Goal: Task Accomplishment & Management: Use online tool/utility

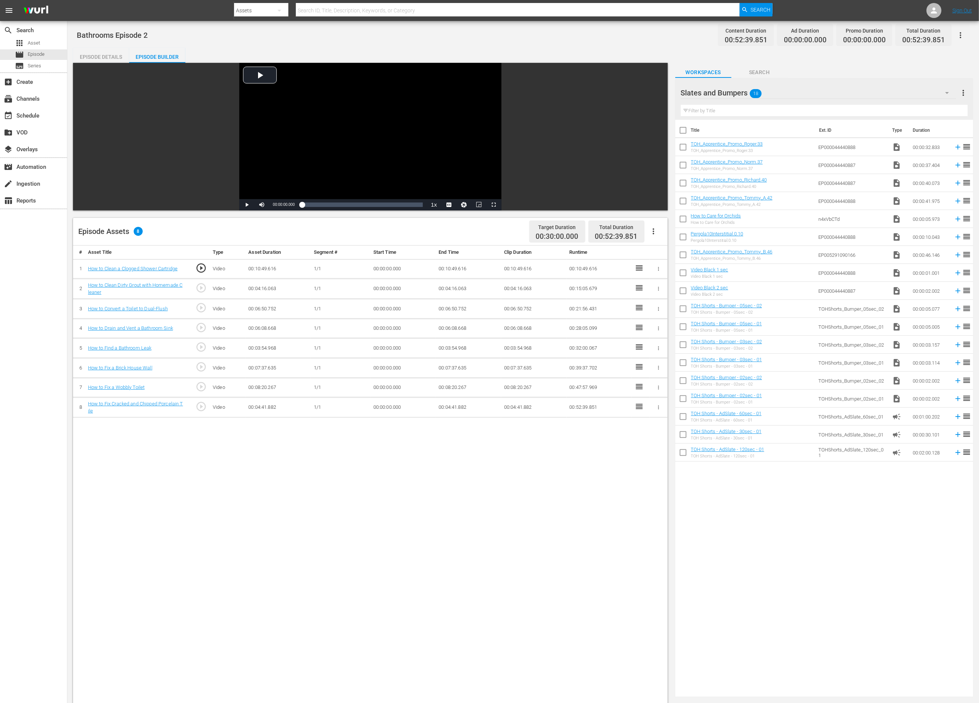
click at [813, 91] on div "Slates and Bumpers 18" at bounding box center [819, 92] width 276 height 21
click at [757, 114] on div "Bathrooms (74)" at bounding box center [729, 114] width 78 height 12
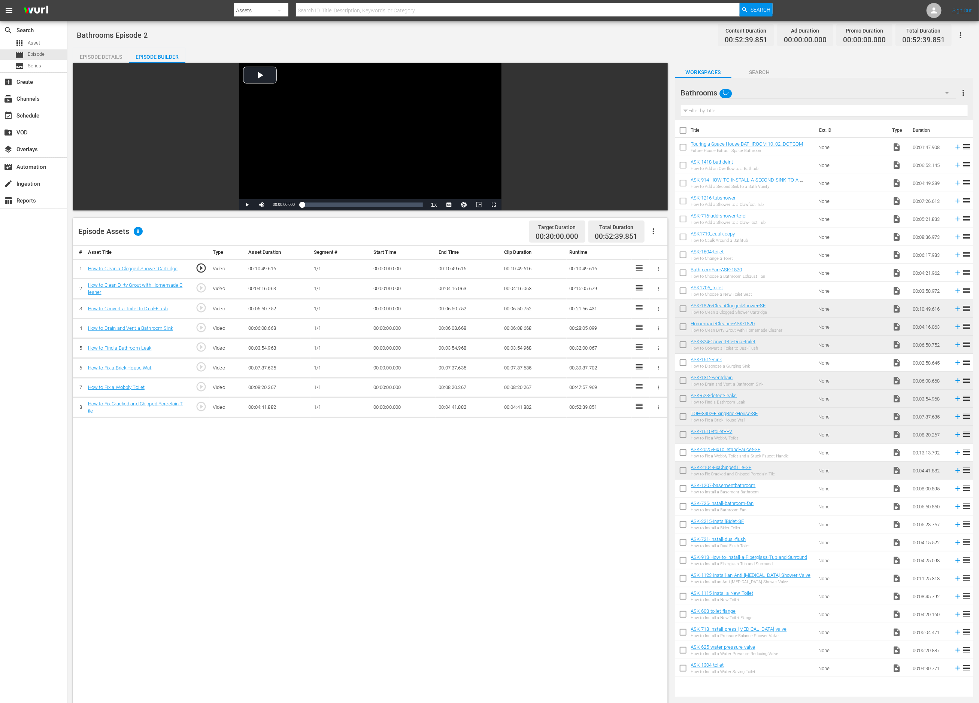
click at [808, 90] on div "Bathrooms" at bounding box center [819, 92] width 276 height 21
click at [749, 112] on div "Bathrooms (74)" at bounding box center [729, 114] width 78 height 12
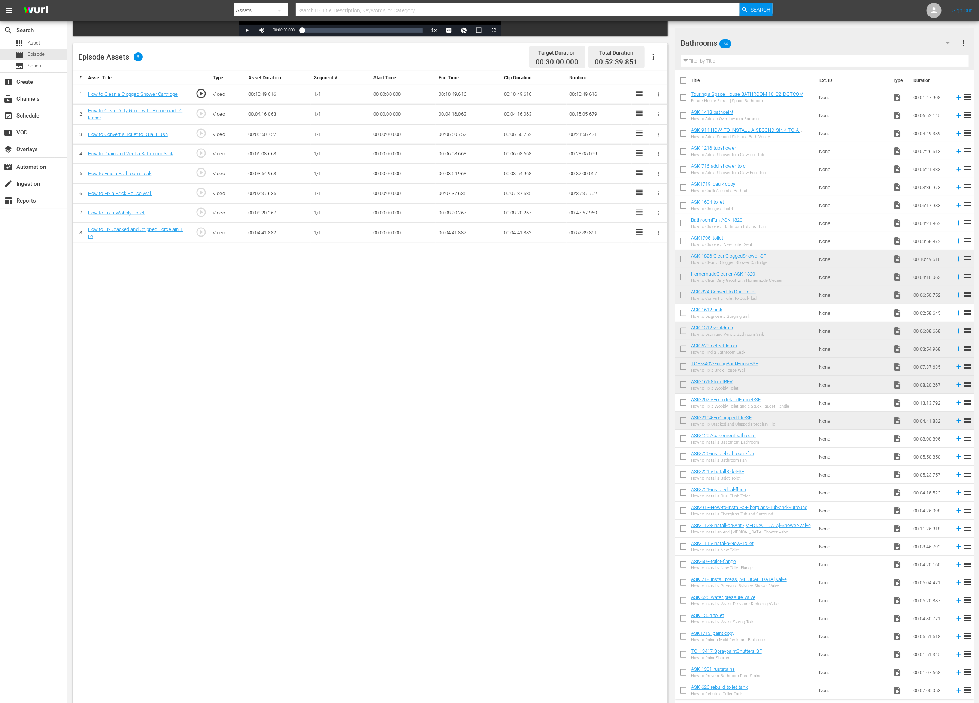
click at [493, 429] on div "# Asset Title Type Asset Duration Segment # Start Time End Time Clip Duration R…" at bounding box center [370, 394] width 595 height 647
click at [776, 43] on div "Bathrooms 74" at bounding box center [819, 43] width 276 height 21
click at [740, 65] on div "Bathrooms (74)" at bounding box center [729, 64] width 78 height 12
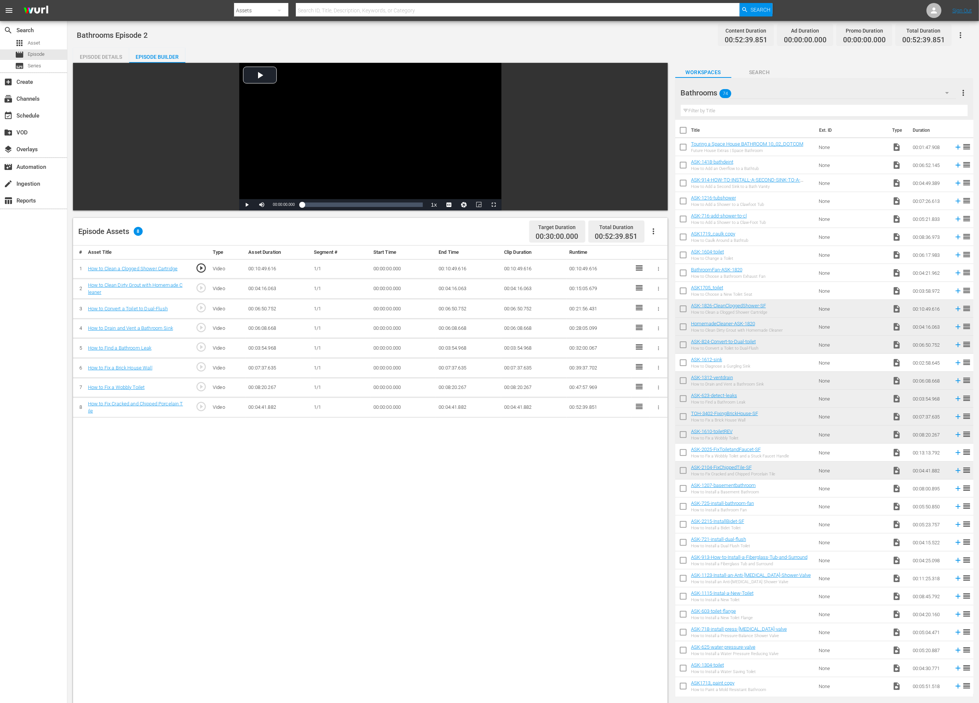
click at [753, 87] on div "Bathrooms 74" at bounding box center [819, 92] width 276 height 21
click at [723, 133] on div "Slates and Bumpers (18)" at bounding box center [729, 138] width 78 height 12
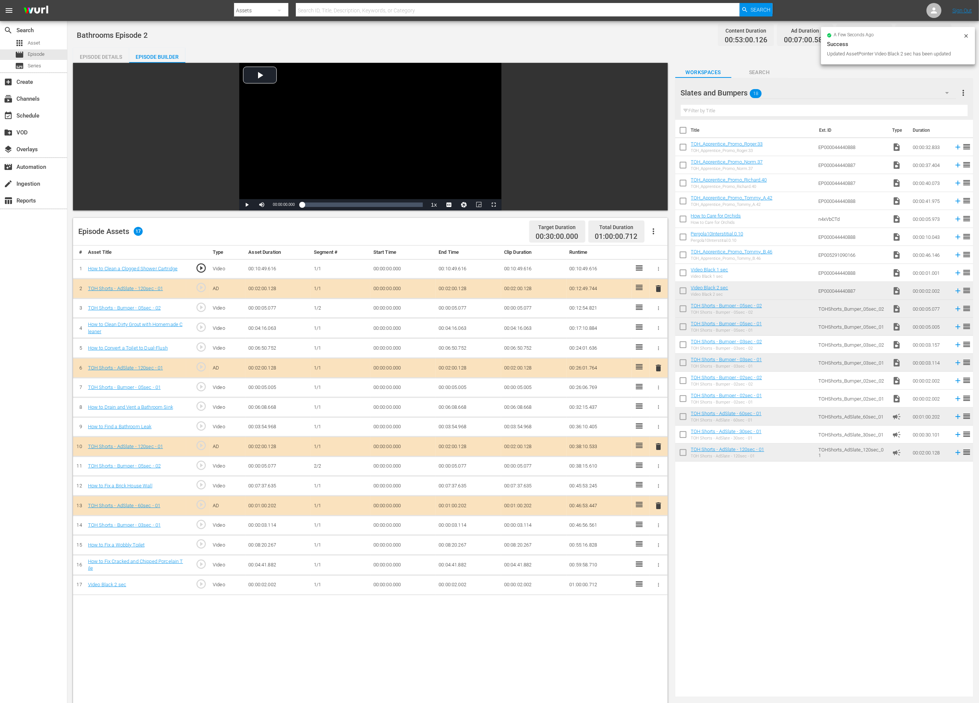
click at [464, 587] on td "00:00:02.002" at bounding box center [469, 585] width 66 height 20
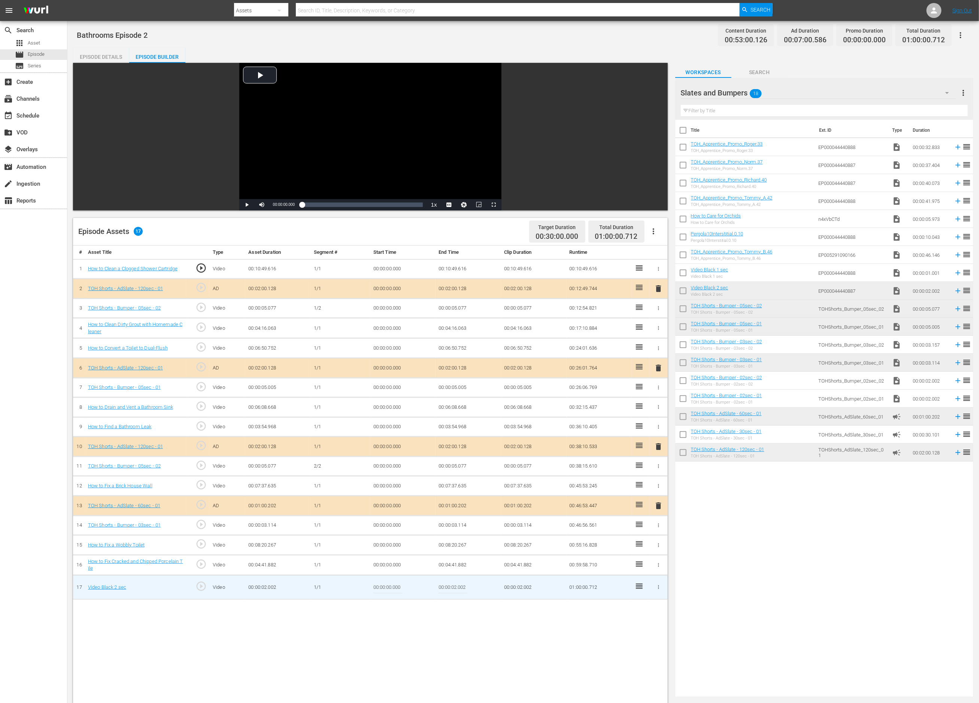
click at [455, 589] on input "00:00:02.002" at bounding box center [453, 588] width 29 height 18
click at [453, 589] on input "00:00:02.002" at bounding box center [453, 588] width 29 height 18
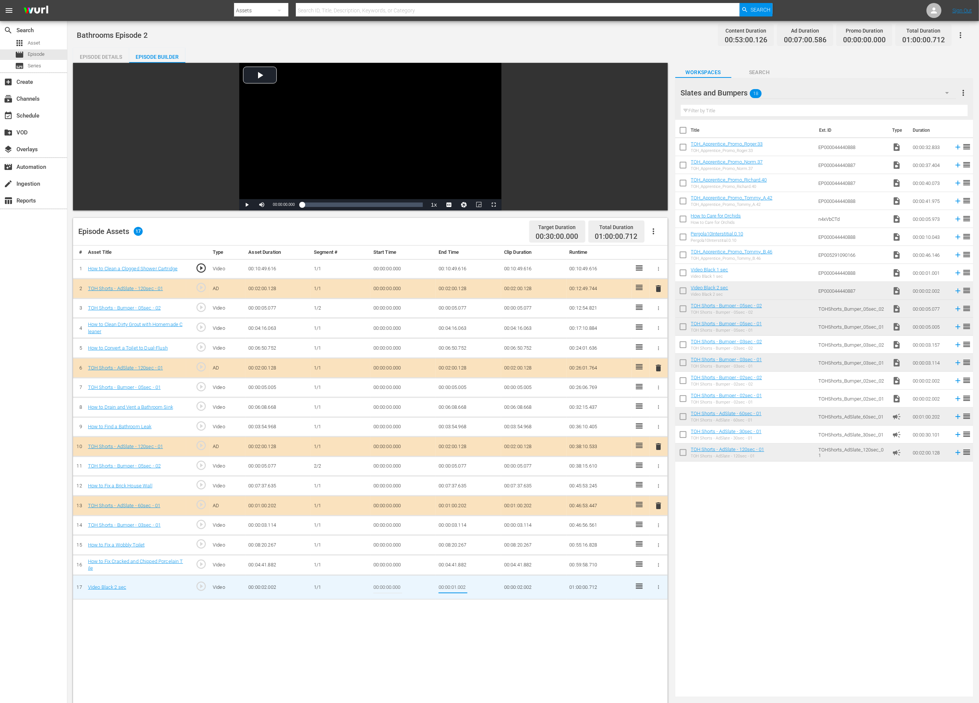
drag, startPoint x: 459, startPoint y: 591, endPoint x: 472, endPoint y: 591, distance: 12.4
click at [472, 591] on td "00:00:01.002" at bounding box center [469, 587] width 66 height 24
type input "00:00:01.290"
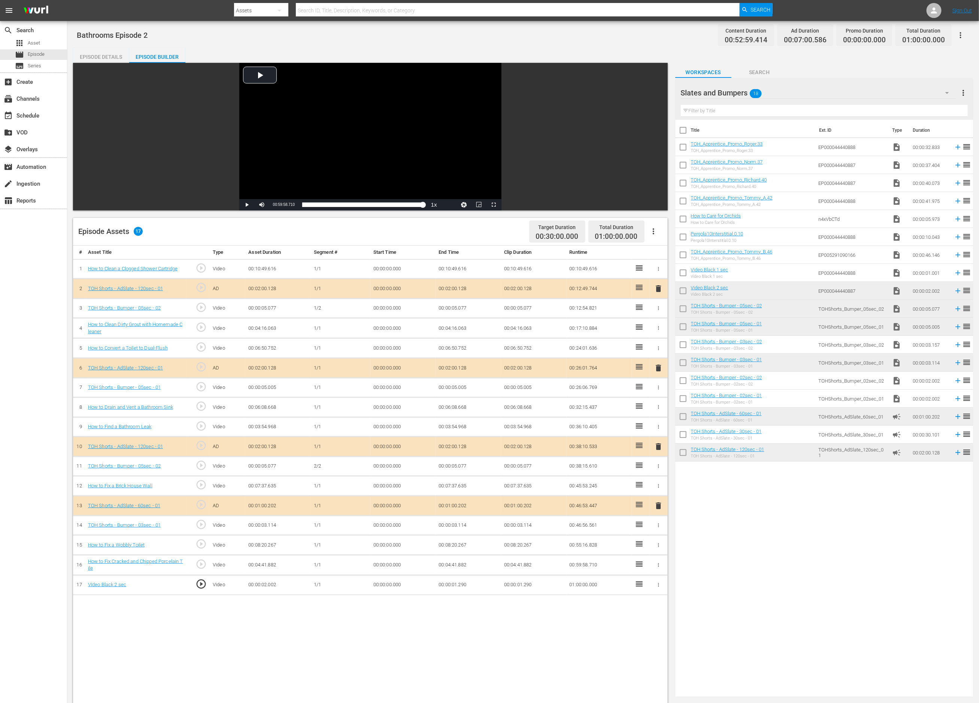
click at [775, 90] on div "Slates and Bumpers 18" at bounding box center [819, 92] width 276 height 21
click at [743, 114] on div "Bathrooms (74)" at bounding box center [729, 114] width 78 height 12
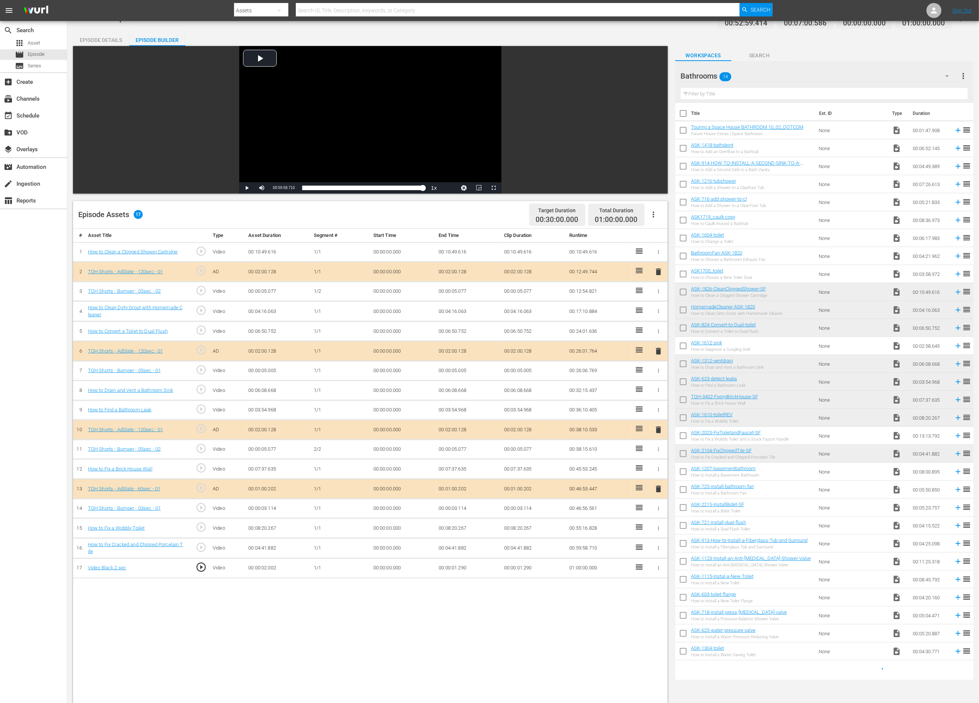
scroll to position [13, 0]
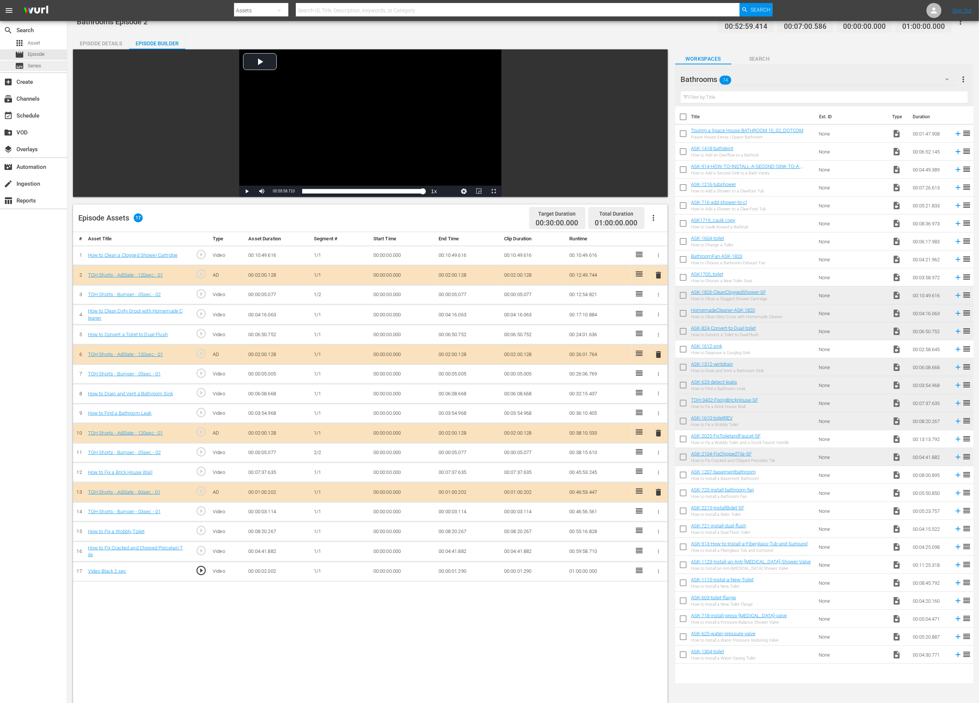
click at [40, 67] on span "Series" at bounding box center [34, 65] width 13 height 7
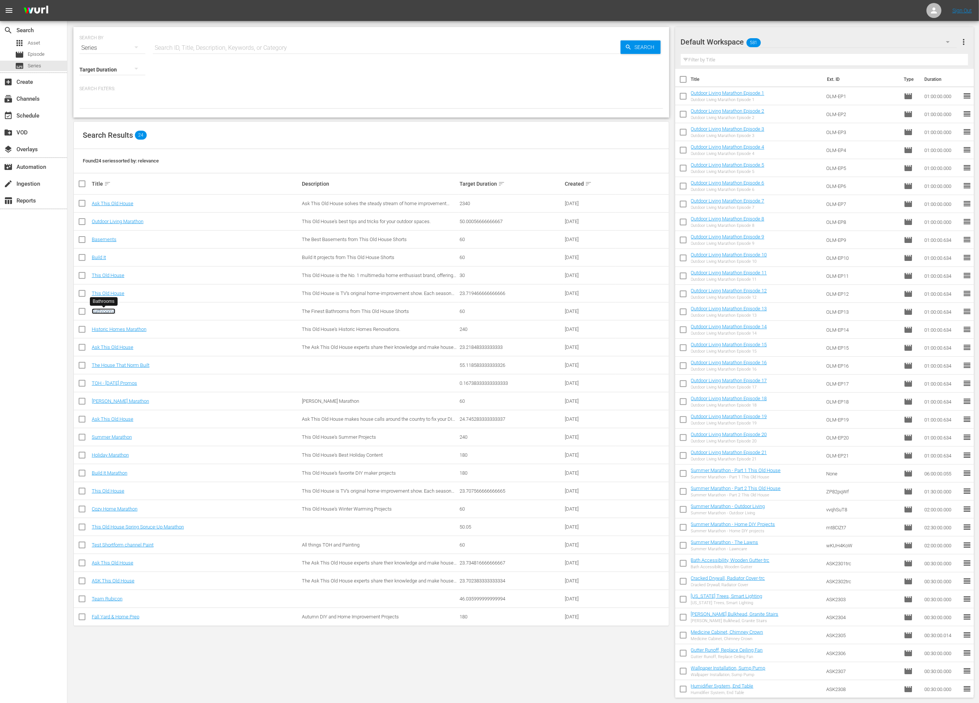
click at [97, 312] on link "Bathrooms" at bounding box center [104, 312] width 24 height 6
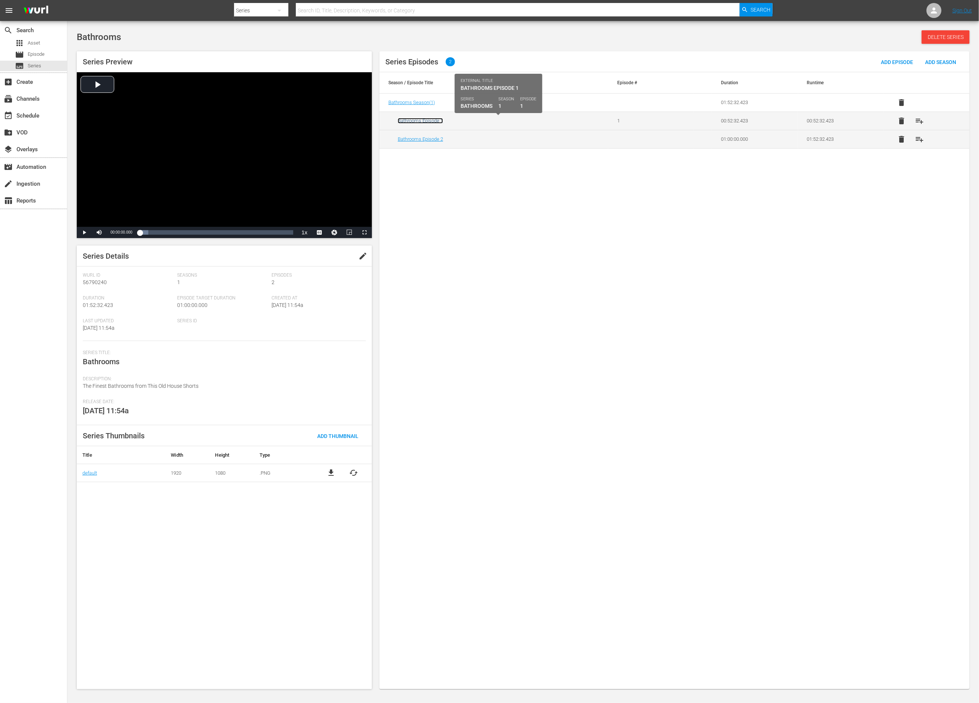
click at [413, 122] on link "Bathrooms Episode 1" at bounding box center [420, 121] width 45 height 6
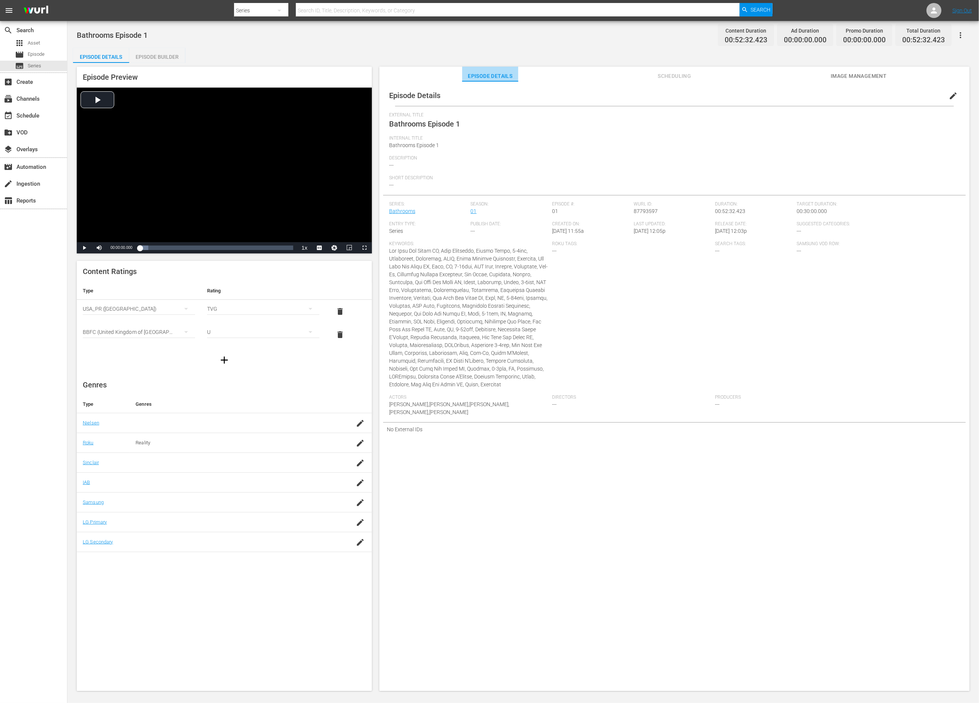
click at [505, 77] on span "Episode Details" at bounding box center [490, 76] width 56 height 9
click at [949, 96] on span "edit" at bounding box center [953, 95] width 9 height 9
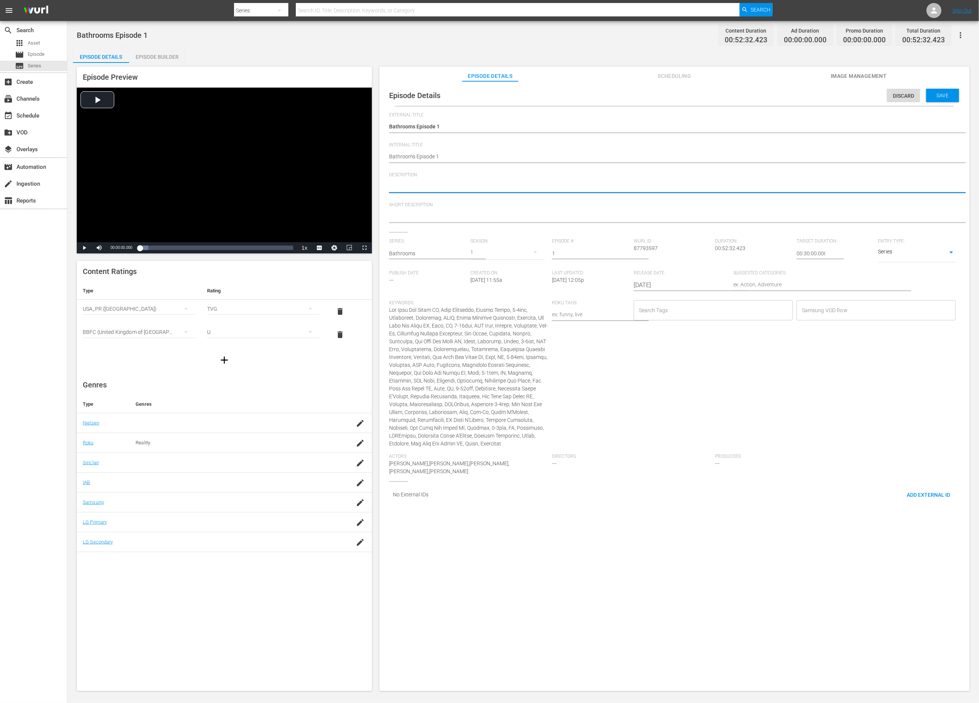
click at [592, 187] on textarea at bounding box center [672, 187] width 567 height 9
type textarea "T"
type textarea "Th"
type textarea "Thi"
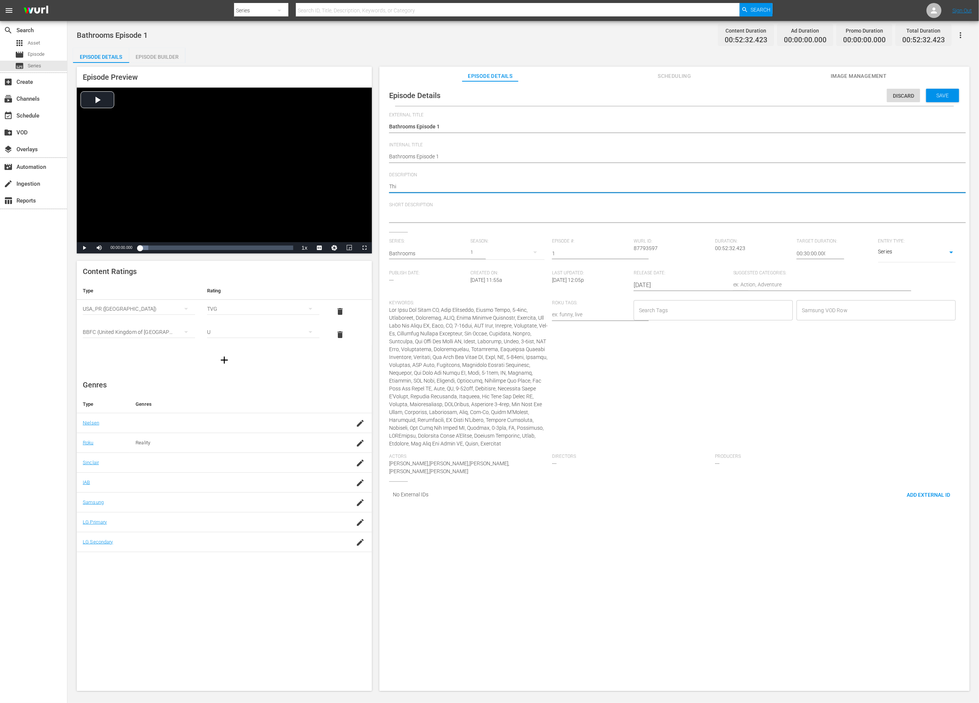
type textarea "This"
type textarea "This O"
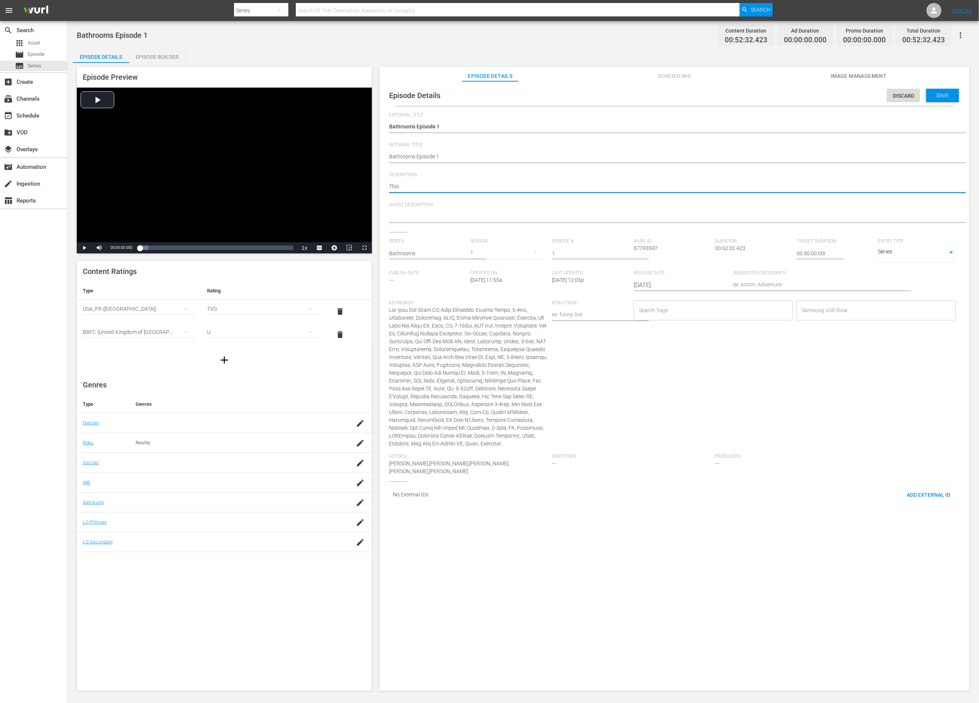
type textarea "This O"
type textarea "This Ol"
type textarea "This Old"
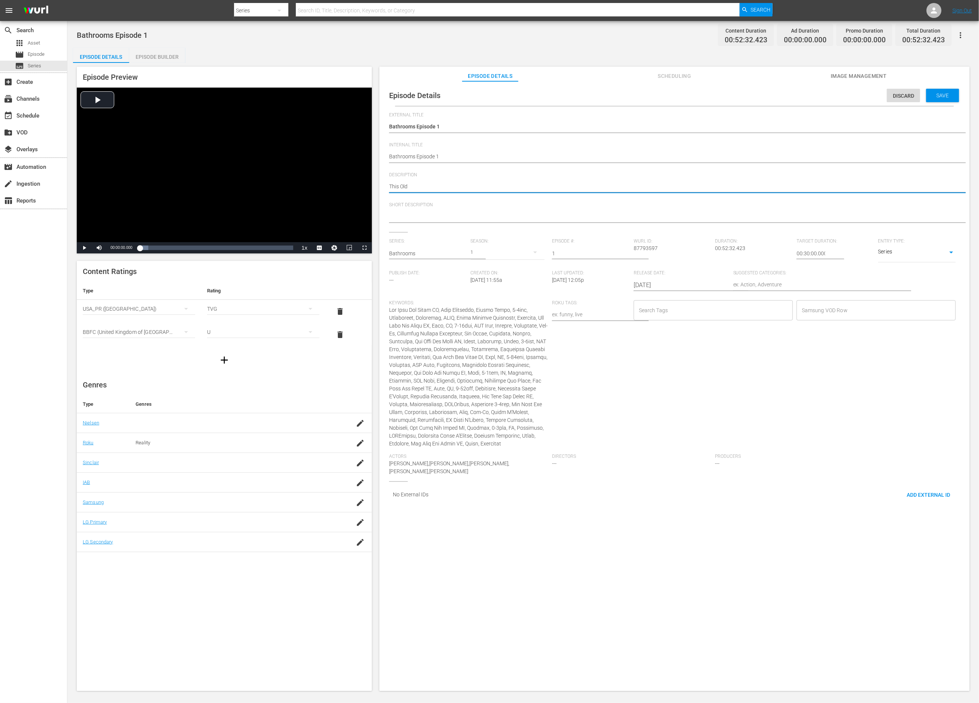
type textarea "This Old"
type textarea "This Old H"
type textarea "This Old Ho"
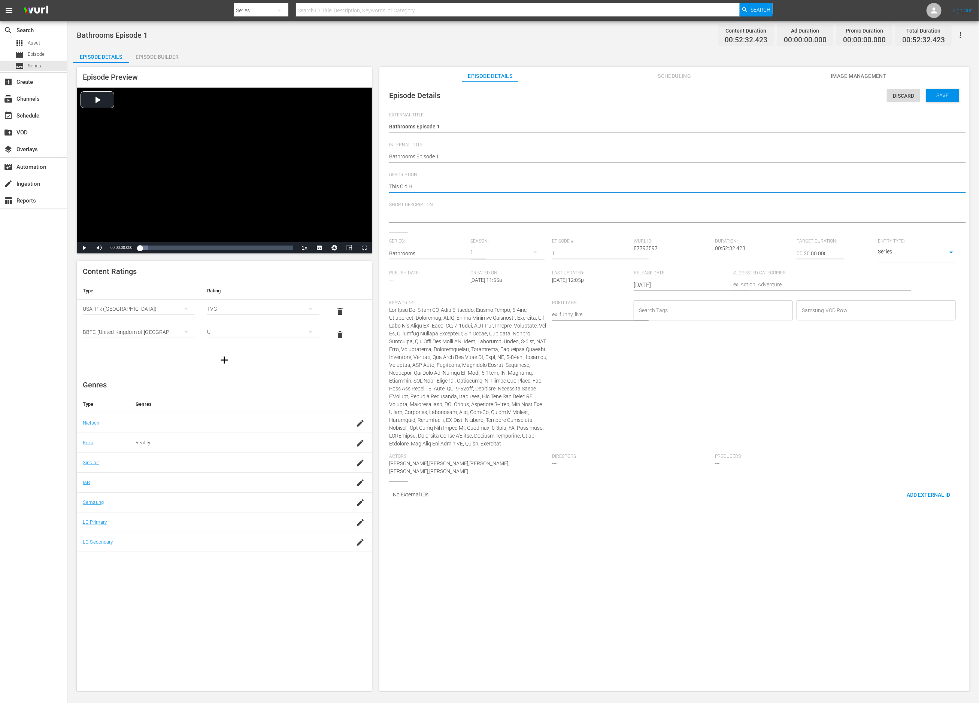
type textarea "This Old Ho"
type textarea "This Old Hou"
type textarea "This Old Hous"
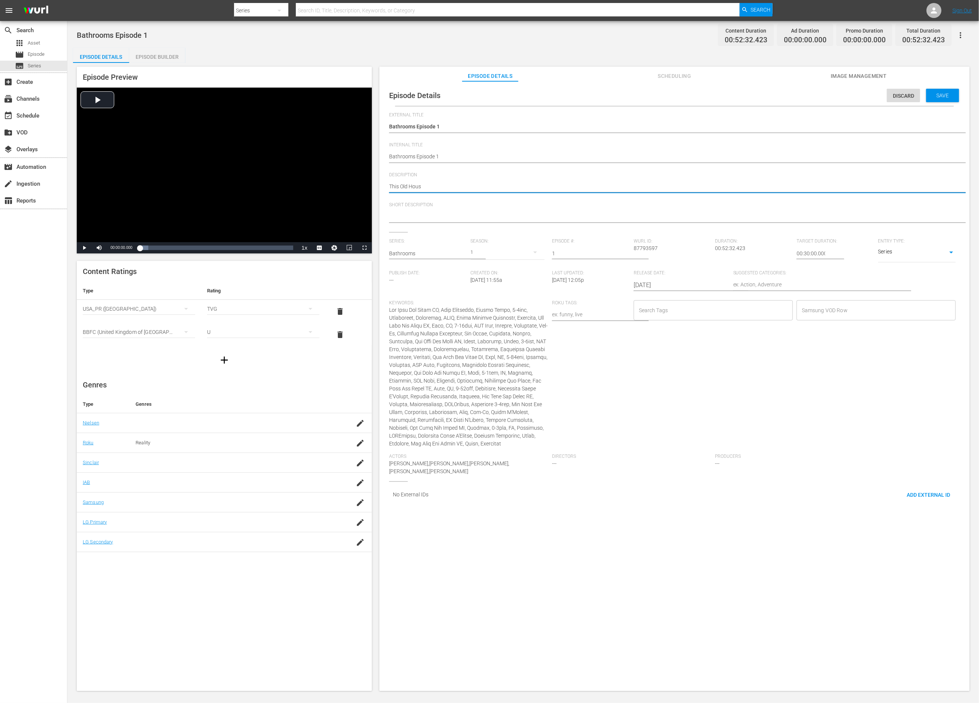
type textarea "This Old House"
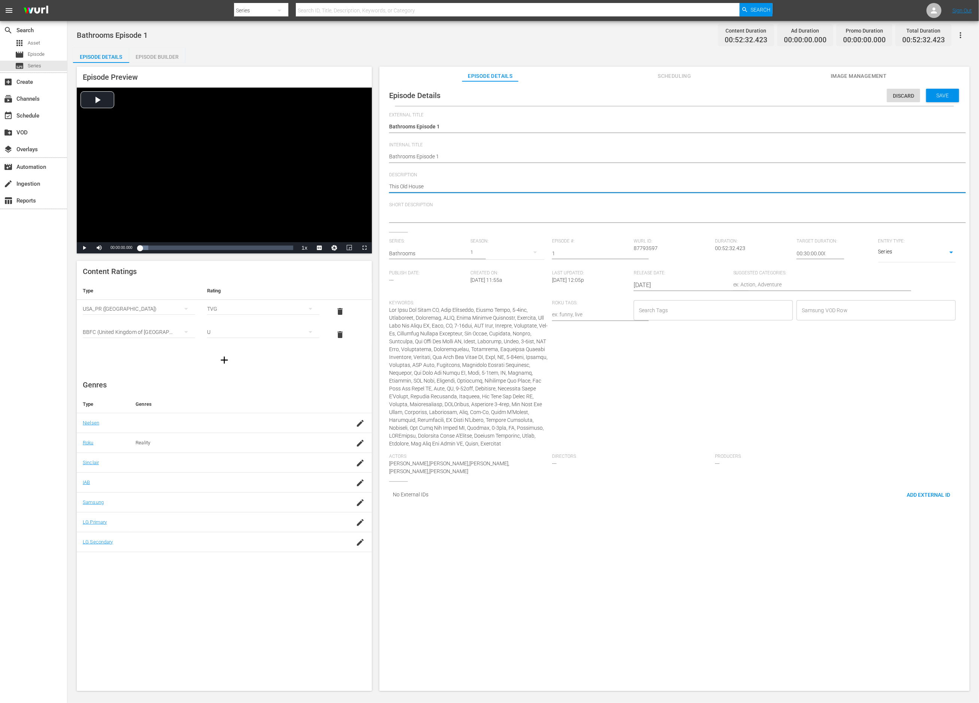
type textarea "This Old House"
type textarea "This Old Hous"
type textarea "This Old Hou"
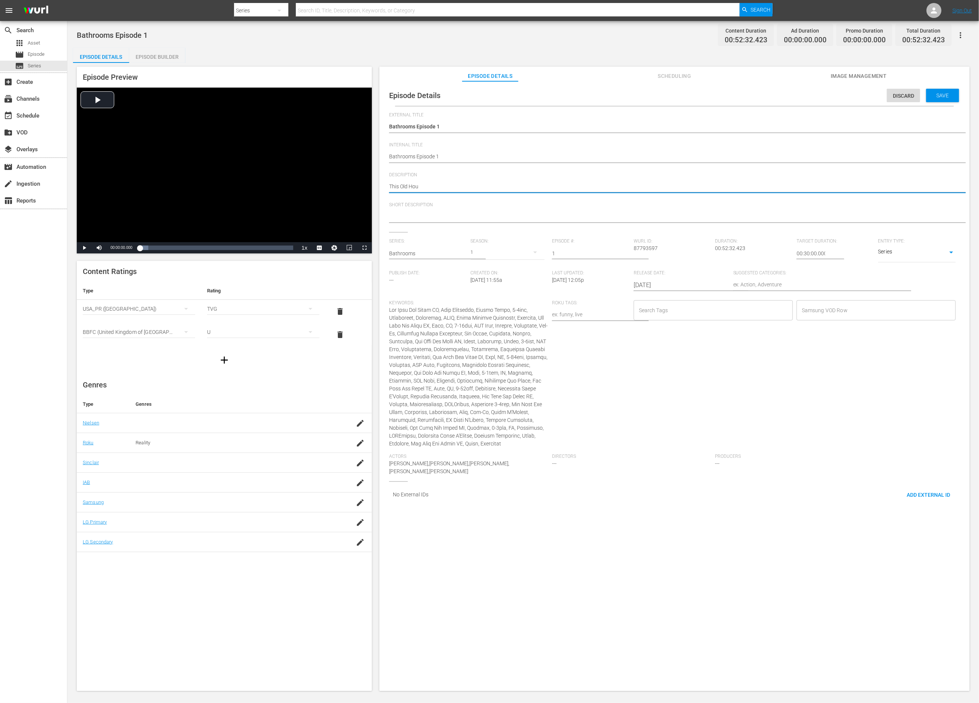
type textarea "This Old Ho"
type textarea "This Old H"
type textarea "This Old"
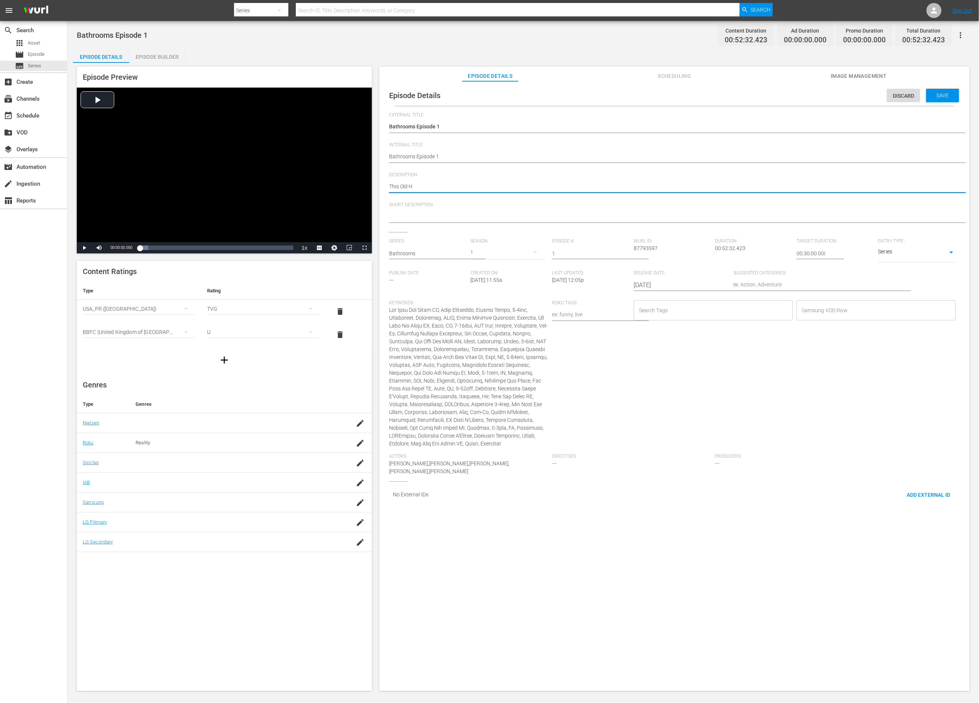
type textarea "This Old"
type textarea "This Ol"
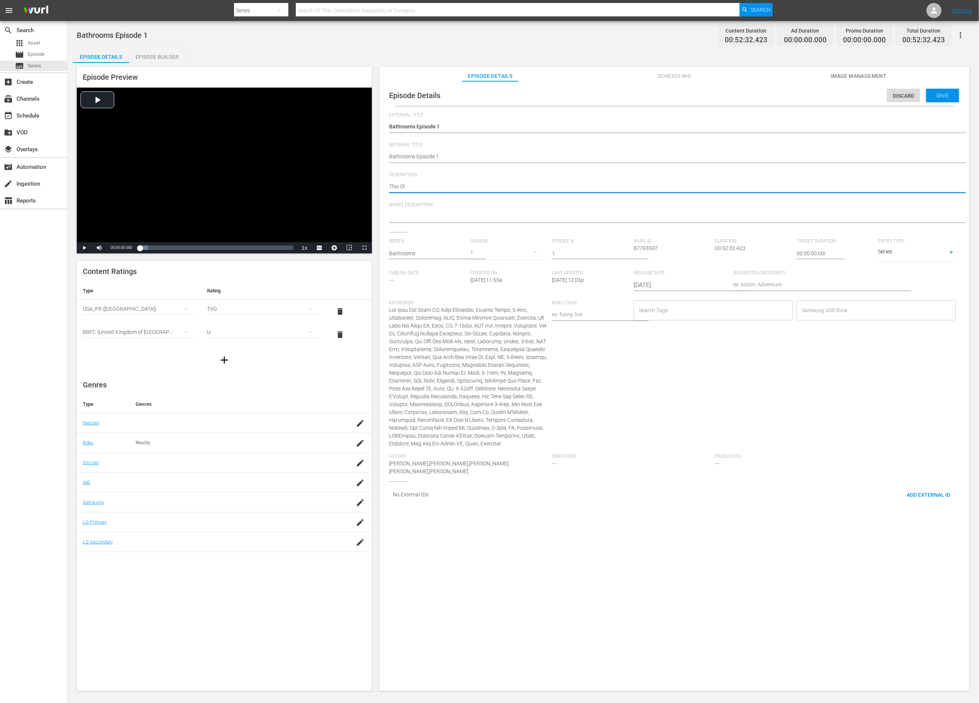
type textarea "This O"
type textarea "This"
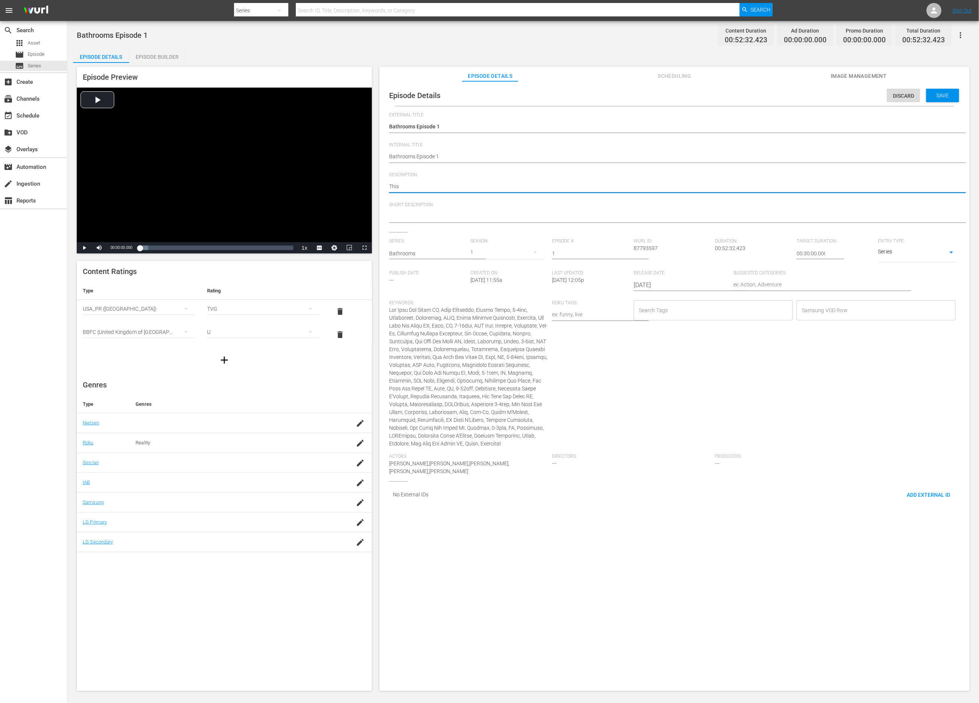
type textarea "This"
type textarea "Thi"
type textarea "Th"
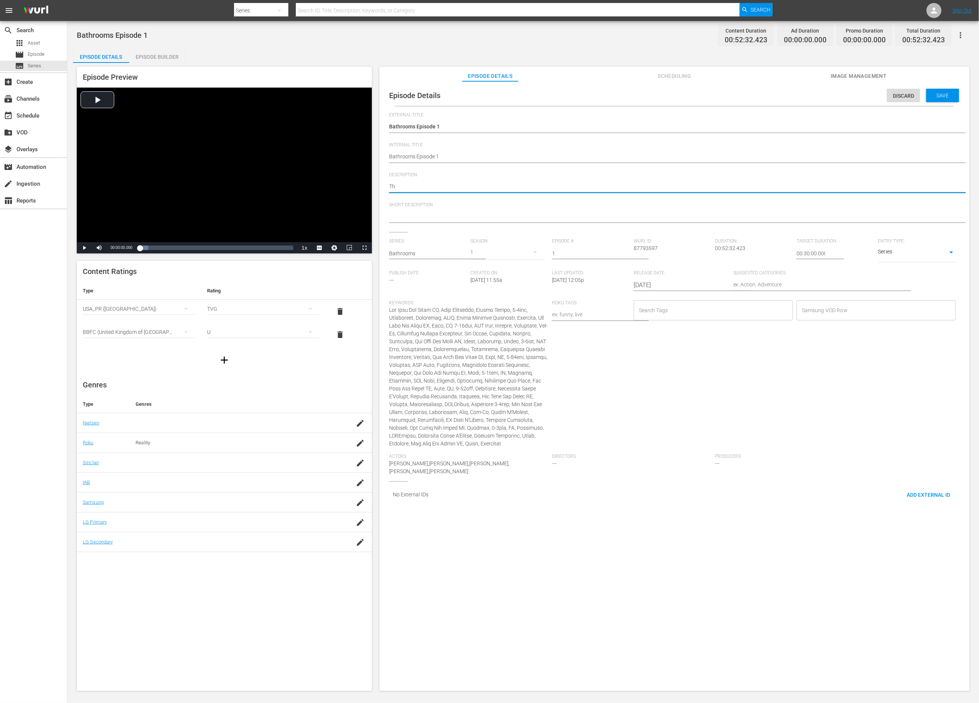
type textarea "T"
type textarea "B"
type textarea "Be"
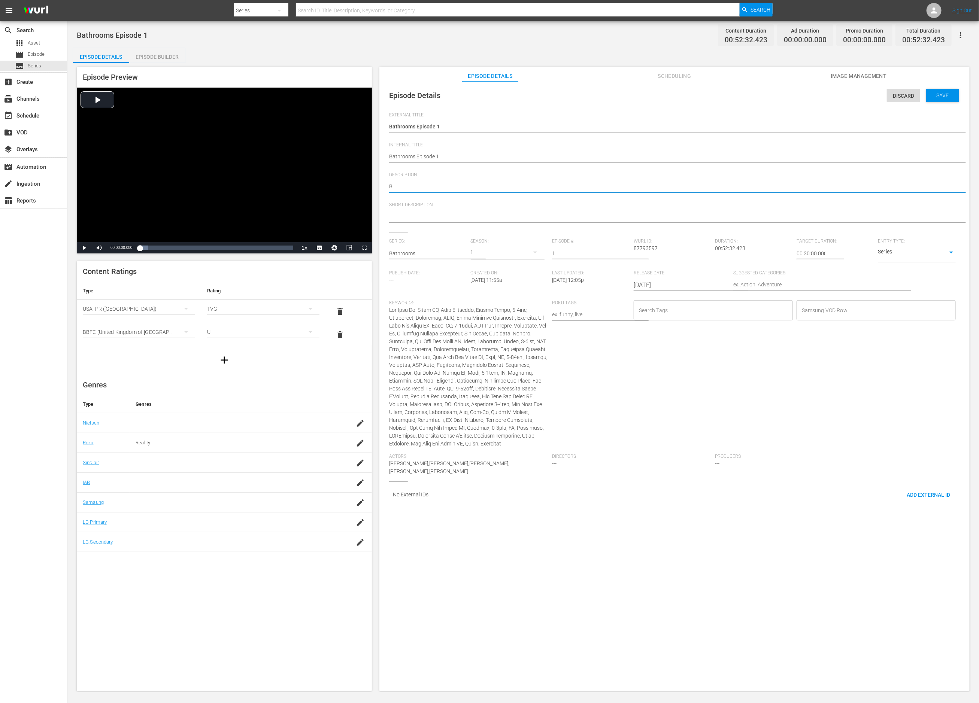
type textarea "Be"
type textarea "Bes"
type textarea "Best"
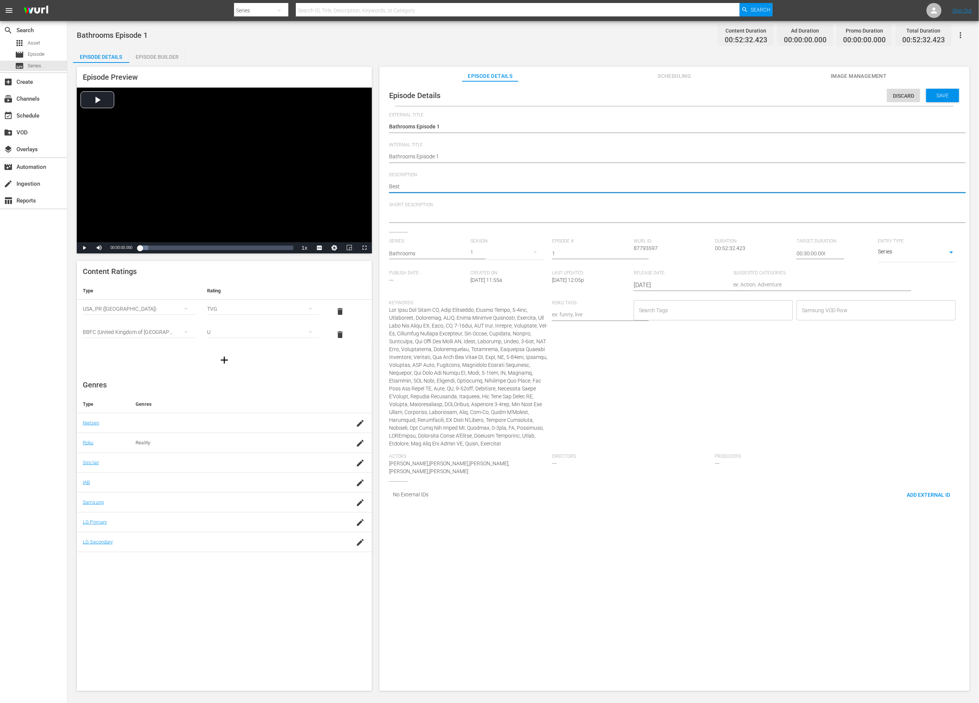
type textarea "Best B"
type textarea "Best Ba"
type textarea "Best Bat"
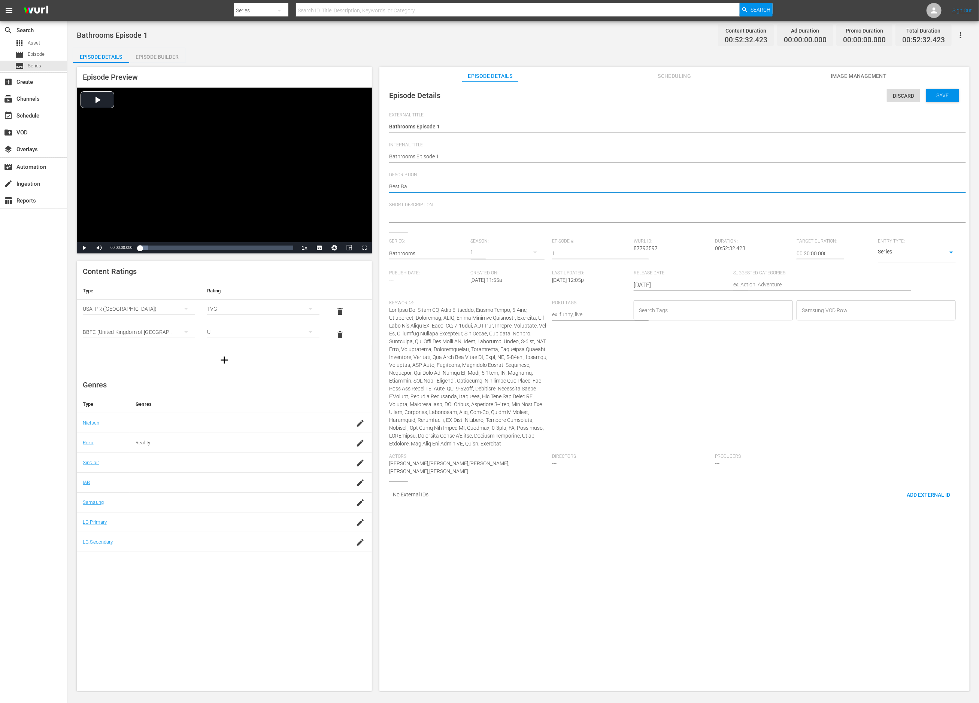
type textarea "Best Bat"
type textarea "Best Bath"
type textarea "Best Bathr"
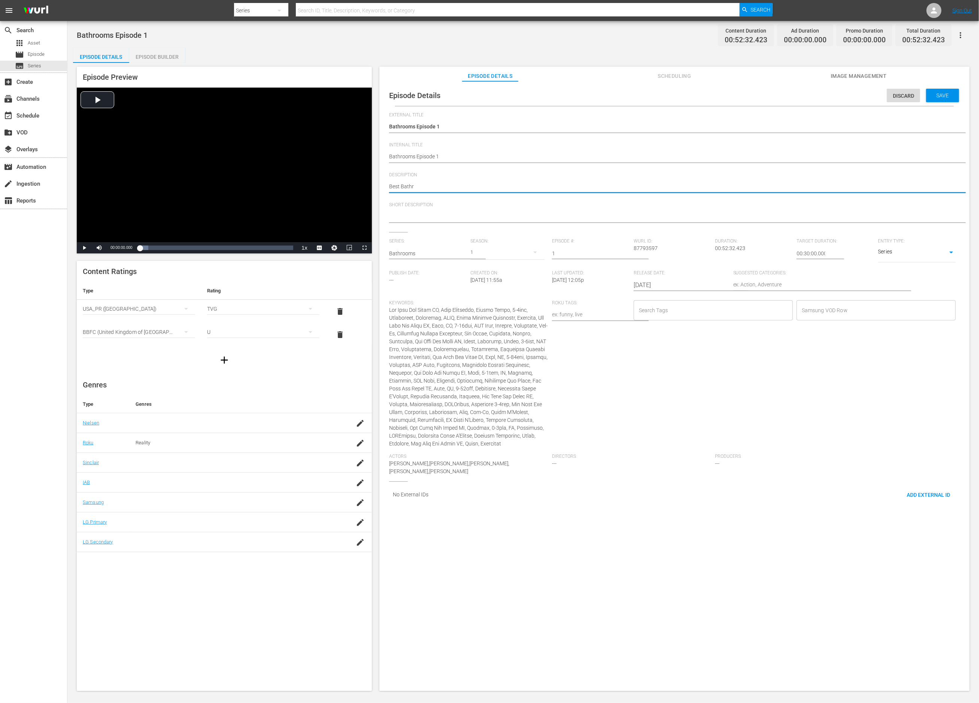
type textarea "Best Bathro"
type textarea "Best Bathroo"
type textarea "Best Bathroom"
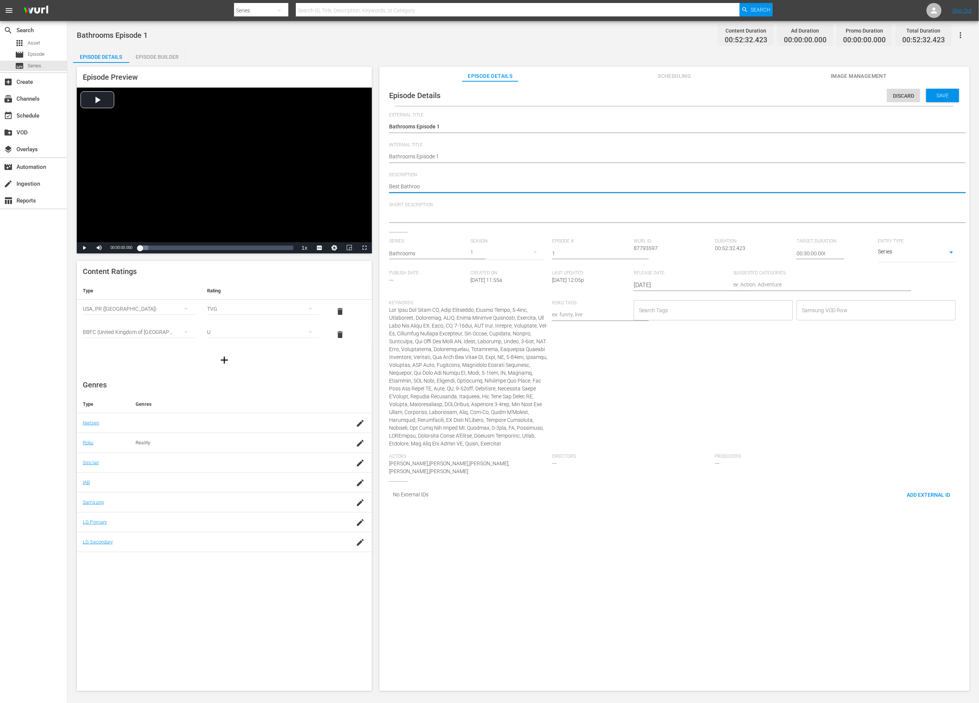
type textarea "Best Bathroom"
type textarea "Best Bathroom s"
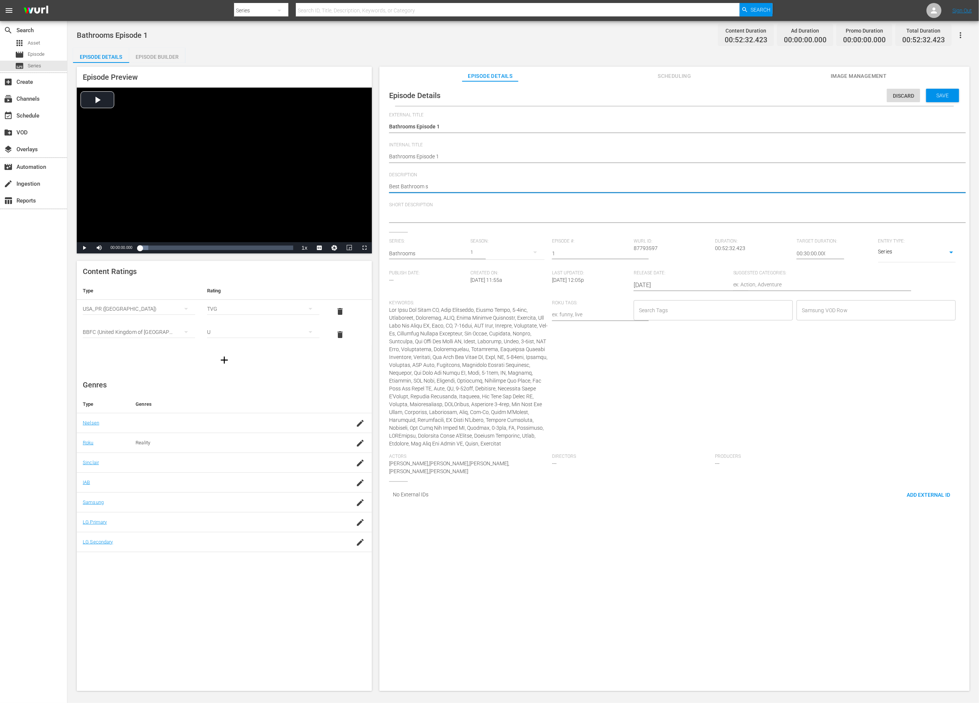
type textarea "Best Bathroom sh"
type textarea "Best Bathroom sho"
type textarea "Best Bathroom shor"
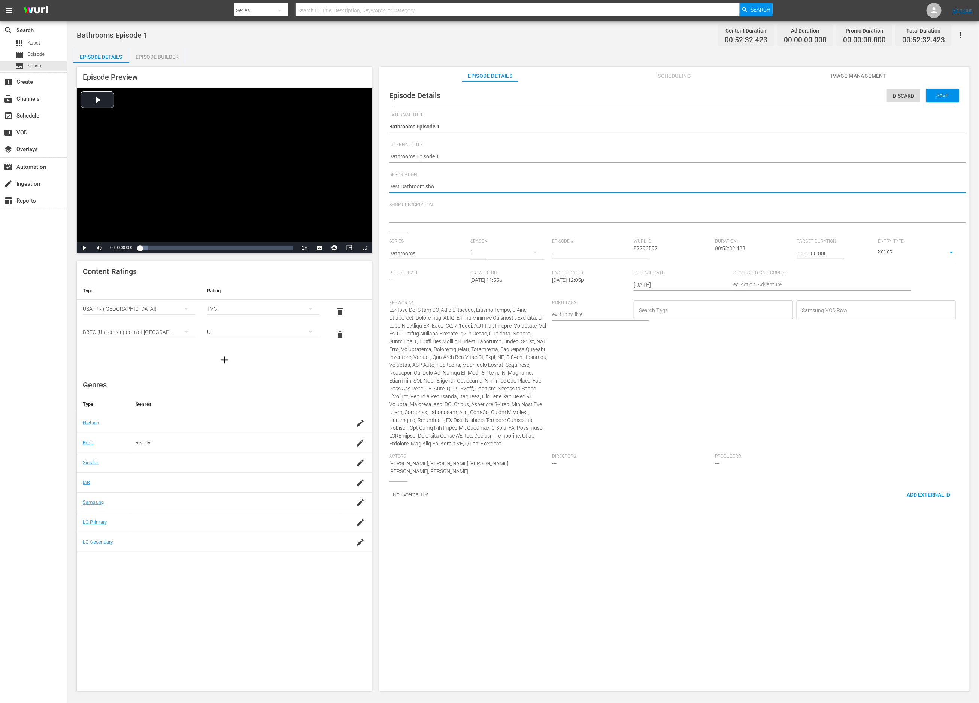
type textarea "Best Bathroom shor"
type textarea "Best Bathroom short"
type textarea "Best Bathroom shor"
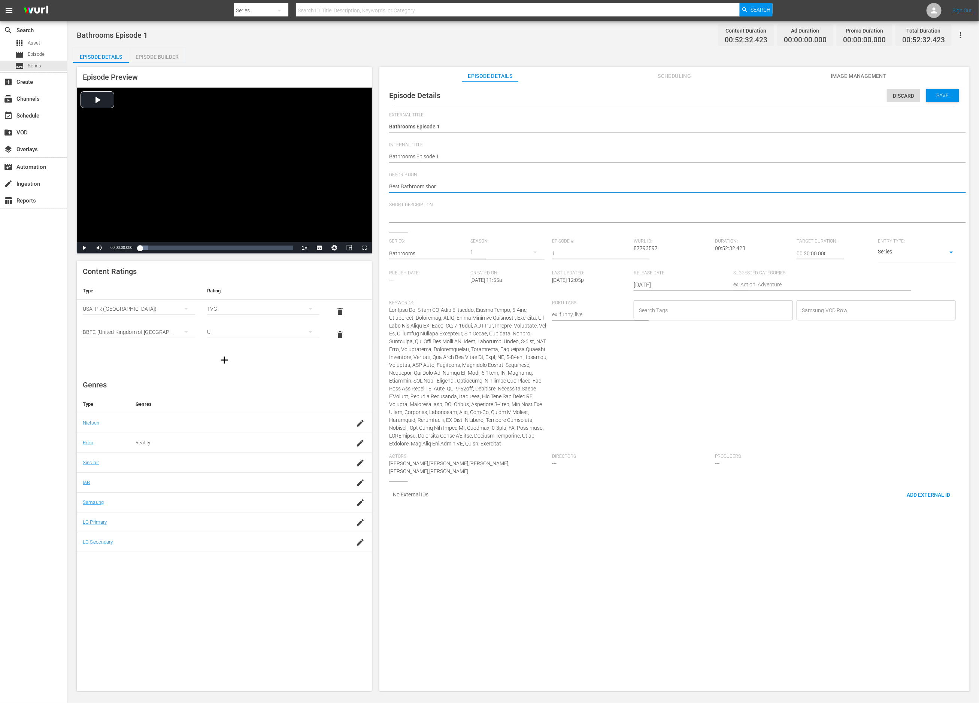
type textarea "Best Bathroom sho"
type textarea "Best Bathroom sh"
type textarea "Best Bathroom s"
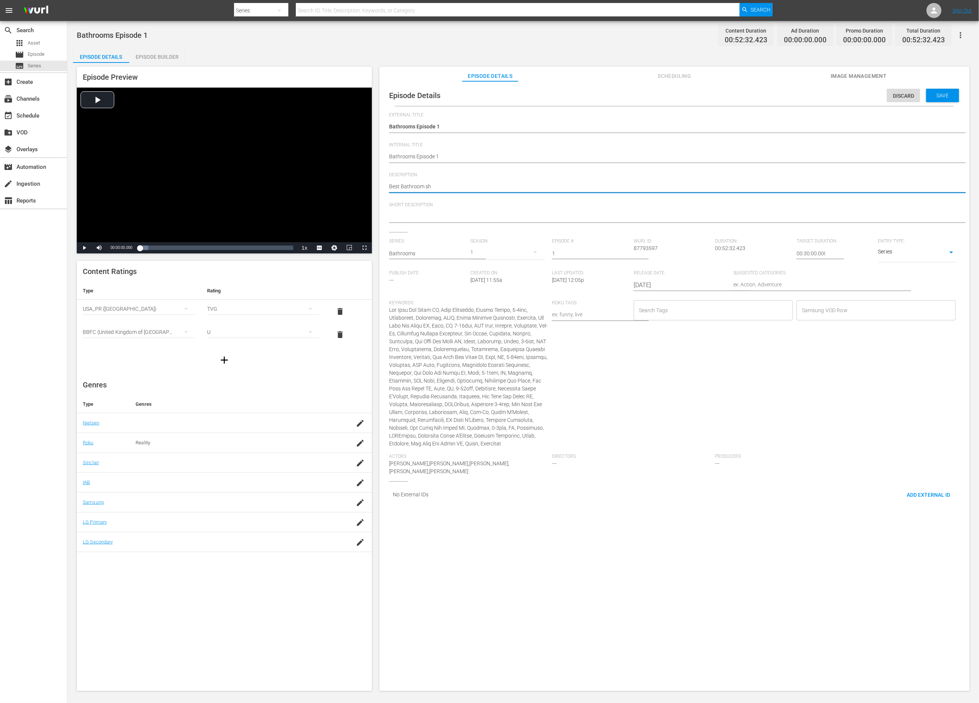
type textarea "Best Bathroom s"
type textarea "Best Bathroom"
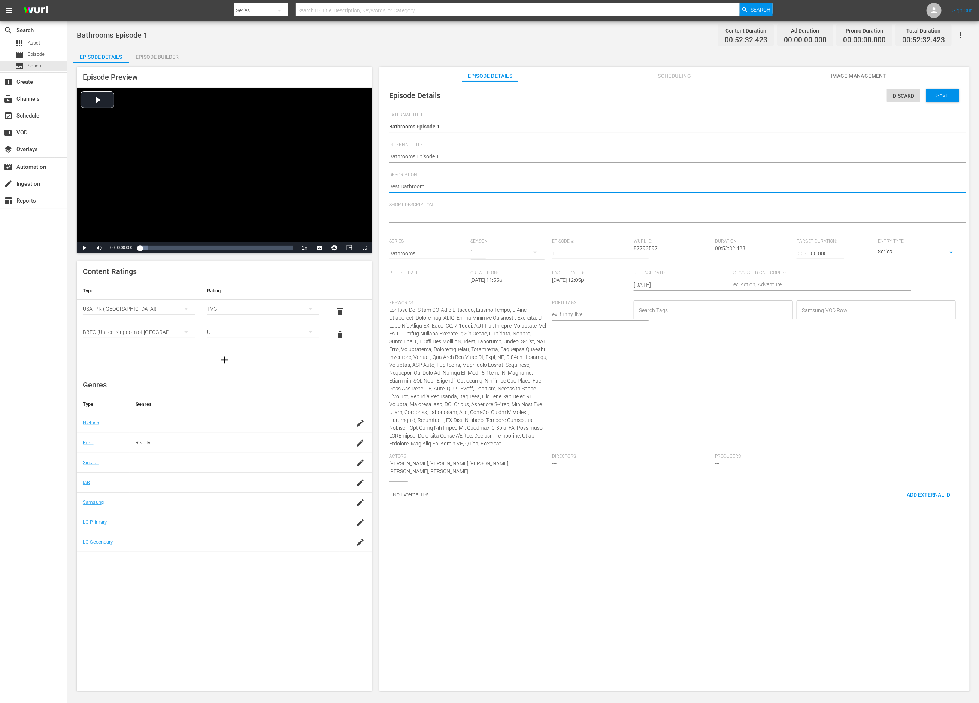
type textarea "Best Bathroo"
type textarea "Best Bathro"
type textarea "Best Bathr"
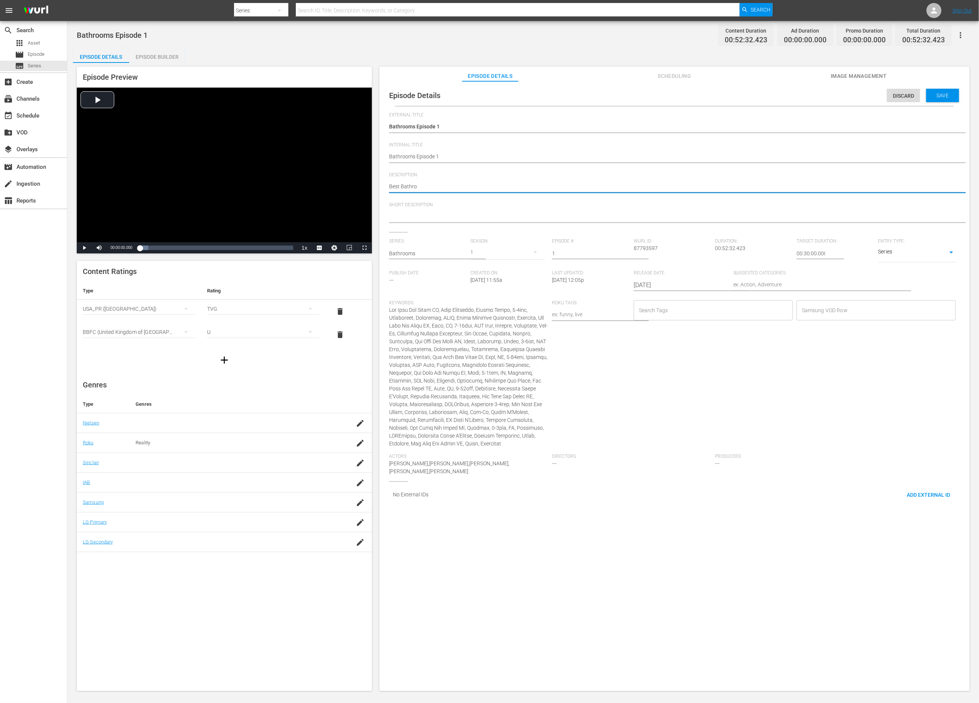
type textarea "Best Bathr"
type textarea "Best Bath"
type textarea "Best Bat"
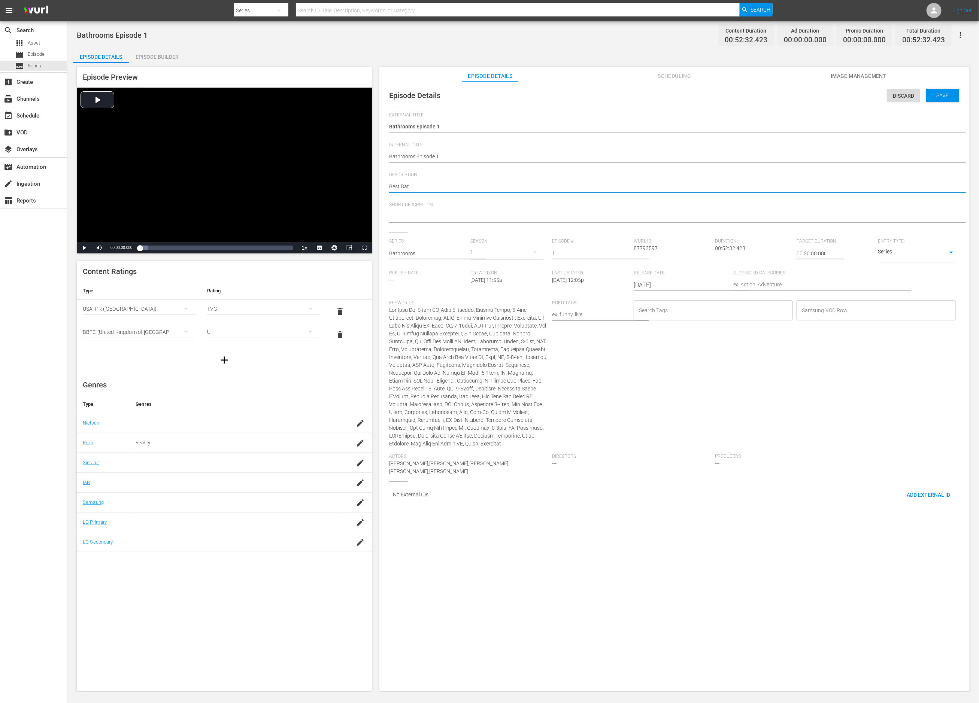
type textarea "Best Ba"
type textarea "Best B"
type textarea "Best"
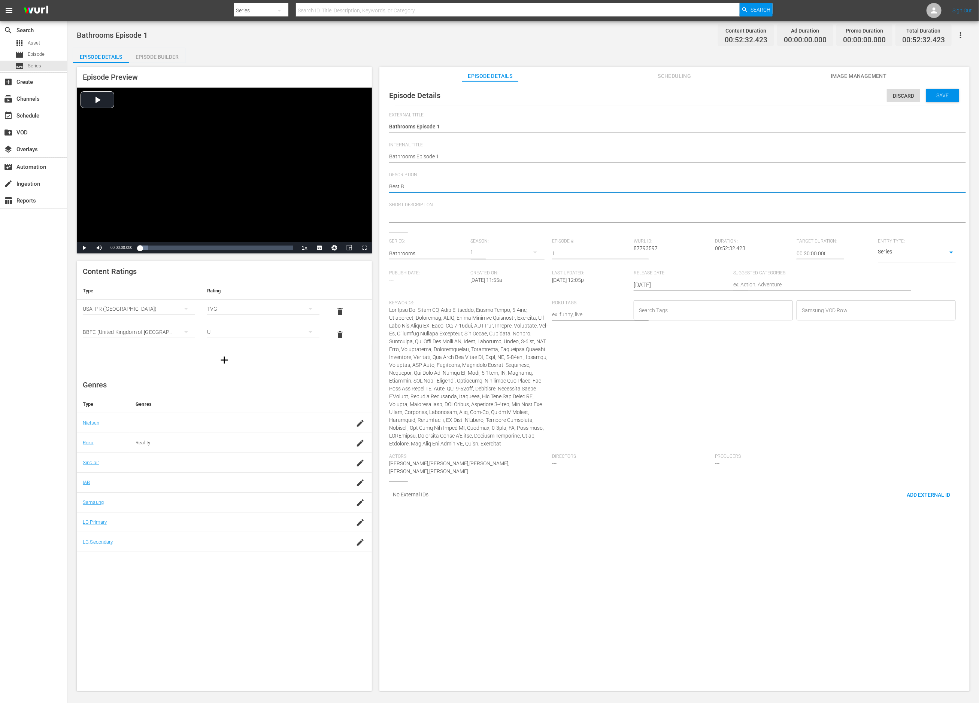
type textarea "Best"
type textarea "Best b"
type textarea "Best ba"
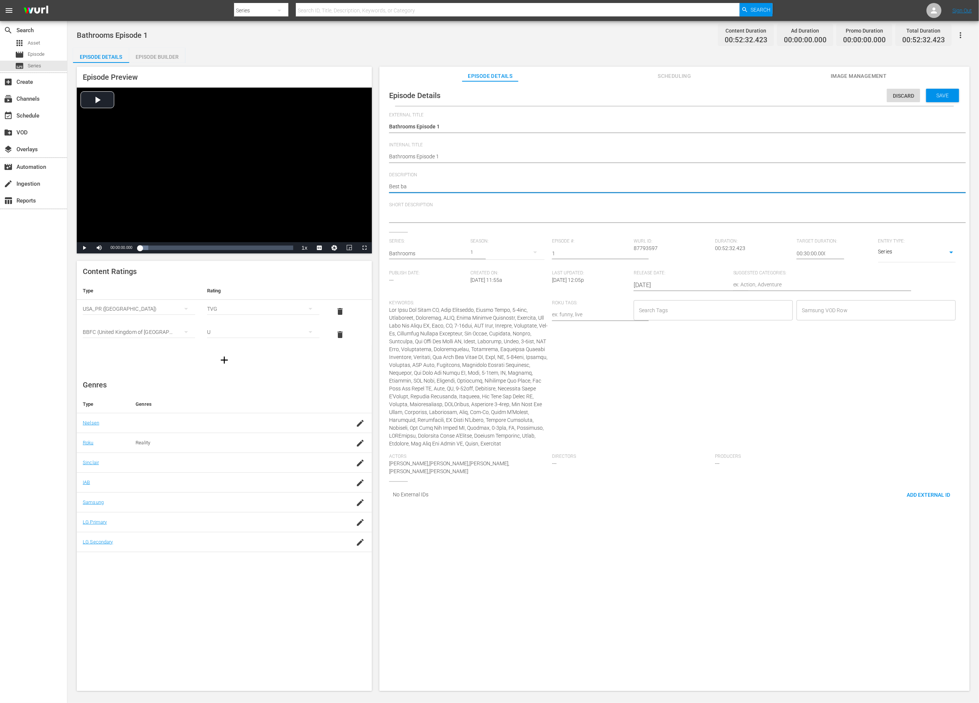
type textarea "Best bat"
type textarea "Best bath"
type textarea "Best bathr"
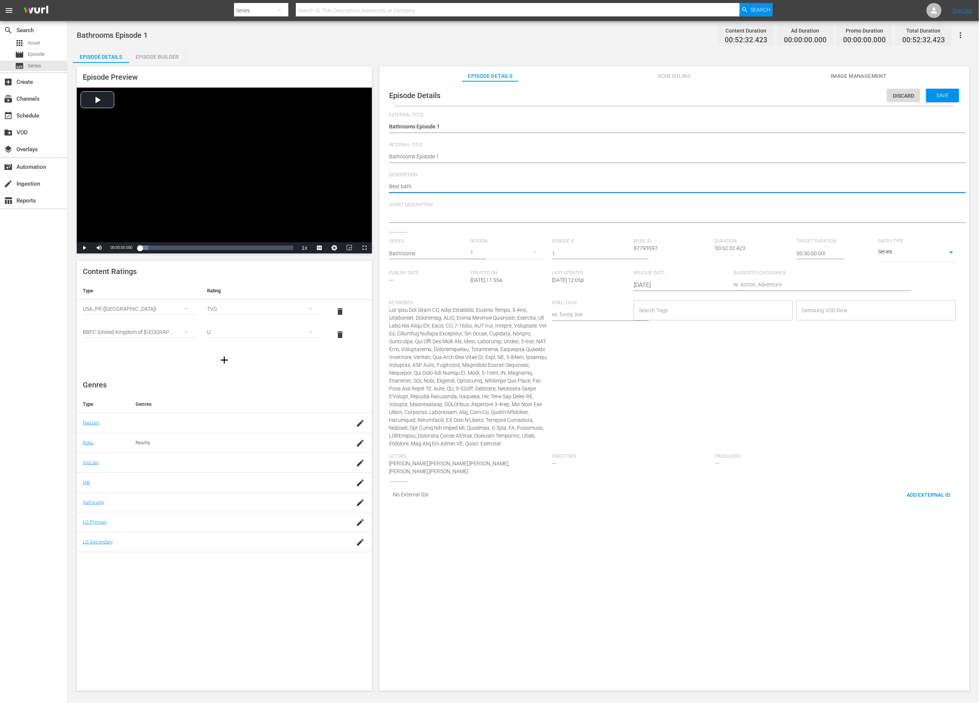
type textarea "Best bathr"
type textarea "Best bathro"
type textarea "Best bathroo"
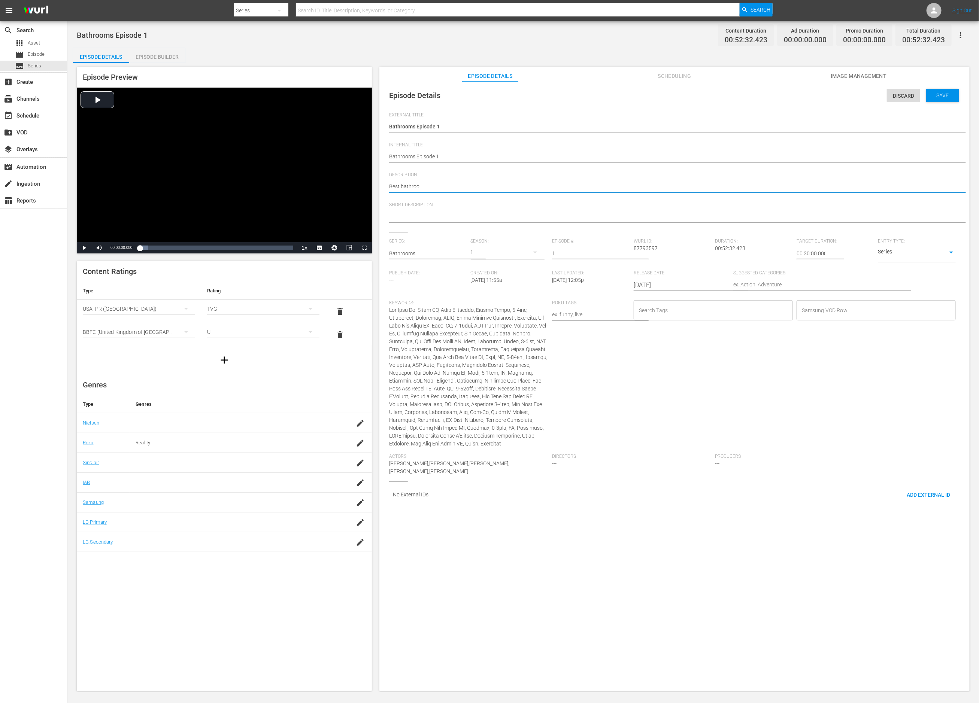
type textarea "Best bathroom"
type textarea "Best bathroom s"
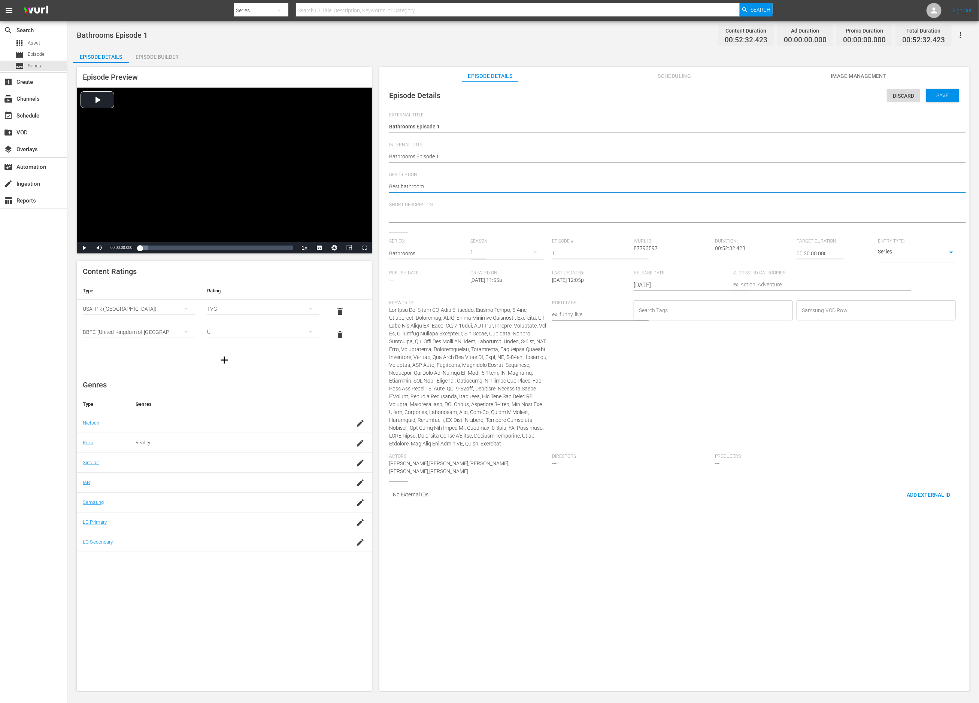
type textarea "Best bathroom s"
type textarea "Best bathroom sh"
type textarea "Best bathroom sho"
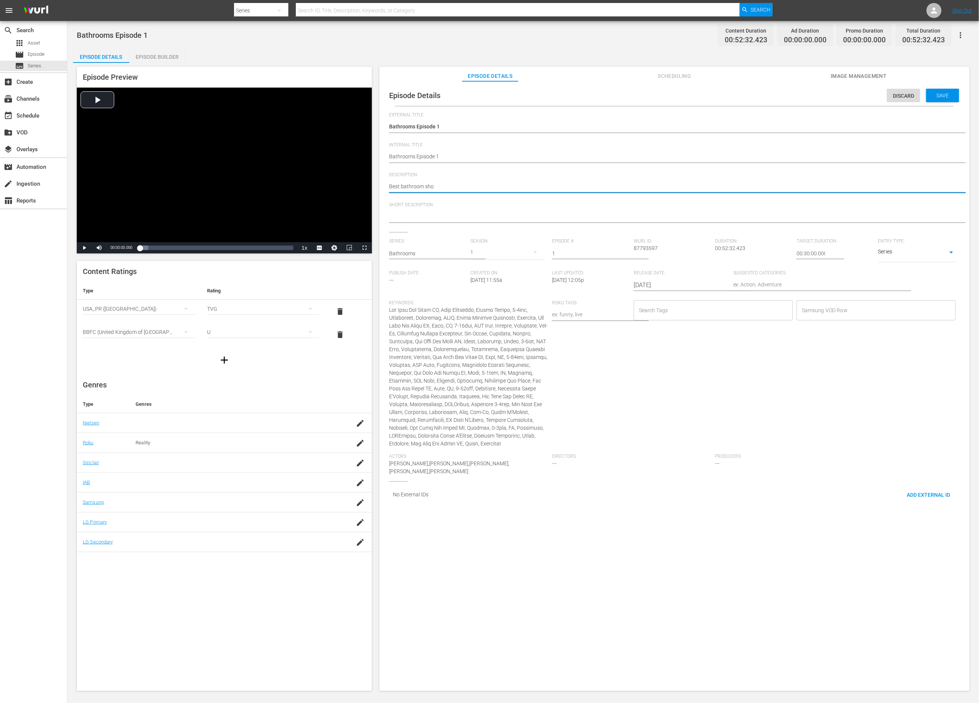
type textarea "Best bathroom shor"
type textarea "Best bathroom short"
type textarea "Best bathroom shorts"
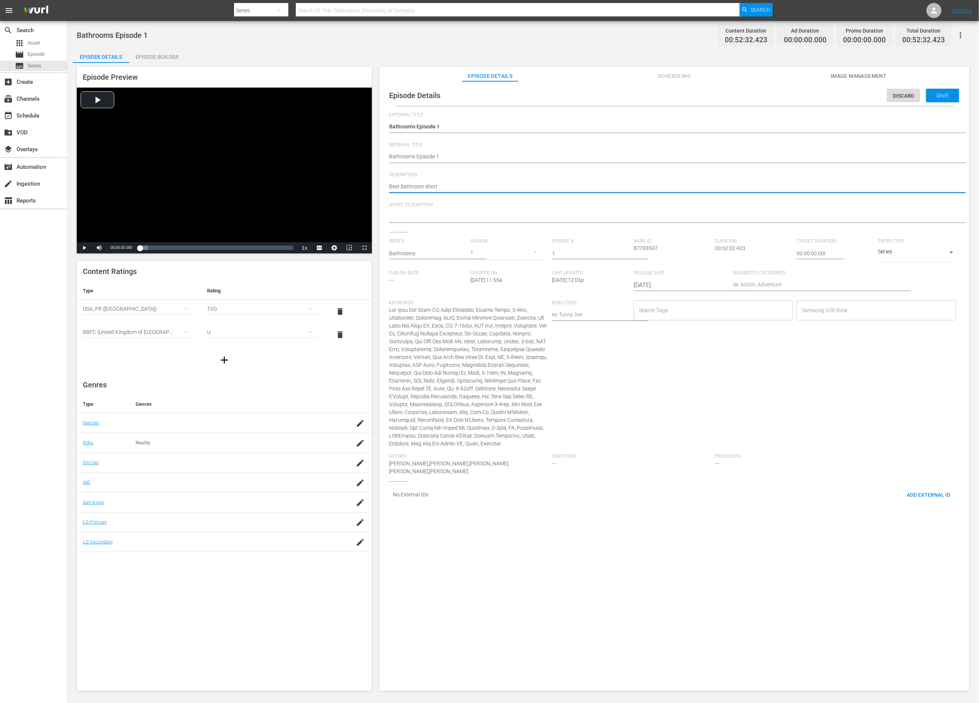
type textarea "Best bathroom shorts"
type textarea "Best bathroom shorts f"
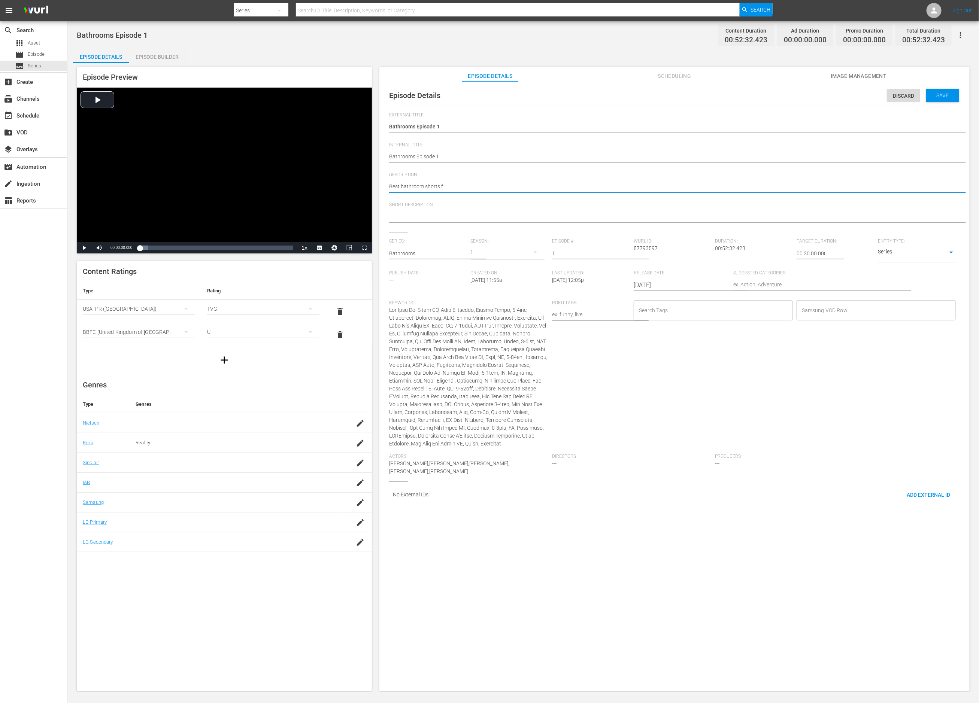
type textarea "Best bathroom shorts fr"
type textarea "Best bathroom shorts fro"
type textarea "Best bathroom shorts from"
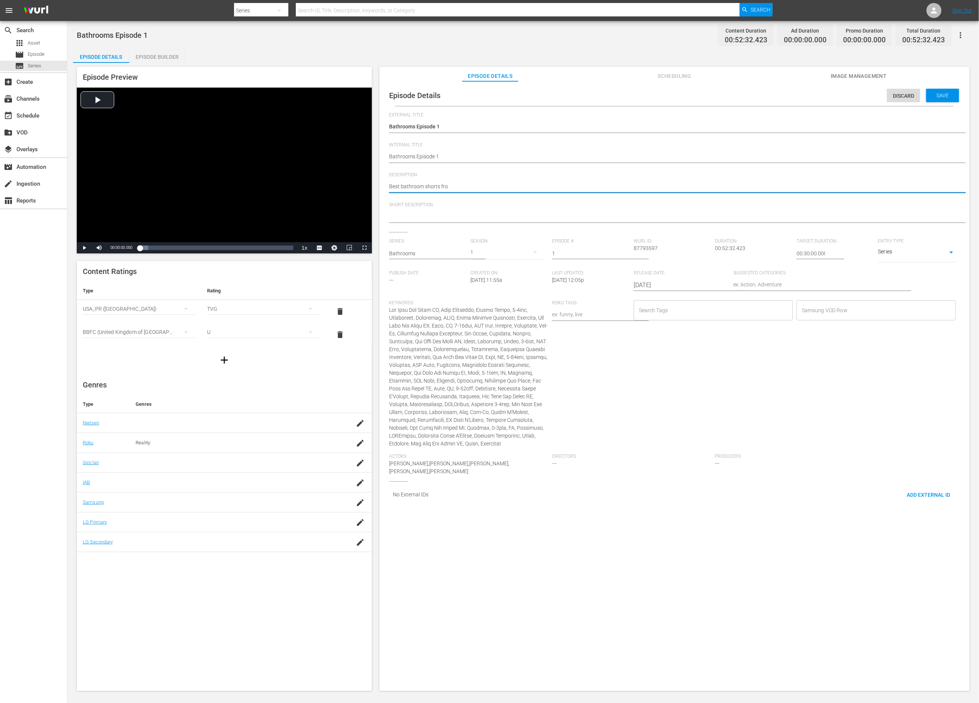
type textarea "Best bathroom shorts from"
type textarea "Best bathroom shorts from T"
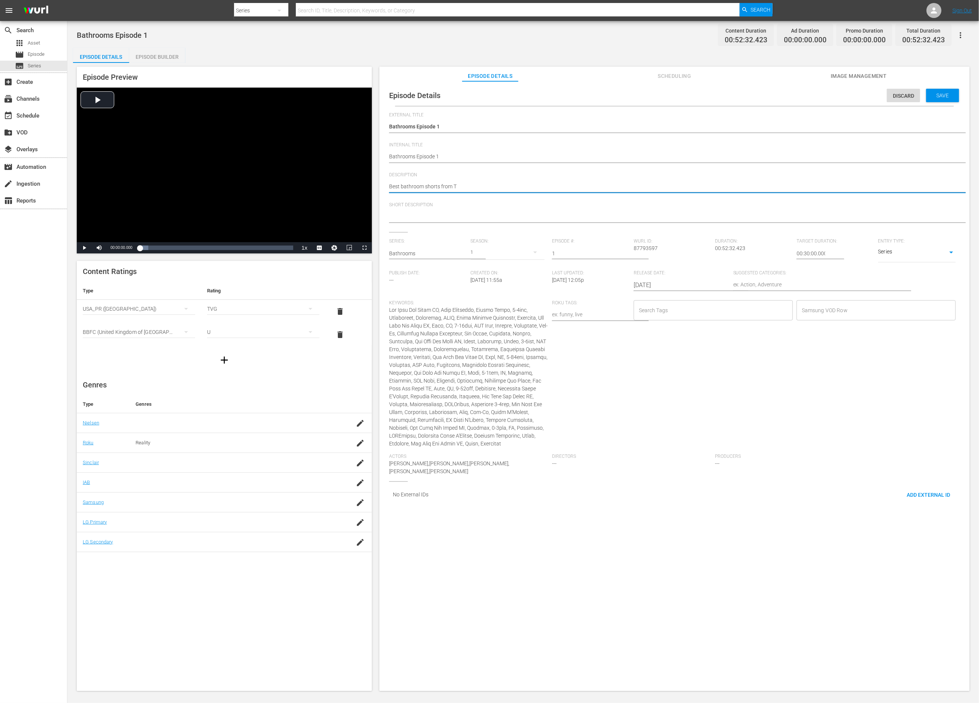
type textarea "Best bathroom shorts from Th"
type textarea "Best bathroom shorts from Thi"
type textarea "Best bathroom shorts from This"
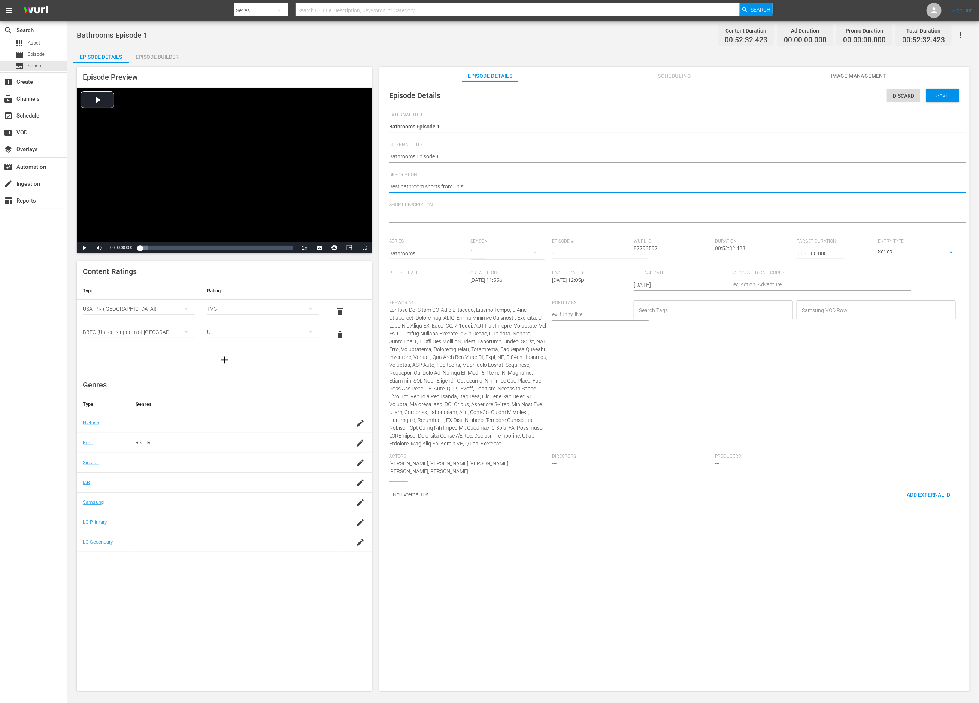
type textarea "Best bathroom shorts from This"
type textarea "Best bathroom shorts from This O"
type textarea "Best bathroom shorts from This Ol"
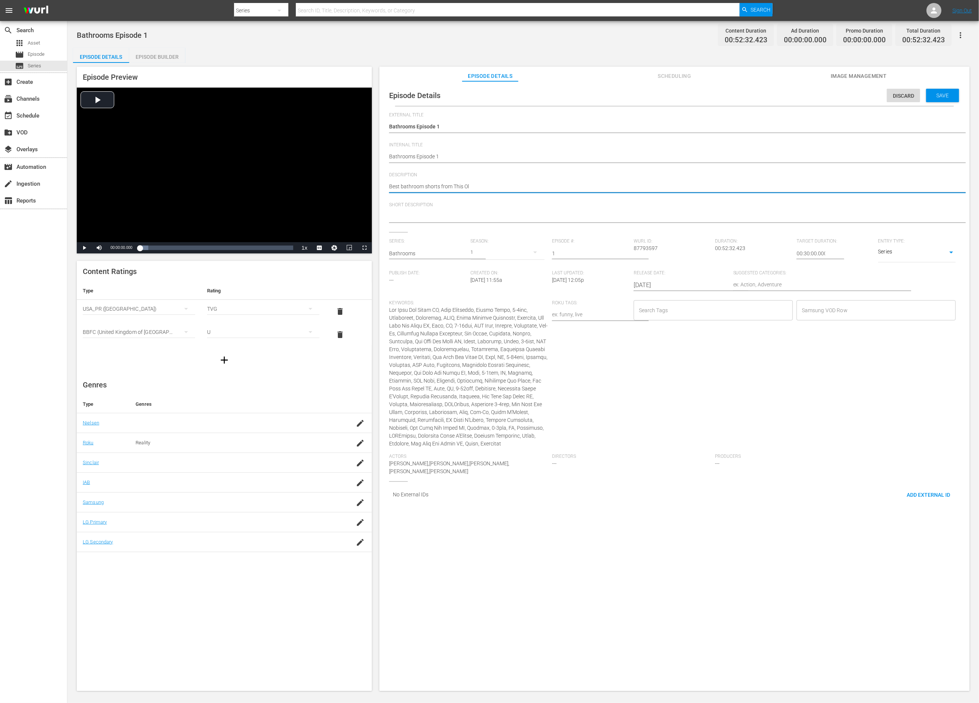
type textarea "Best bathroom shorts from This Old"
type textarea "Best bathroom shorts from This Old H"
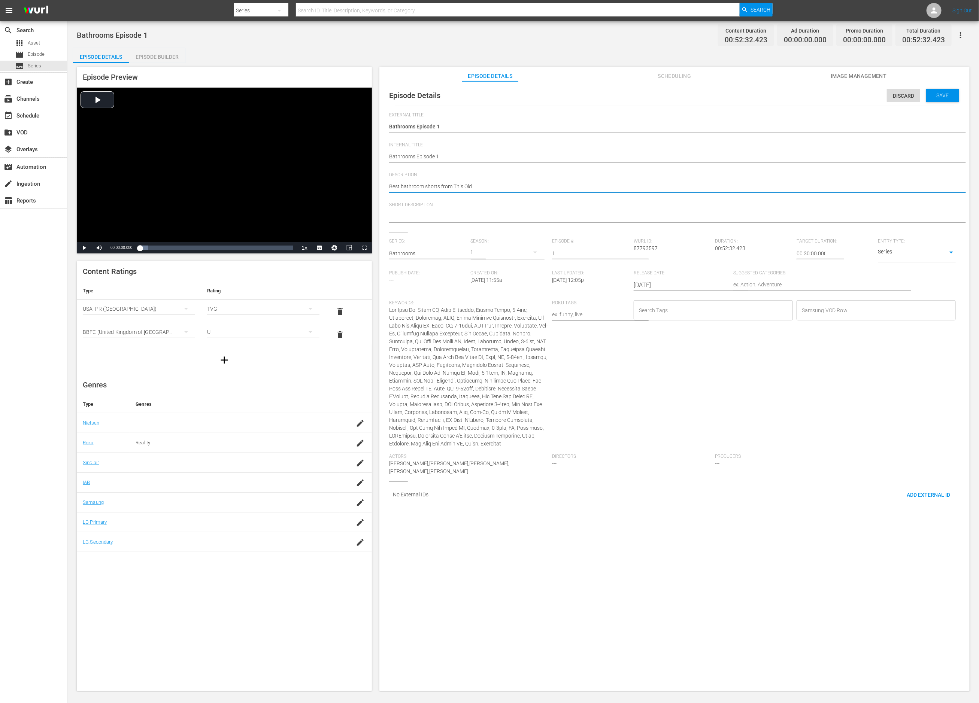
type textarea "Best bathroom shorts from This Old H"
type textarea "Best bathroom shorts from This Old Ho"
type textarea "Best bathroom shorts from This Old Hou"
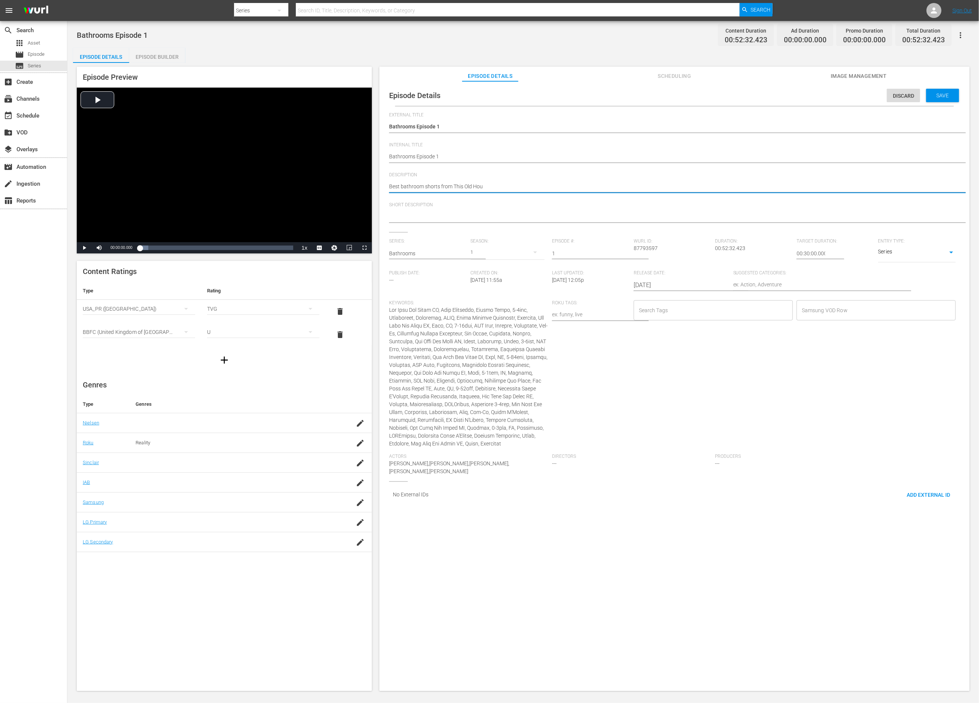
type textarea "Best bathroom shorts from This Old Hous"
type textarea "Best bathroom shorts from This Old House"
click at [437, 184] on textarea "Best bathroom shorts from This Old House" at bounding box center [672, 187] width 567 height 9
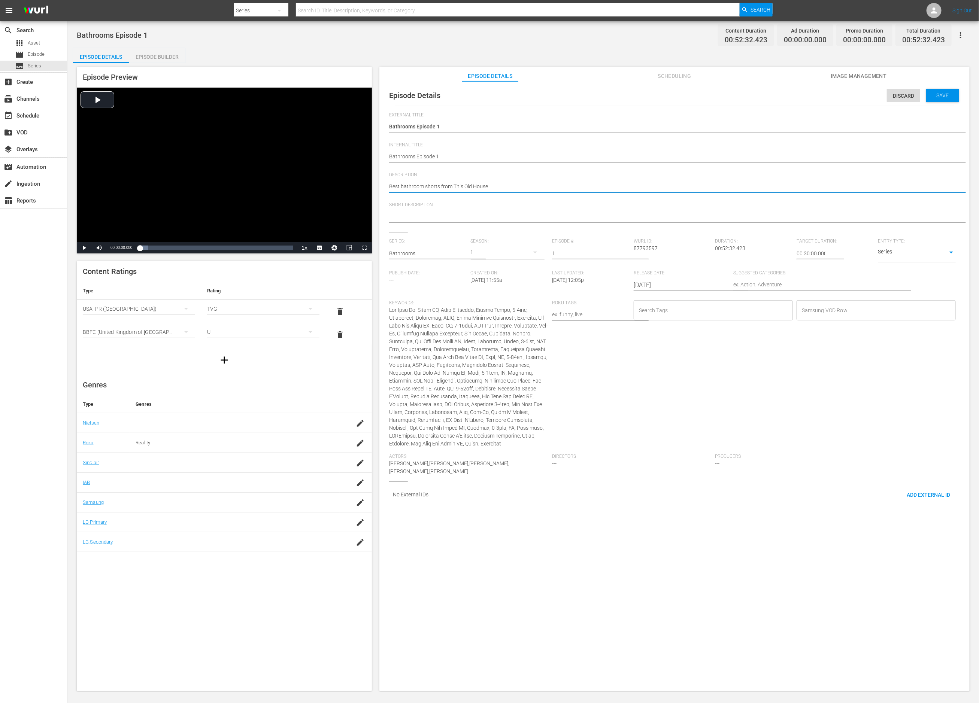
click at [437, 184] on textarea "Best bathroom shorts from This Old House" at bounding box center [672, 187] width 567 height 9
type textarea "Best bathroom shorts from This Old House"
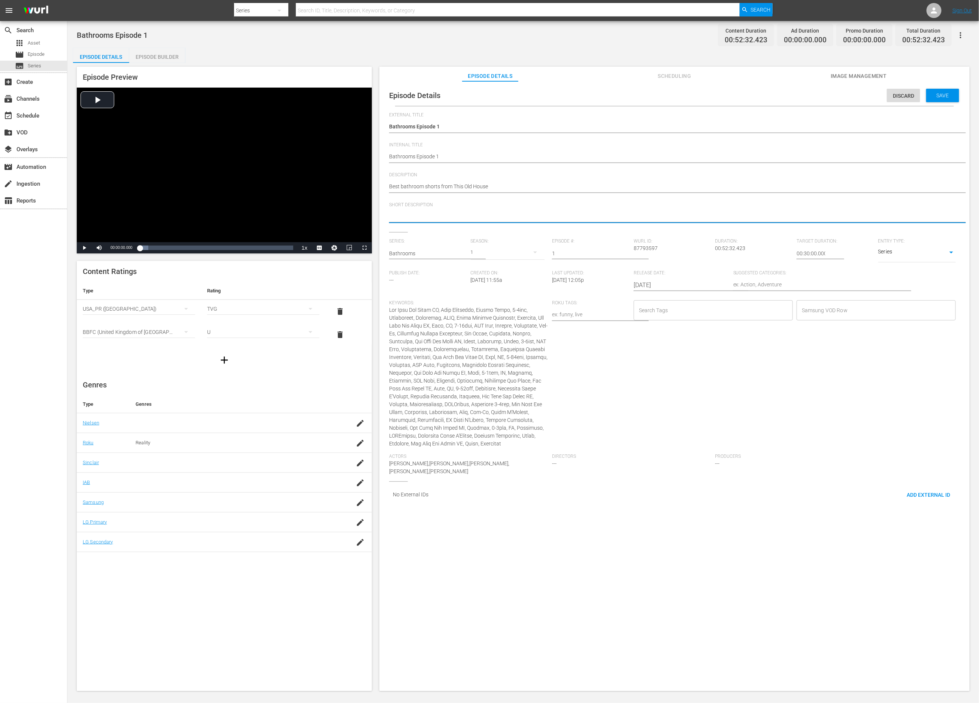
click at [424, 214] on textarea at bounding box center [672, 217] width 567 height 9
paste textarea "Best bathroom shorts from This Old House"
type textarea "Best bathroom shorts from This Old House"
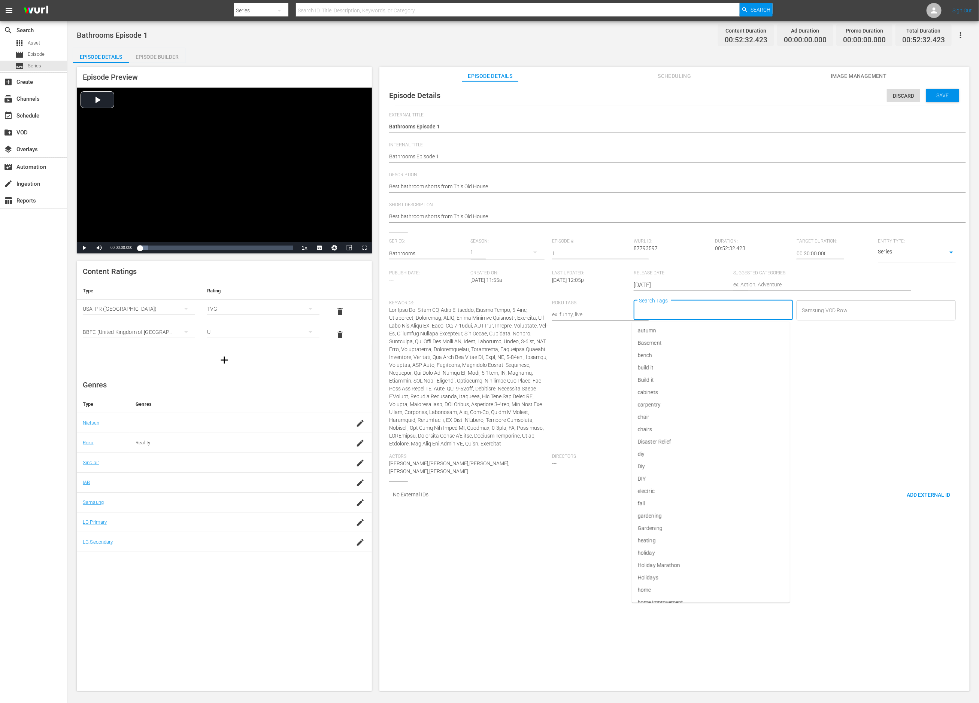
click at [744, 304] on input "Search Tags" at bounding box center [707, 310] width 141 height 13
click at [714, 478] on li "DIY" at bounding box center [711, 479] width 158 height 12
type input "Bathroom"
type input "Home"
click at [696, 347] on li "home improvement" at bounding box center [711, 343] width 158 height 12
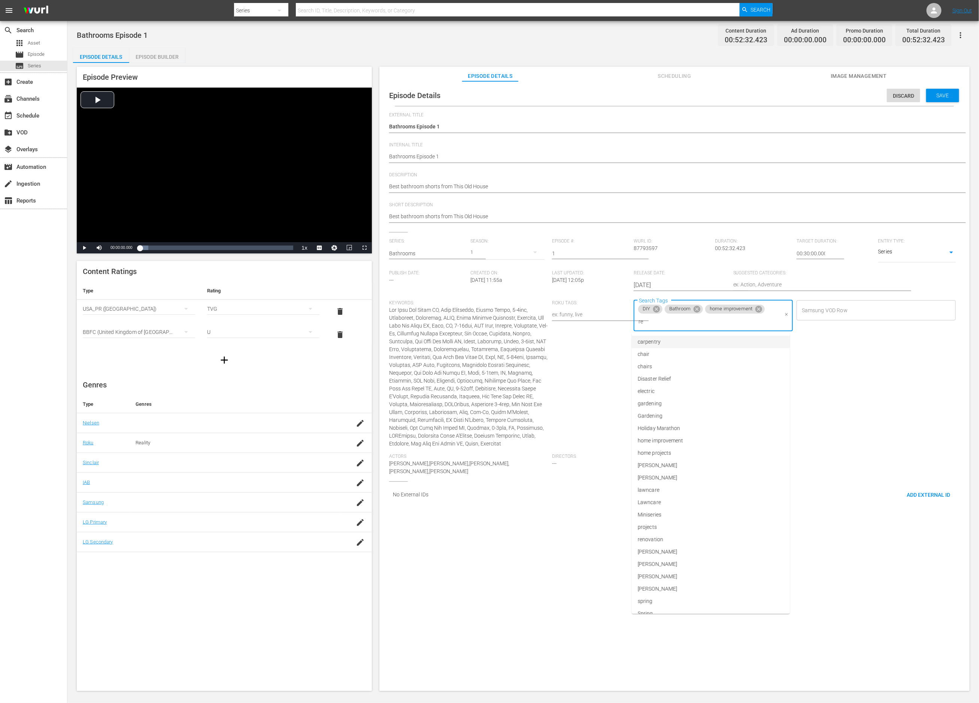
type input "ren"
click at [693, 340] on li "renovation" at bounding box center [711, 342] width 158 height 12
type input "This"
click at [686, 360] on li "This Old House" at bounding box center [711, 354] width 158 height 12
click at [686, 360] on div "Search Tags DIY Bathroom home improvement renovation This Old House Search Tags" at bounding box center [715, 377] width 163 height 154
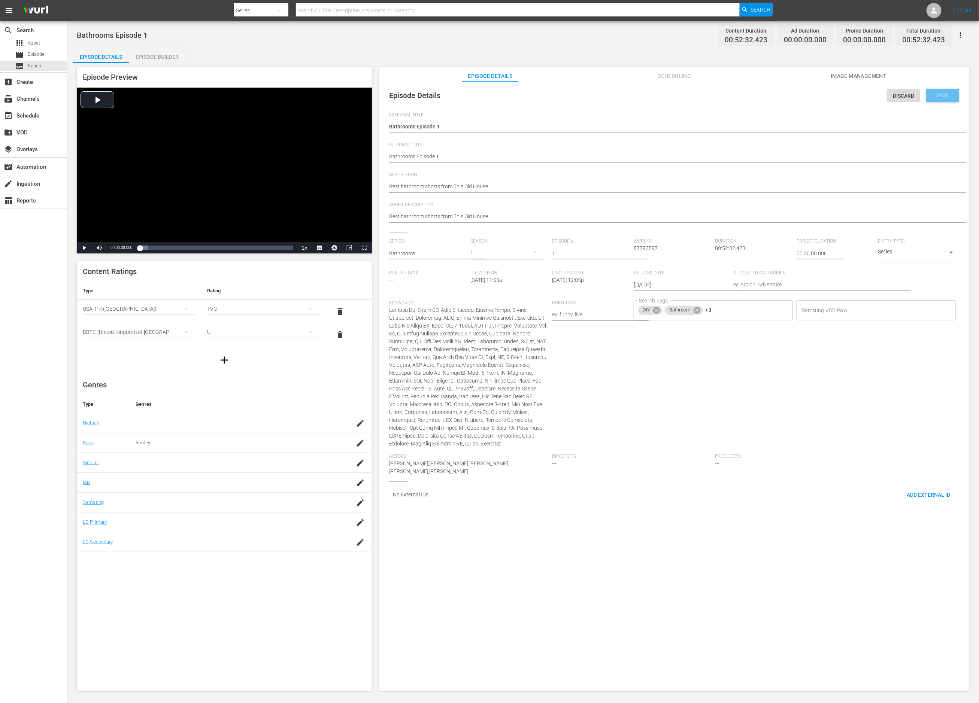
click at [945, 97] on span "Save" at bounding box center [943, 96] width 24 height 6
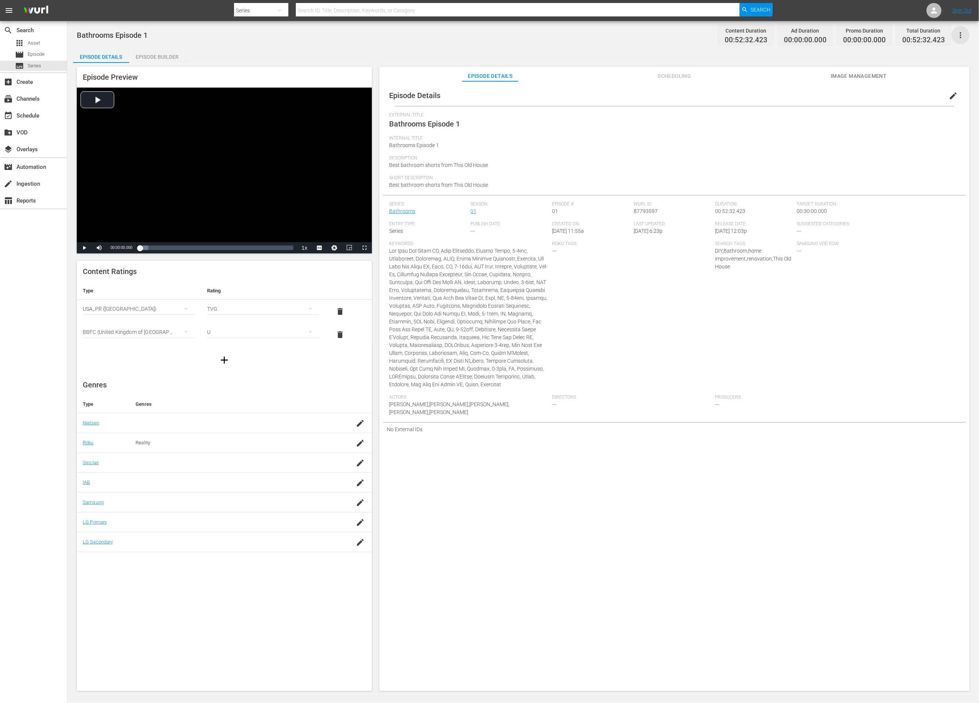
click at [962, 34] on icon "button" at bounding box center [960, 35] width 9 height 9
click at [943, 58] on div "Duplicate Episode" at bounding box center [907, 56] width 114 height 18
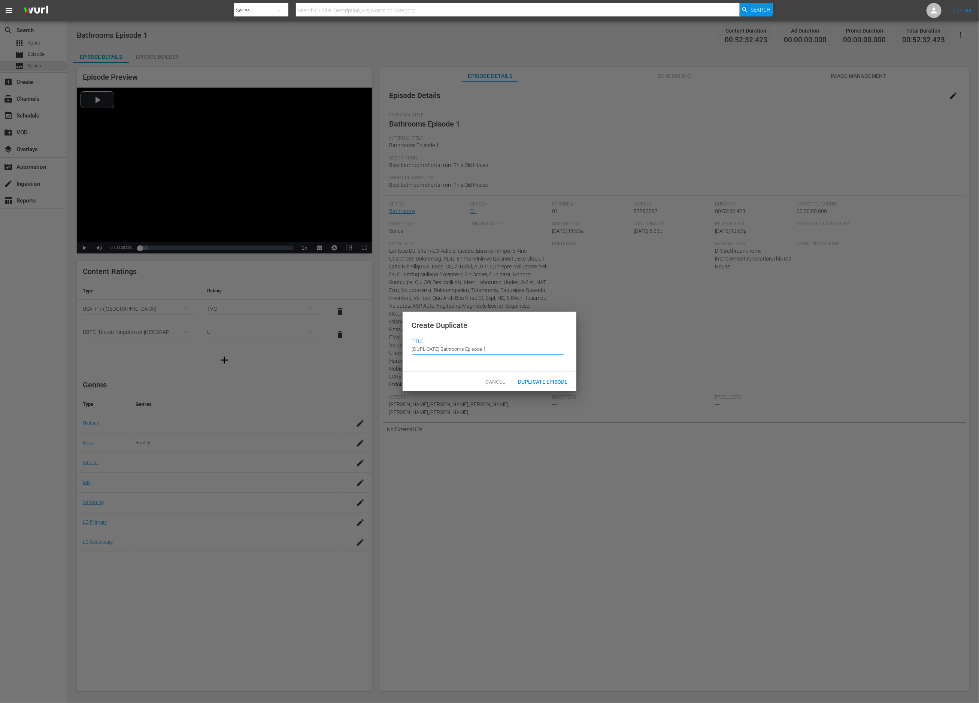
drag, startPoint x: 484, startPoint y: 352, endPoint x: 497, endPoint y: 352, distance: 13.1
click at [497, 352] on input "(DUPLICATE) Bathrooms Episode 1" at bounding box center [488, 349] width 152 height 18
drag, startPoint x: 441, startPoint y: 351, endPoint x: 409, endPoint y: 349, distance: 32.3
click at [409, 349] on div "Create Duplicate Title Episode Title (DUPLICATE) Bathrooms Episode 3" at bounding box center [490, 342] width 174 height 60
type input "(DUPLICATE) Bathrooms Episode 3"
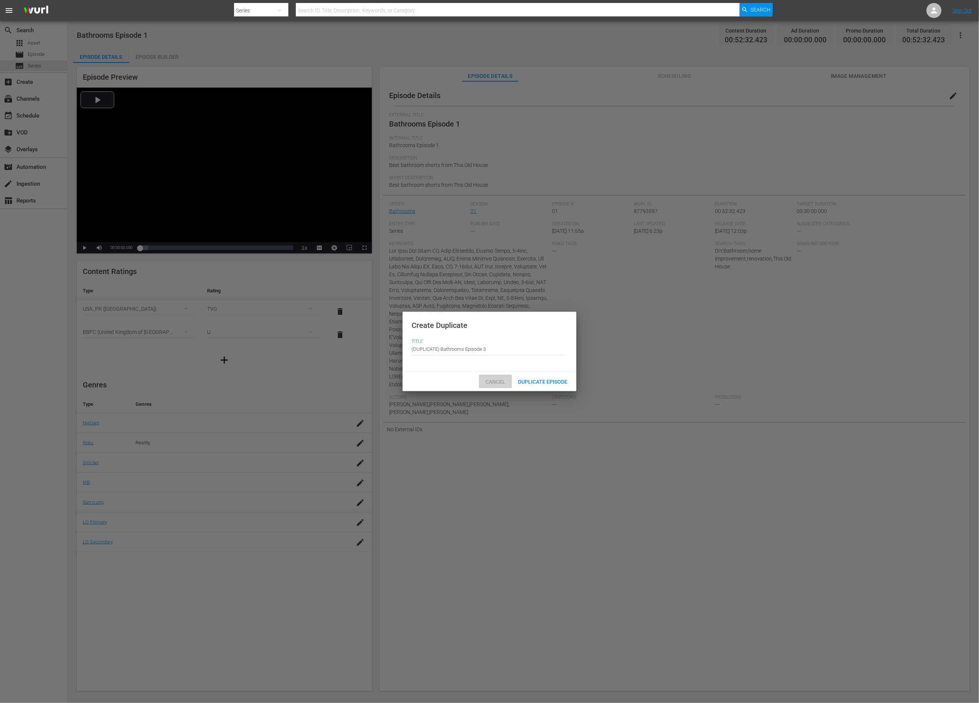
click at [496, 381] on span "Cancel" at bounding box center [496, 382] width 32 height 6
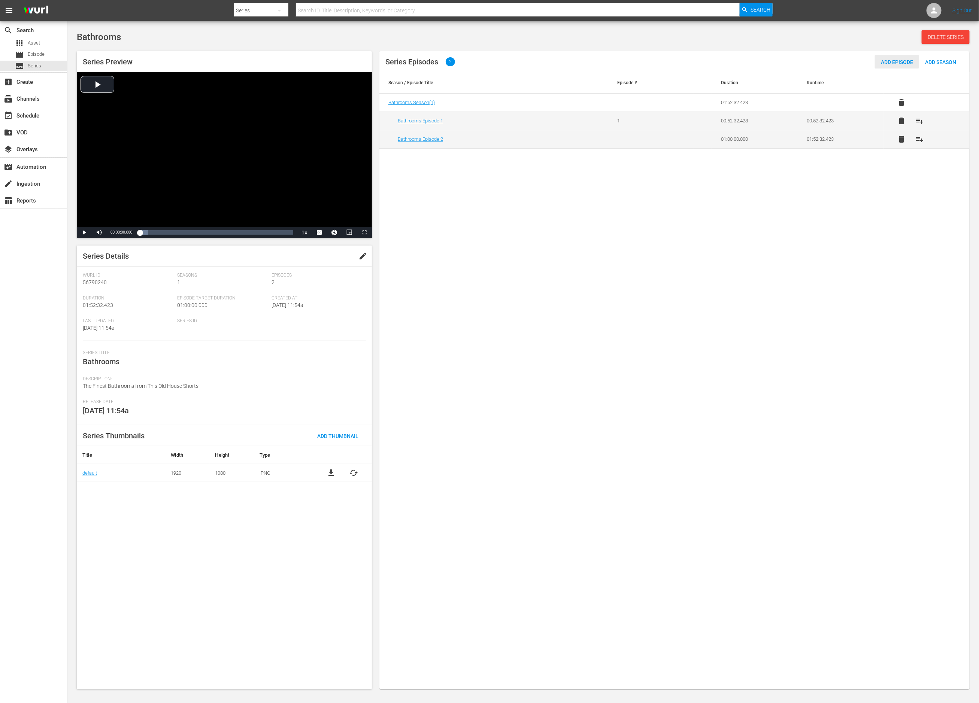
click at [906, 62] on span "Add Episode" at bounding box center [897, 62] width 44 height 6
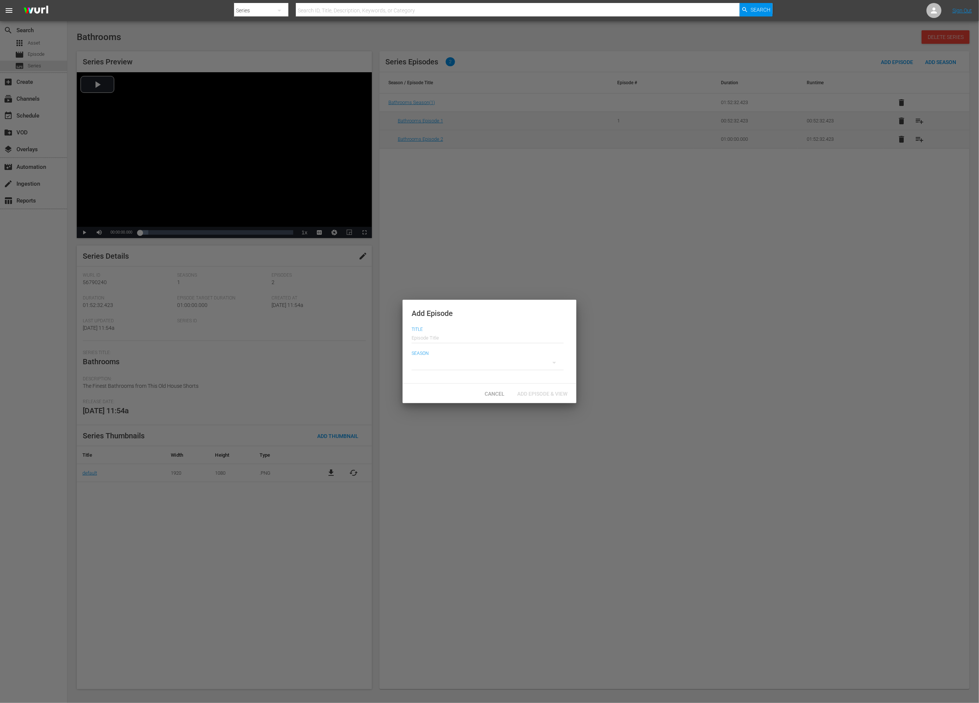
click at [450, 338] on input "text" at bounding box center [488, 338] width 152 height 18
drag, startPoint x: 455, startPoint y: 342, endPoint x: 461, endPoint y: 342, distance: 6.0
click at [461, 342] on input "Bathrooms Episode 1" at bounding box center [488, 338] width 152 height 18
type input "Bathrooms Episode 3"
click at [554, 363] on icon "button" at bounding box center [555, 363] width 4 height 2
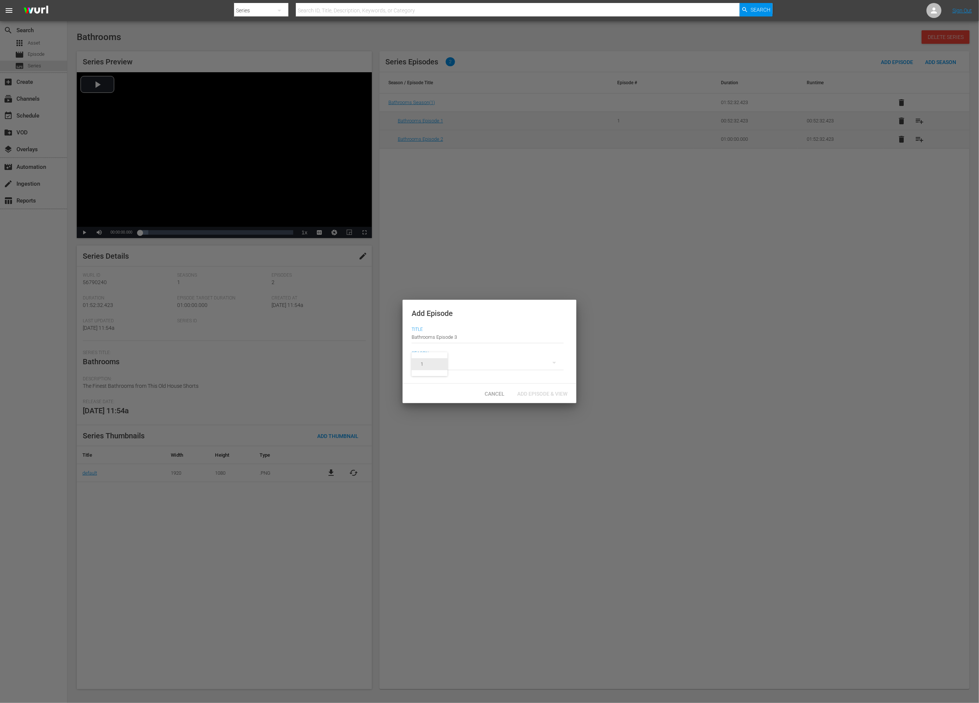
click at [416, 362] on div "1" at bounding box center [422, 364] width 21 height 7
click at [543, 395] on span "Add Episode & View" at bounding box center [542, 394] width 62 height 6
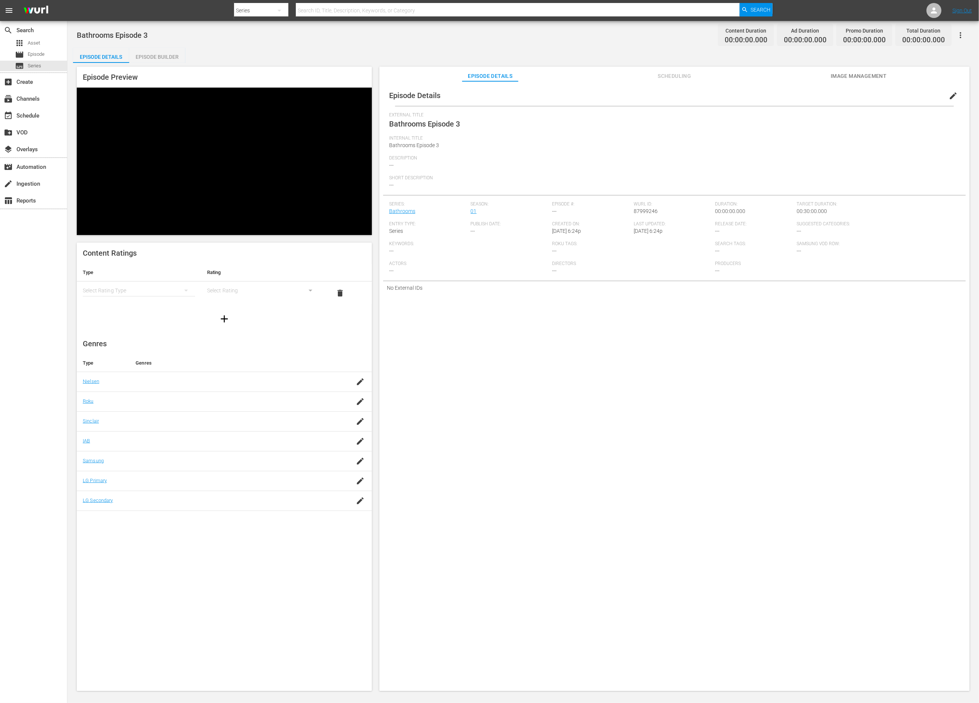
click at [158, 280] on div "simple table" at bounding box center [139, 290] width 112 height 21
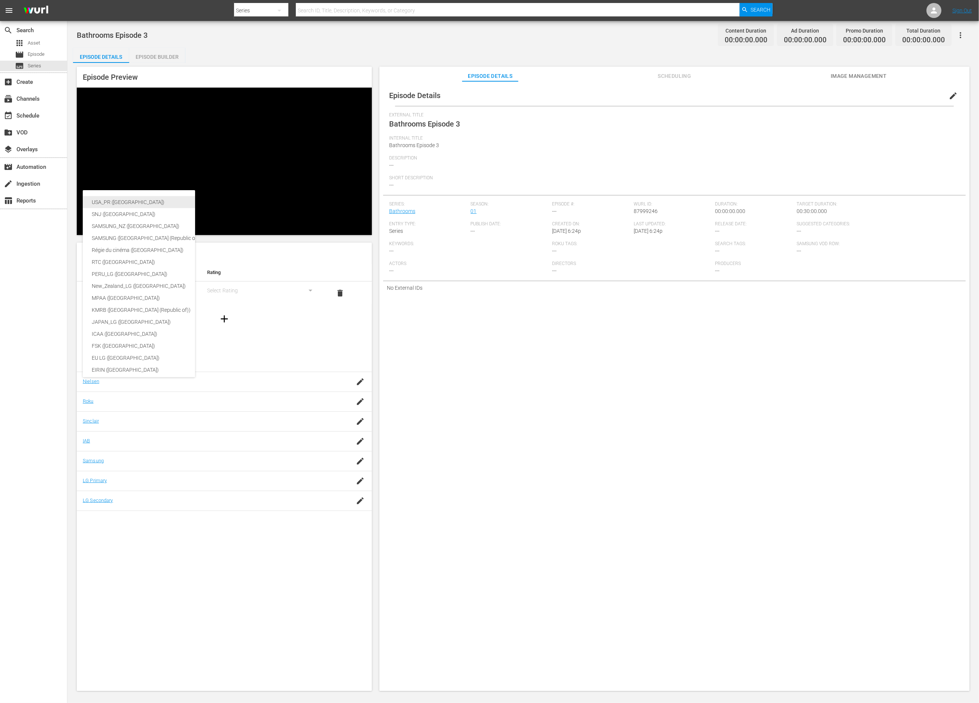
click at [158, 200] on div "USA_PR ([GEOGRAPHIC_DATA])" at bounding box center [178, 202] width 172 height 12
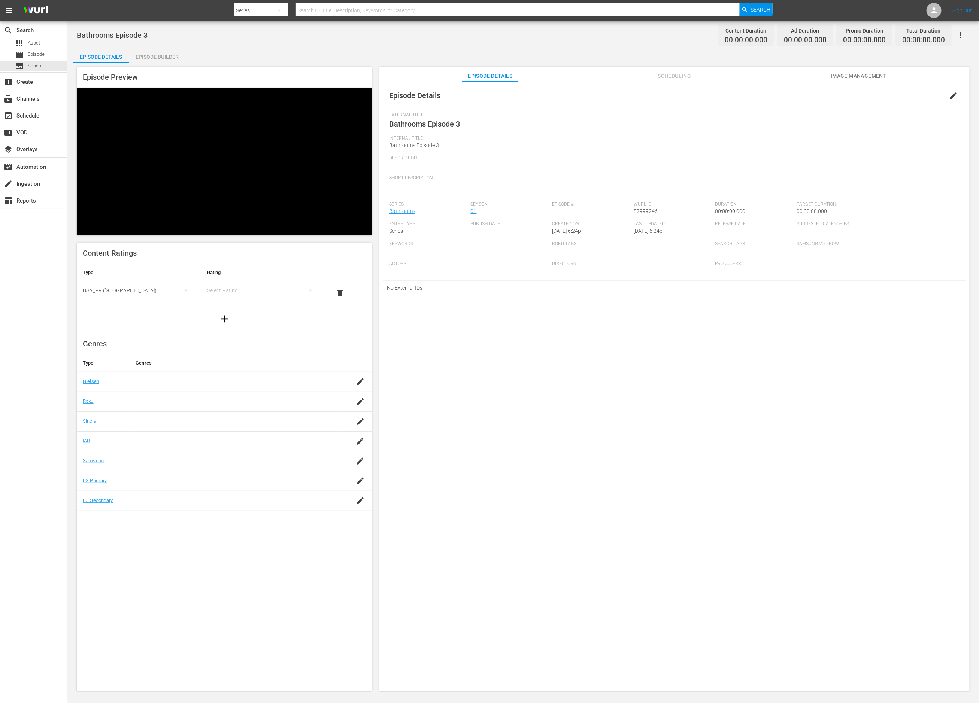
click at [249, 280] on div "simple table" at bounding box center [263, 290] width 112 height 21
click at [244, 224] on div "TVG" at bounding box center [263, 226] width 94 height 12
click at [220, 313] on icon "button" at bounding box center [224, 319] width 12 height 12
click at [160, 303] on div "simple table" at bounding box center [139, 313] width 112 height 21
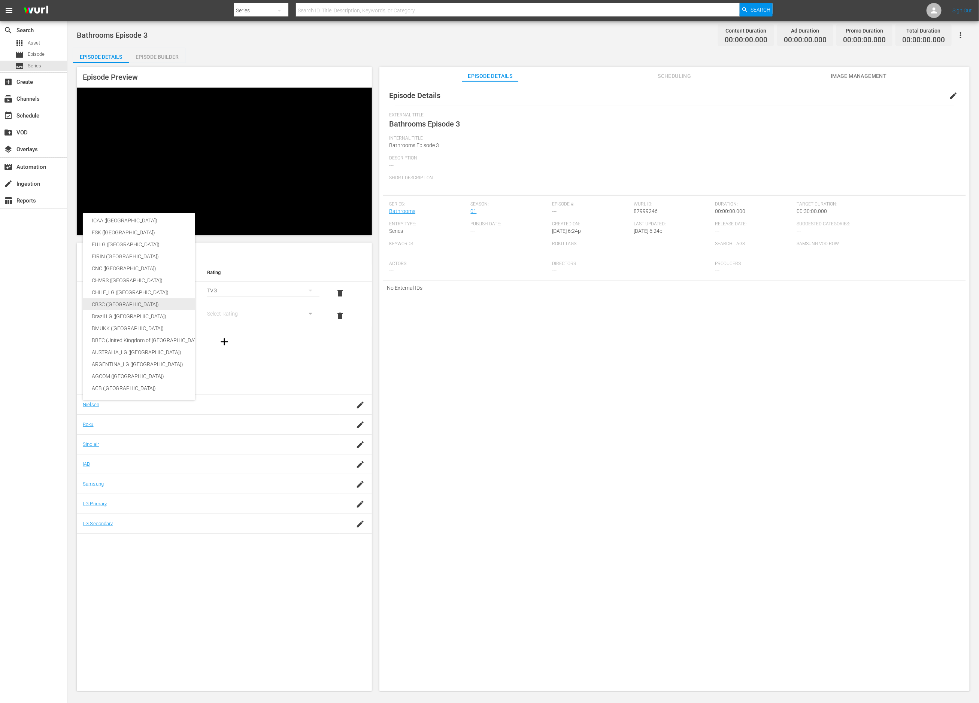
scroll to position [125, 0]
click at [138, 339] on div "BBFC (United Kingdom of [GEOGRAPHIC_DATA] and [GEOGRAPHIC_DATA])" at bounding box center [178, 340] width 172 height 12
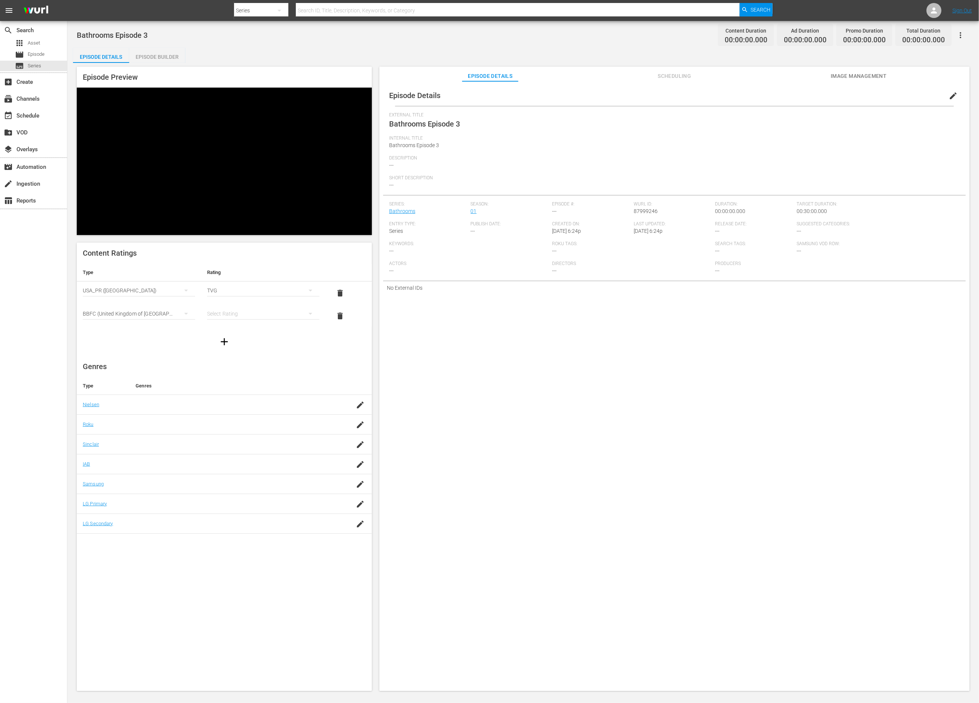
click at [233, 303] on div "simple table" at bounding box center [263, 313] width 112 height 21
click at [232, 225] on div "U" at bounding box center [263, 225] width 94 height 12
click at [368, 415] on td at bounding box center [356, 425] width 32 height 20
click at [361, 421] on icon "button" at bounding box center [360, 425] width 9 height 9
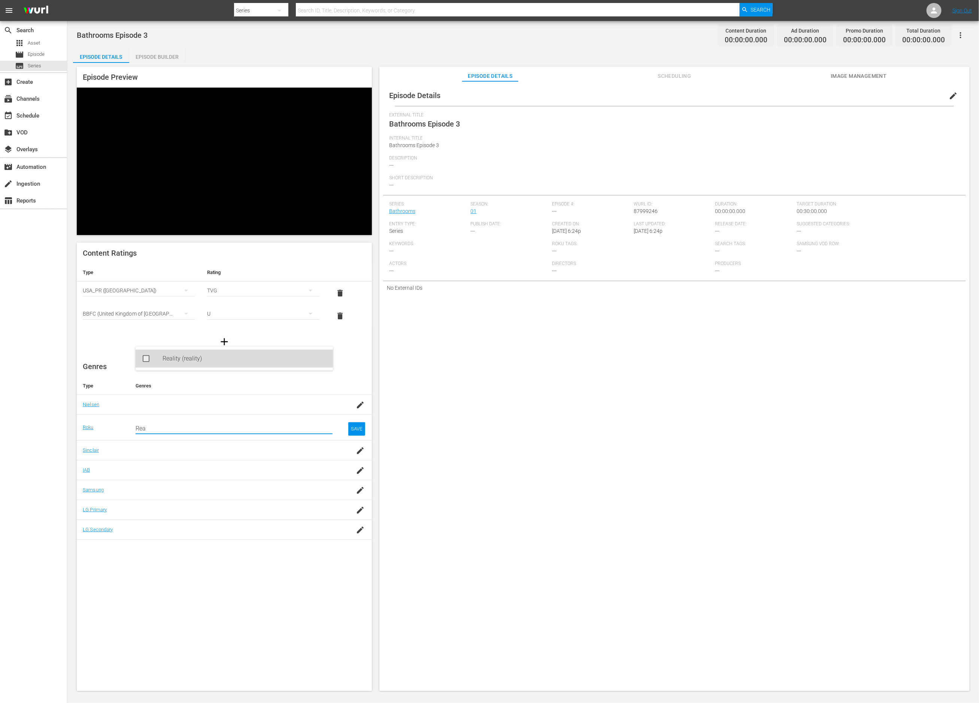
click at [273, 358] on div "Reality (reality)" at bounding box center [245, 359] width 164 height 18
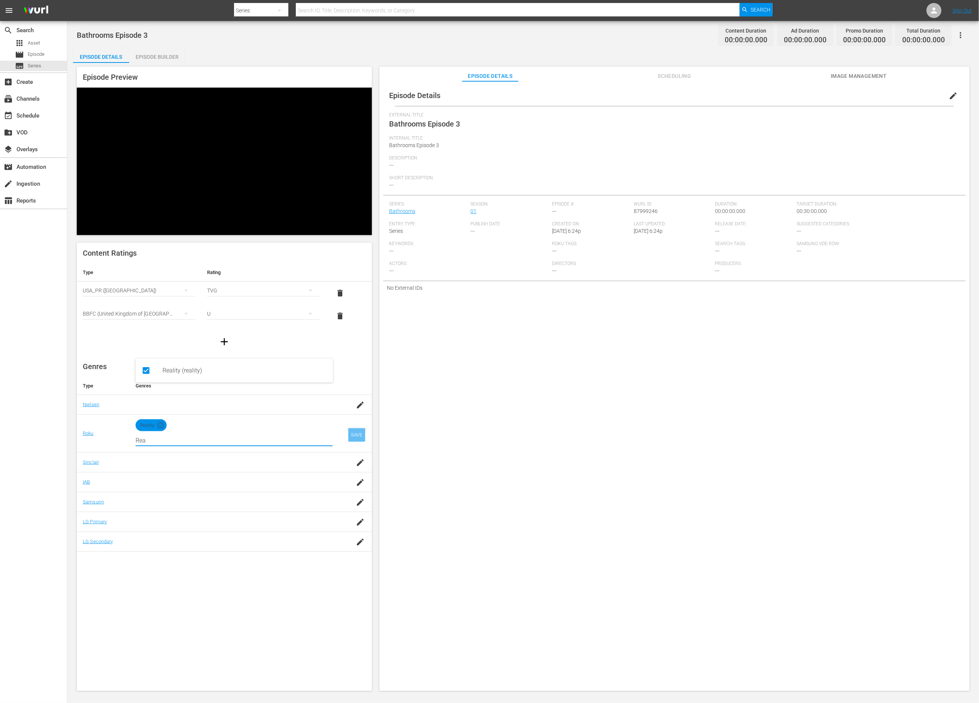
click at [356, 429] on div "SAVE" at bounding box center [356, 435] width 17 height 13
click at [837, 77] on span "Image Management" at bounding box center [859, 76] width 56 height 9
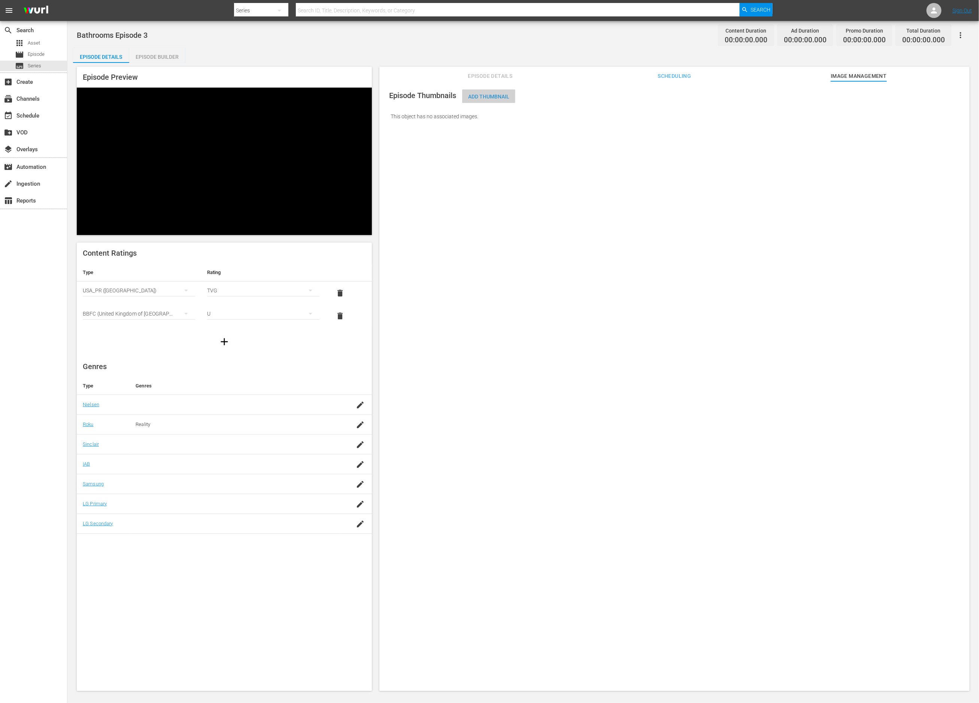
click at [478, 94] on span "Add Thumbnail" at bounding box center [488, 97] width 53 height 6
click at [482, 99] on div "Add Thumbnail" at bounding box center [488, 97] width 53 height 14
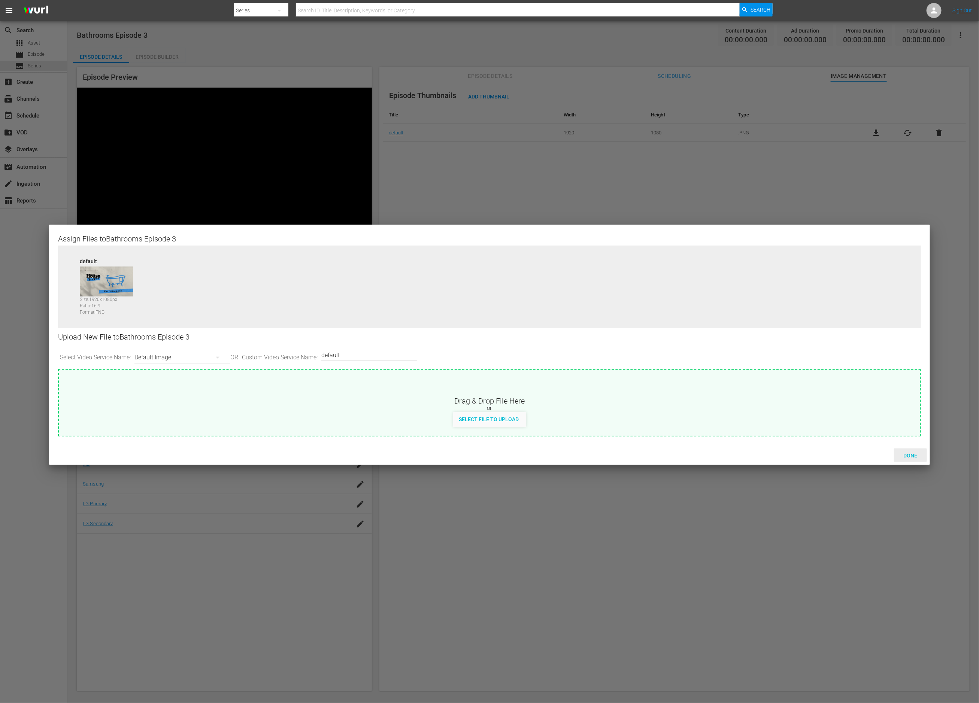
click at [906, 453] on span "Done" at bounding box center [911, 456] width 26 height 6
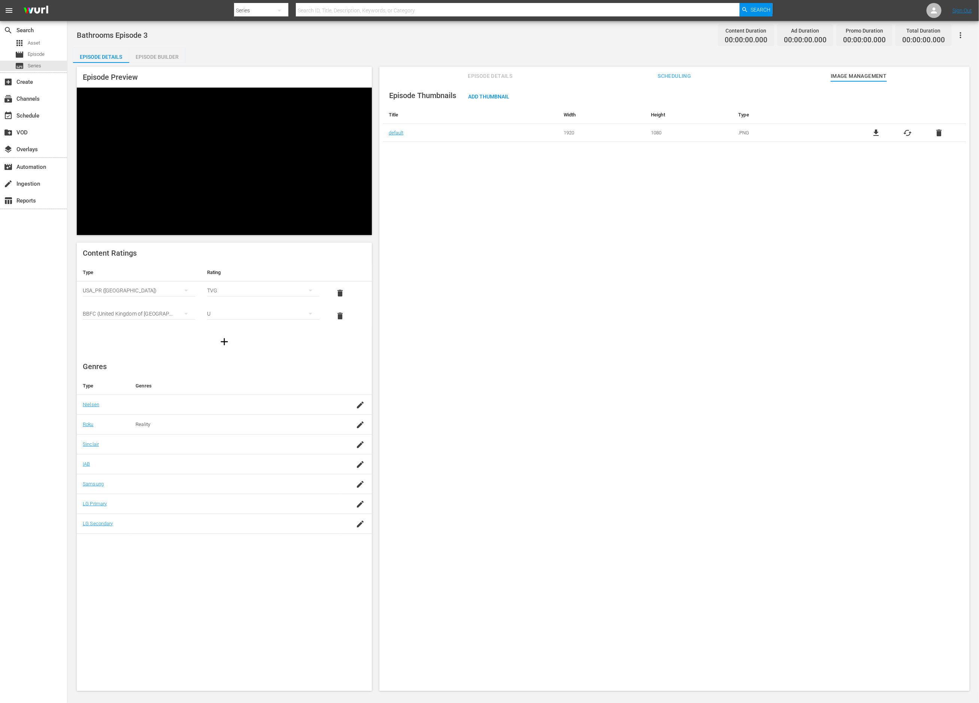
click at [487, 74] on span "Episode Details" at bounding box center [490, 76] width 56 height 9
click at [952, 92] on span "edit" at bounding box center [953, 95] width 9 height 9
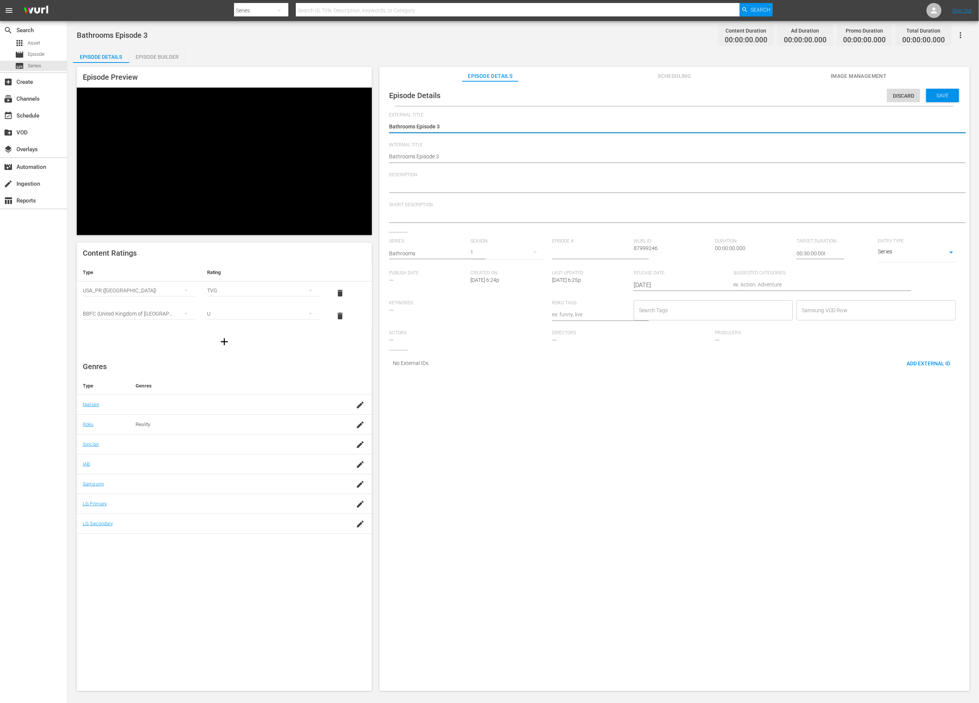
click at [582, 252] on input "number" at bounding box center [591, 254] width 78 height 18
click at [624, 252] on input "1" at bounding box center [591, 254] width 78 height 18
click at [625, 255] on input "0" at bounding box center [591, 254] width 78 height 18
click at [625, 255] on input "-1" at bounding box center [591, 254] width 78 height 18
click at [624, 251] on input "0" at bounding box center [591, 254] width 78 height 18
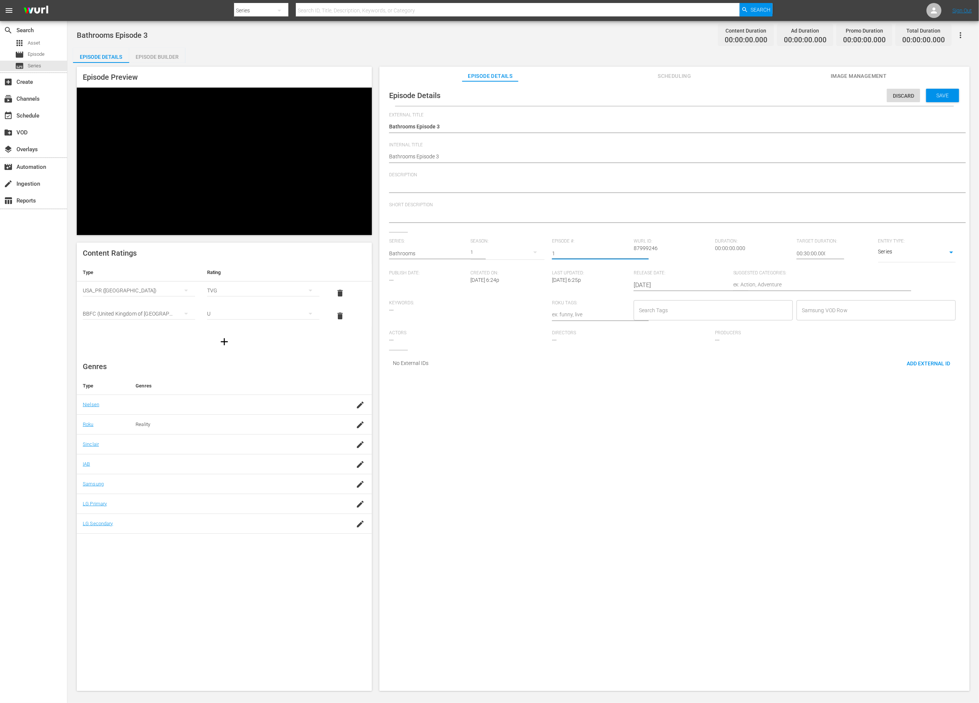
click at [624, 251] on input "1" at bounding box center [591, 254] width 78 height 18
click at [624, 251] on input "2" at bounding box center [591, 254] width 78 height 18
click at [624, 251] on input "3" at bounding box center [591, 254] width 78 height 18
click at [507, 178] on div at bounding box center [672, 187] width 567 height 18
click at [496, 185] on textarea at bounding box center [672, 187] width 567 height 9
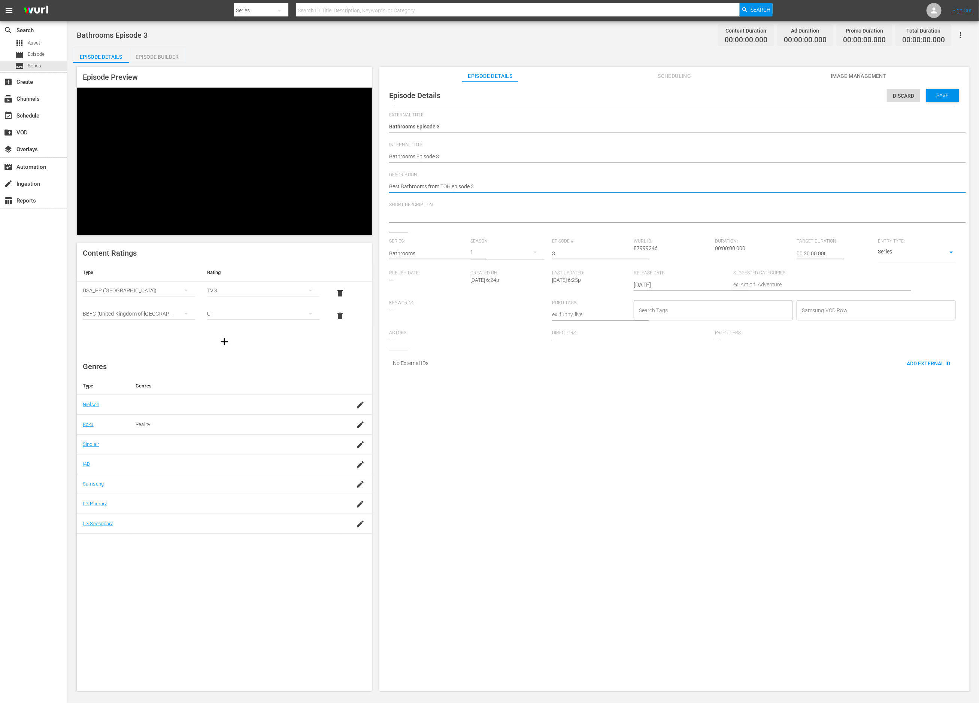
click at [454, 185] on textarea "Best Bathrooms from TOH episode 3" at bounding box center [672, 187] width 567 height 9
click at [443, 213] on textarea at bounding box center [672, 217] width 567 height 9
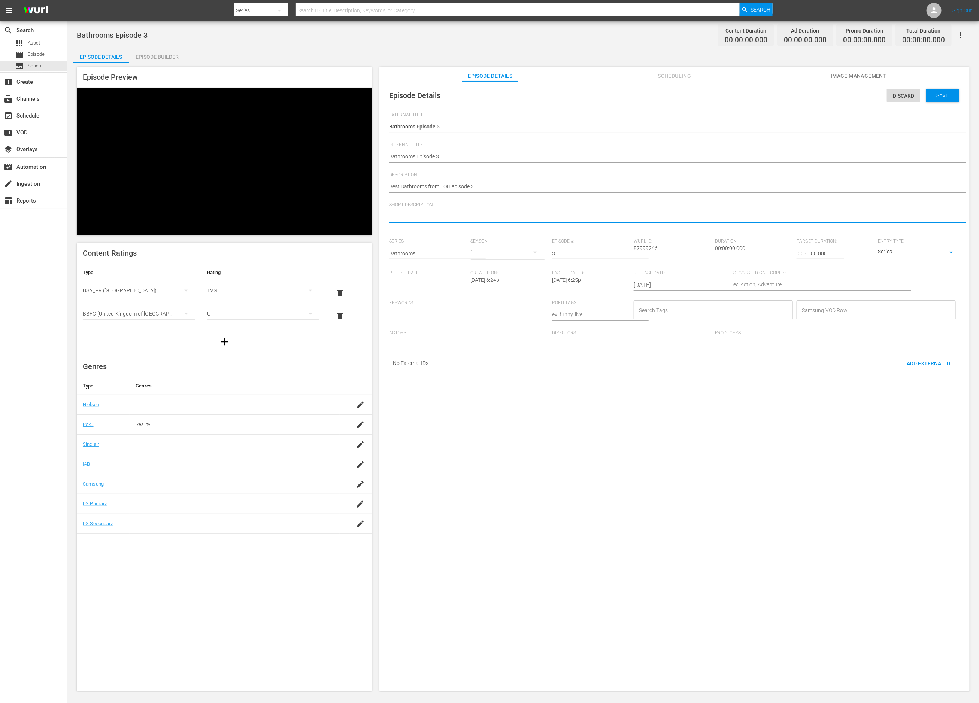
paste textarea "Best Bathrooms from TOH episode 3"
click at [728, 312] on input "Search Tags" at bounding box center [707, 310] width 141 height 13
click at [726, 339] on li "Diy" at bounding box center [709, 343] width 157 height 12
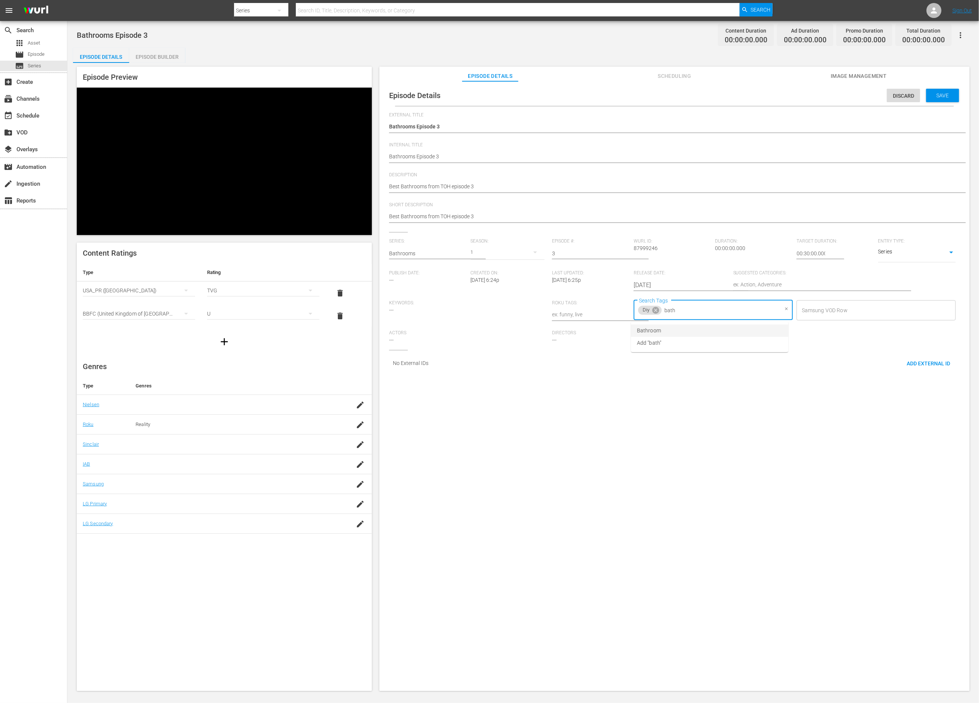
click at [713, 331] on li "Bathroom" at bounding box center [709, 331] width 157 height 12
click at [707, 343] on li "home improvement" at bounding box center [709, 343] width 157 height 12
click at [703, 356] on li "This Old House" at bounding box center [711, 354] width 158 height 12
click at [673, 345] on li "renovation" at bounding box center [711, 342] width 158 height 12
click at [942, 95] on span "Save" at bounding box center [943, 96] width 24 height 6
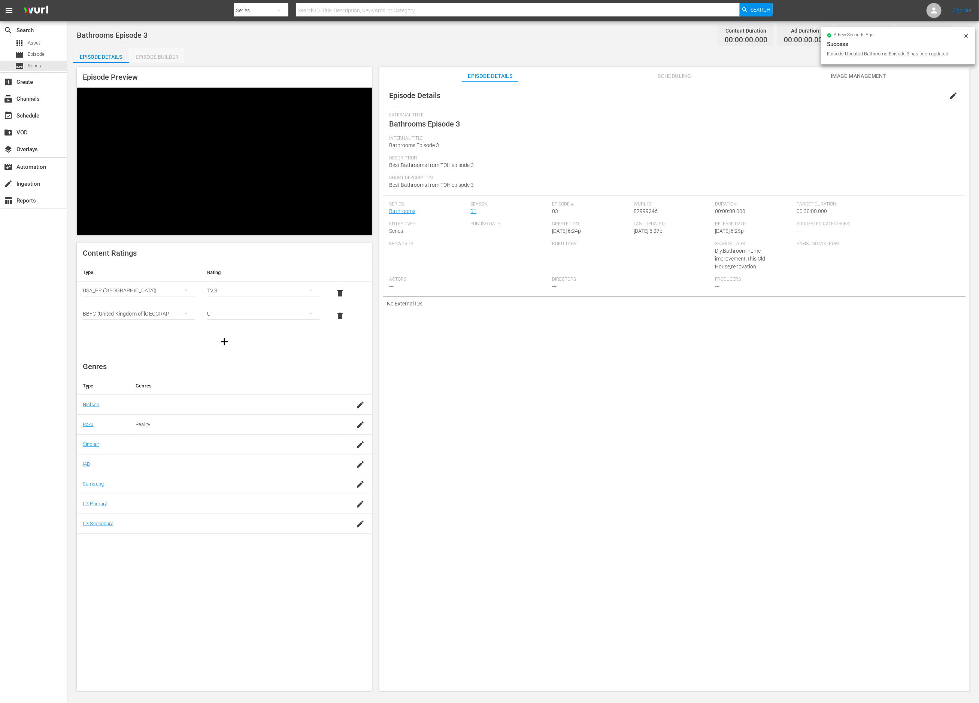
click at [146, 55] on div "Episode Builder" at bounding box center [157, 57] width 56 height 18
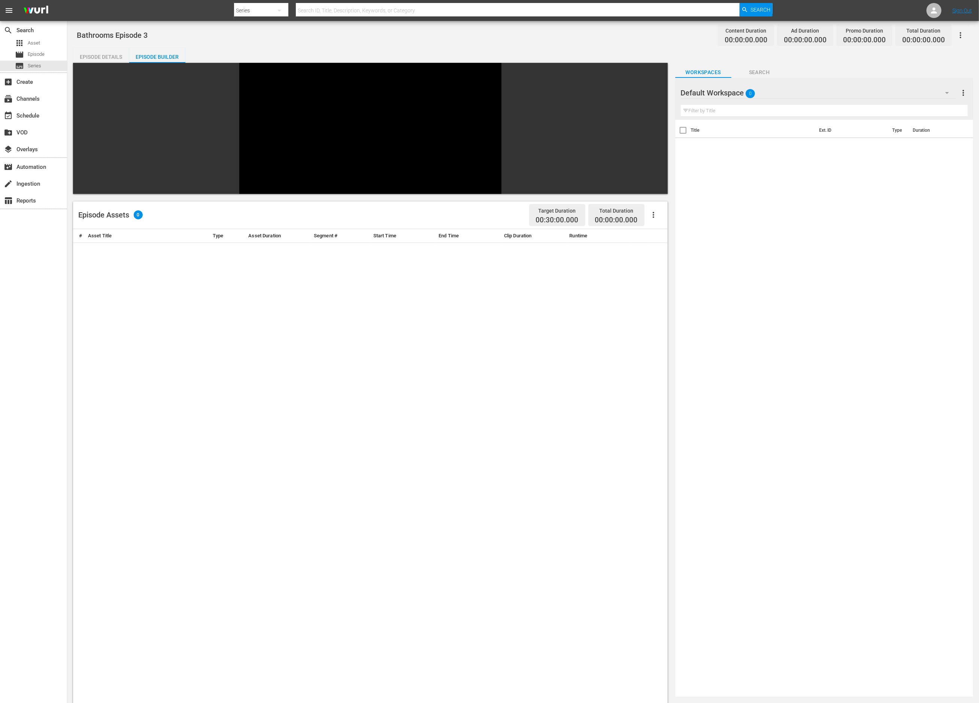
click at [768, 95] on div "Default Workspace 0" at bounding box center [819, 92] width 276 height 21
click at [752, 112] on div "Bathrooms (74)" at bounding box center [729, 114] width 78 height 12
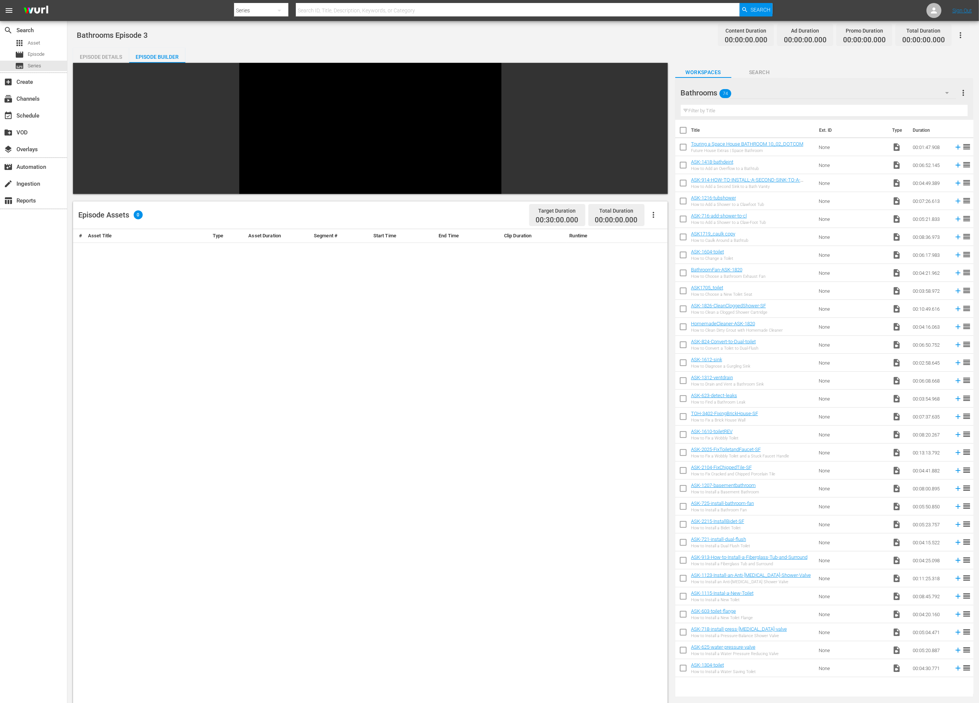
click at [685, 452] on input "checkbox" at bounding box center [683, 454] width 16 height 16
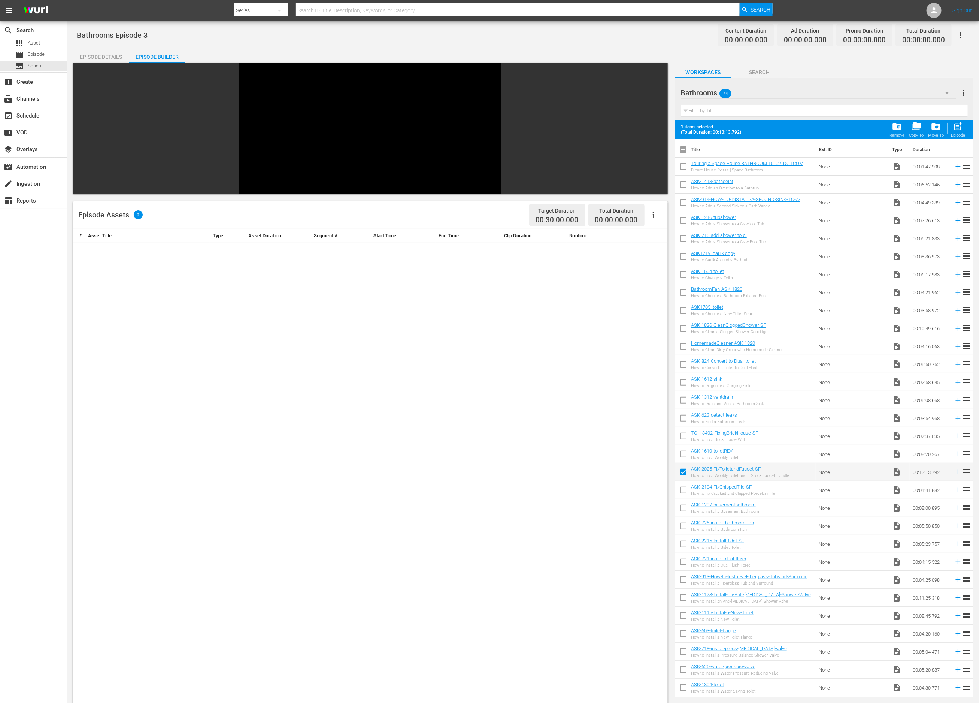
click at [681, 506] on input "checkbox" at bounding box center [683, 510] width 16 height 16
click at [684, 525] on input "checkbox" at bounding box center [683, 528] width 16 height 16
click at [684, 545] on input "checkbox" at bounding box center [683, 546] width 16 height 16
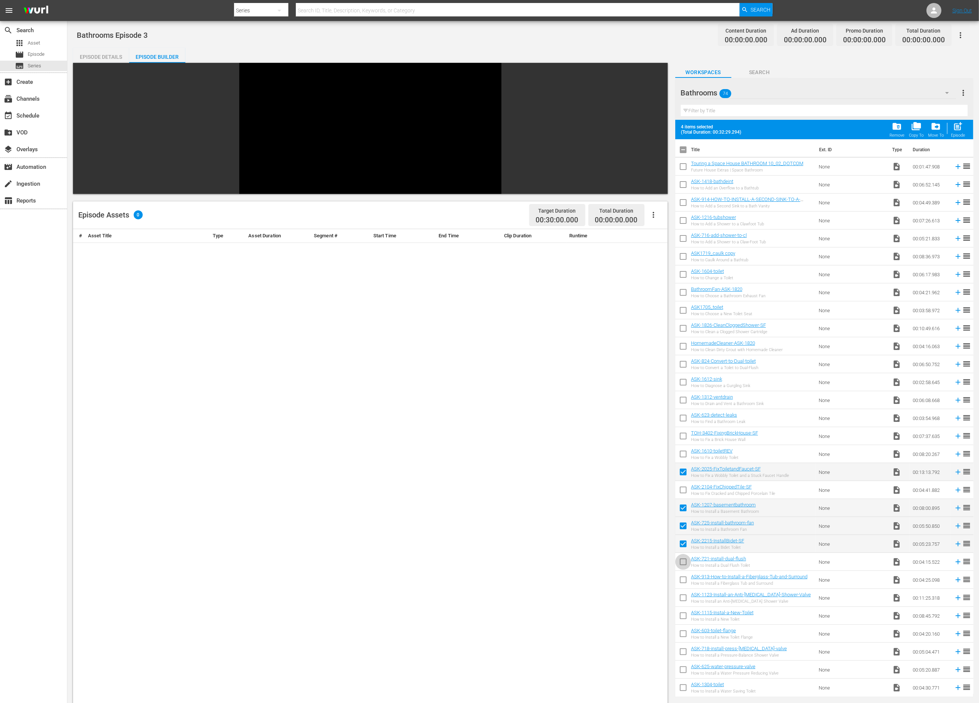
click at [682, 564] on input "checkbox" at bounding box center [683, 564] width 16 height 16
click at [682, 578] on input "checkbox" at bounding box center [683, 582] width 16 height 16
click at [682, 600] on input "checkbox" at bounding box center [683, 600] width 16 height 16
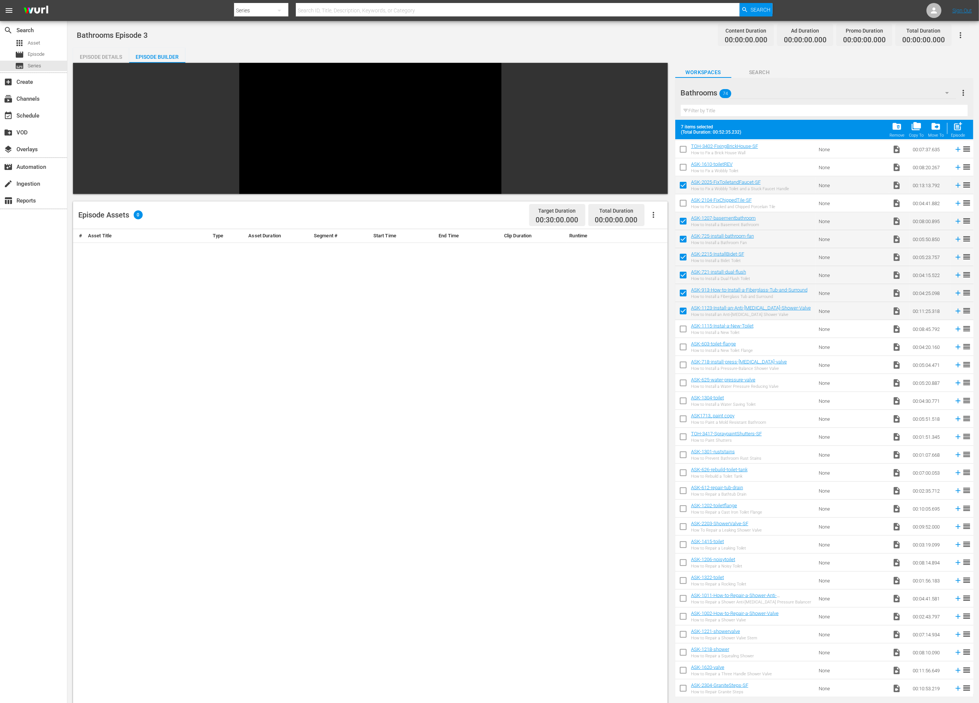
scroll to position [284, 0]
click at [682, 331] on input "checkbox" at bounding box center [683, 334] width 16 height 16
click at [683, 352] on input "checkbox" at bounding box center [683, 351] width 16 height 16
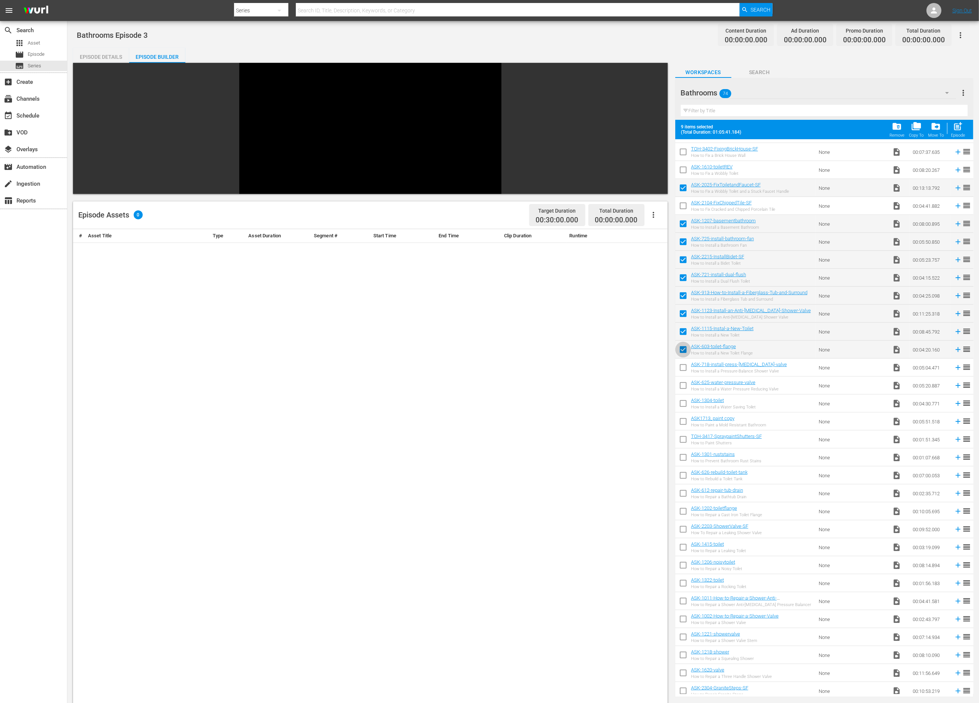
click at [683, 349] on input "checkbox" at bounding box center [683, 351] width 16 height 16
click at [684, 333] on input "checkbox" at bounding box center [683, 334] width 16 height 16
click at [956, 126] on span "post_add" at bounding box center [958, 126] width 10 height 10
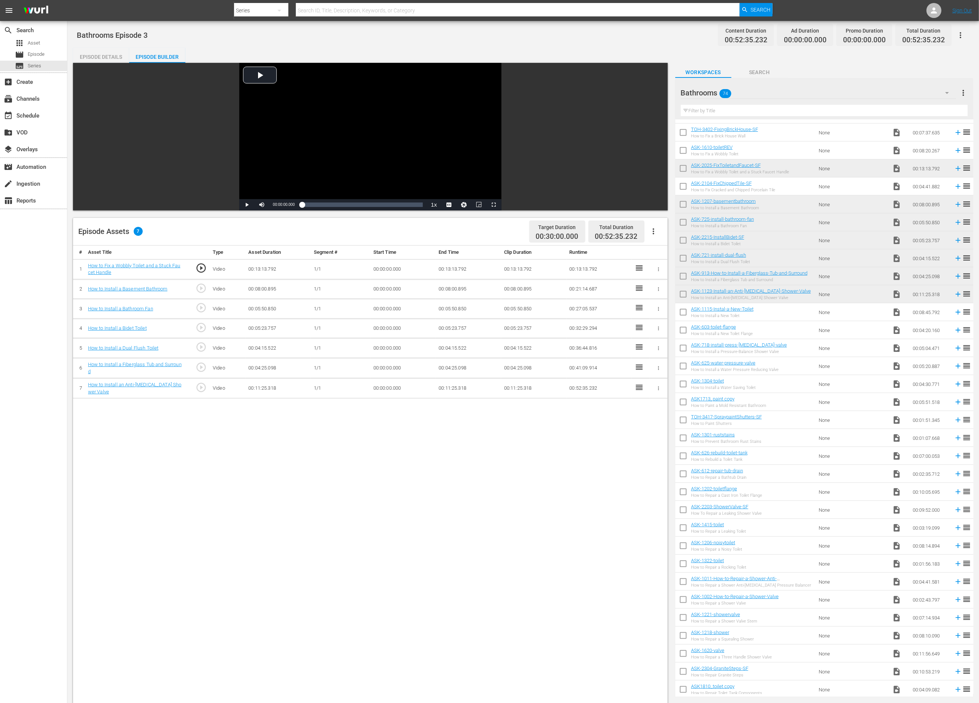
click at [798, 93] on div "Bathrooms 74" at bounding box center [819, 92] width 276 height 21
click at [759, 134] on div "Slates and Bumpers (18)" at bounding box center [729, 138] width 78 height 12
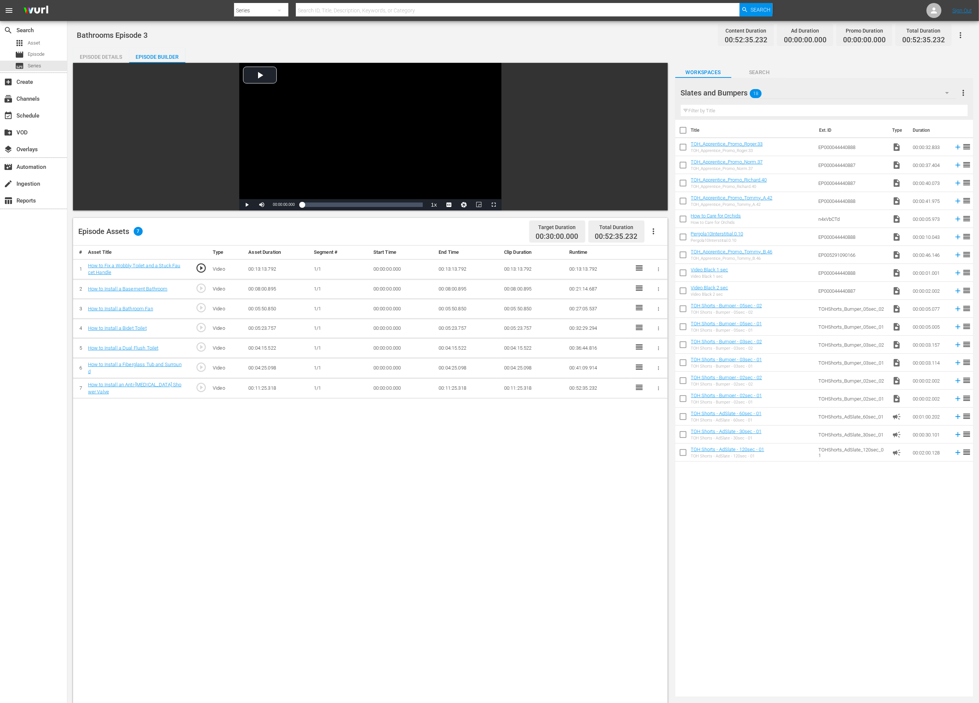
scroll to position [0, 0]
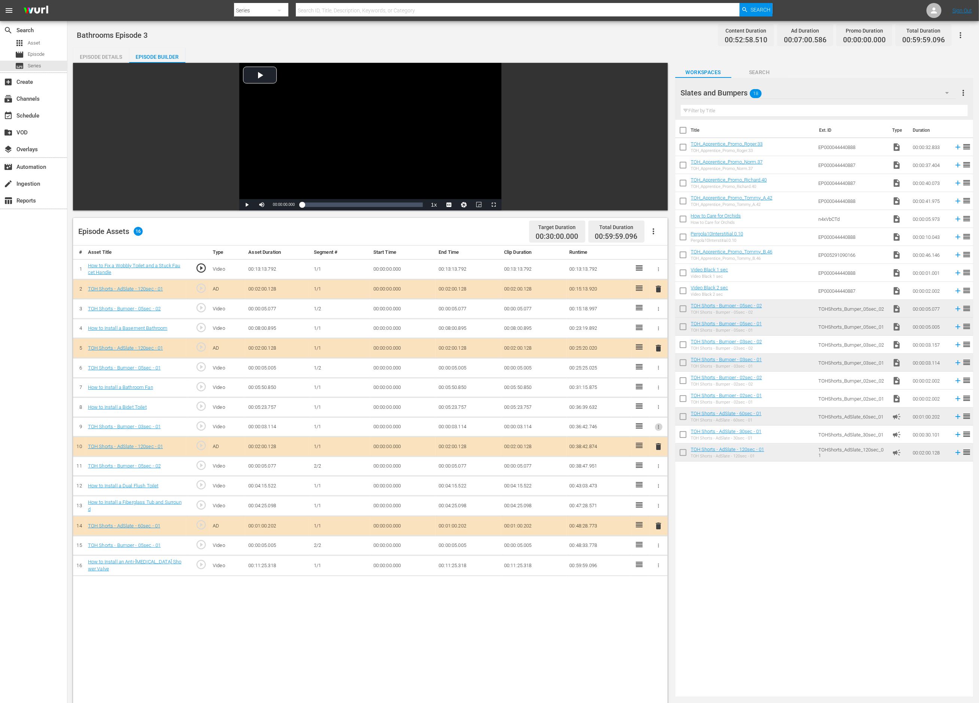
click at [659, 430] on icon "button" at bounding box center [659, 427] width 6 height 6
click at [649, 453] on span "DELETE ASSET" at bounding box center [634, 453] width 46 height 7
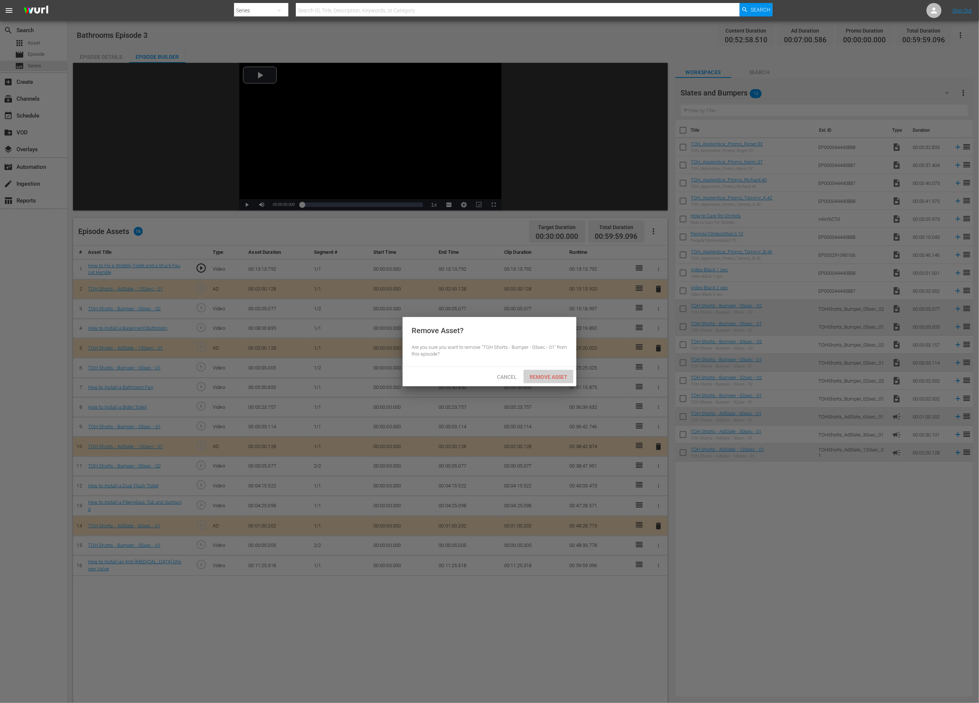
click at [542, 380] on div "Remove Asset" at bounding box center [549, 377] width 50 height 14
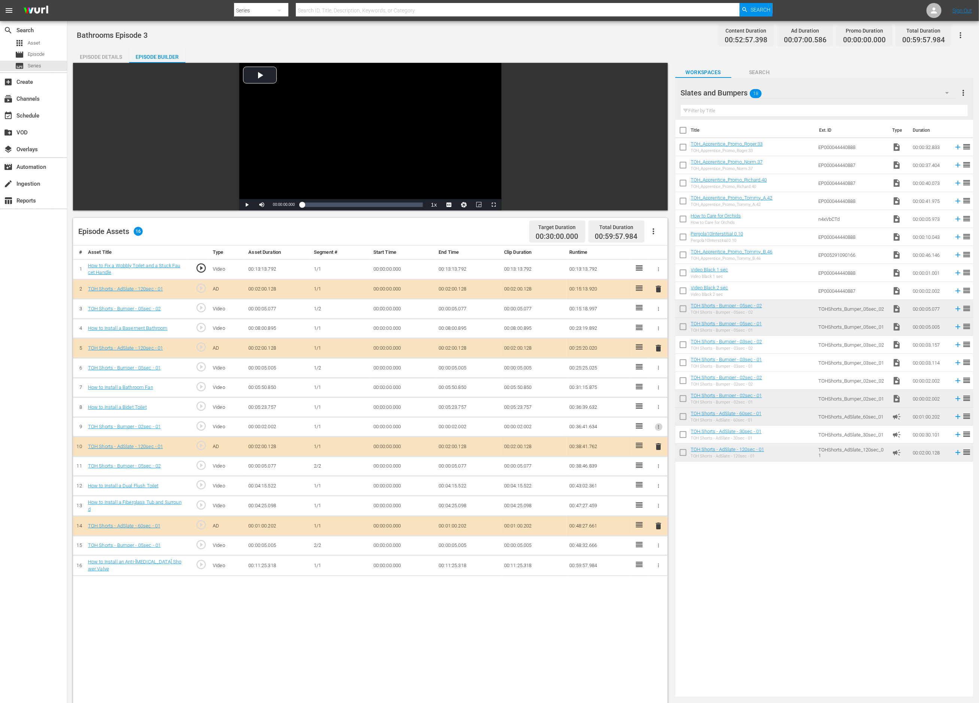
click at [659, 426] on icon "button" at bounding box center [658, 428] width 1 height 4
click at [642, 452] on span "DELETE ASSET" at bounding box center [634, 453] width 46 height 7
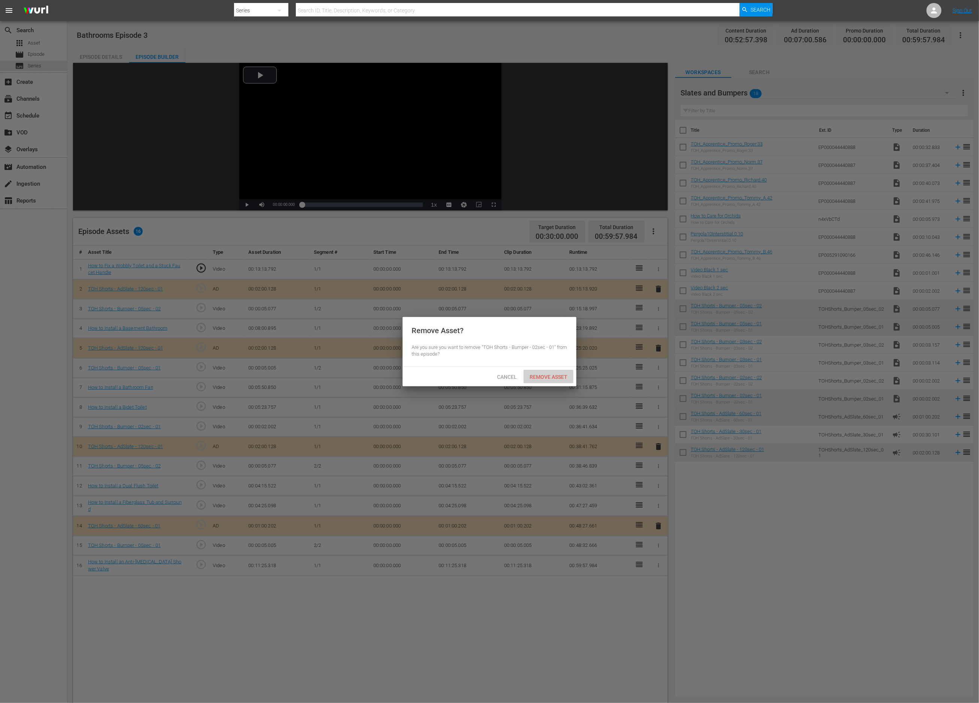
click at [533, 374] on span "Remove Asset" at bounding box center [549, 377] width 50 height 6
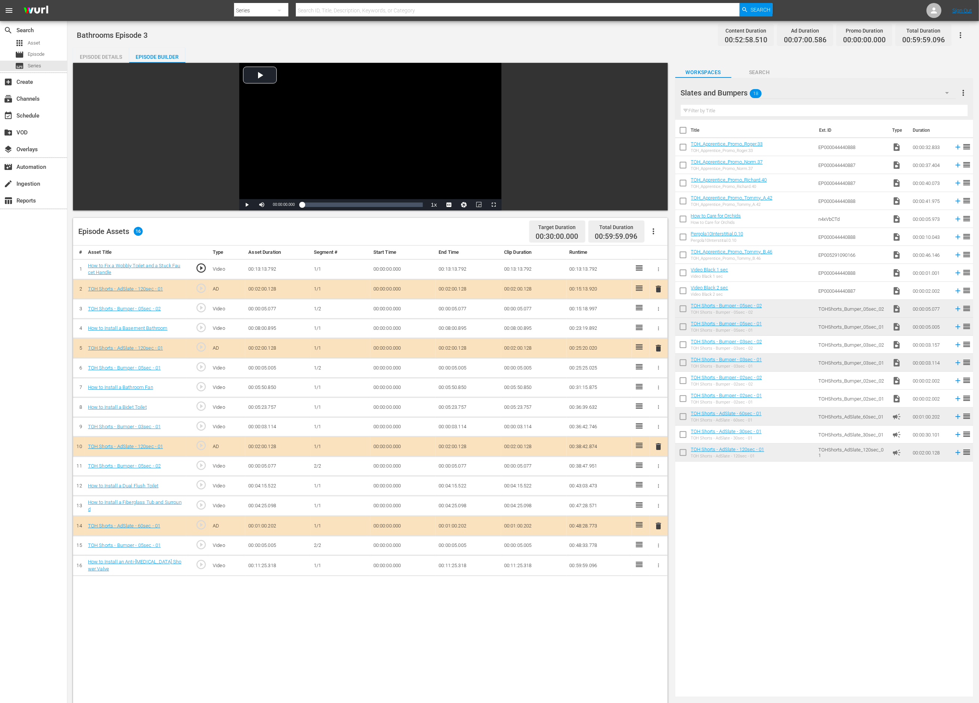
click at [663, 426] on div at bounding box center [659, 427] width 12 height 8
click at [660, 427] on icon "button" at bounding box center [659, 427] width 6 height 6
click at [646, 455] on span "DELETE ASSET" at bounding box center [634, 453] width 46 height 7
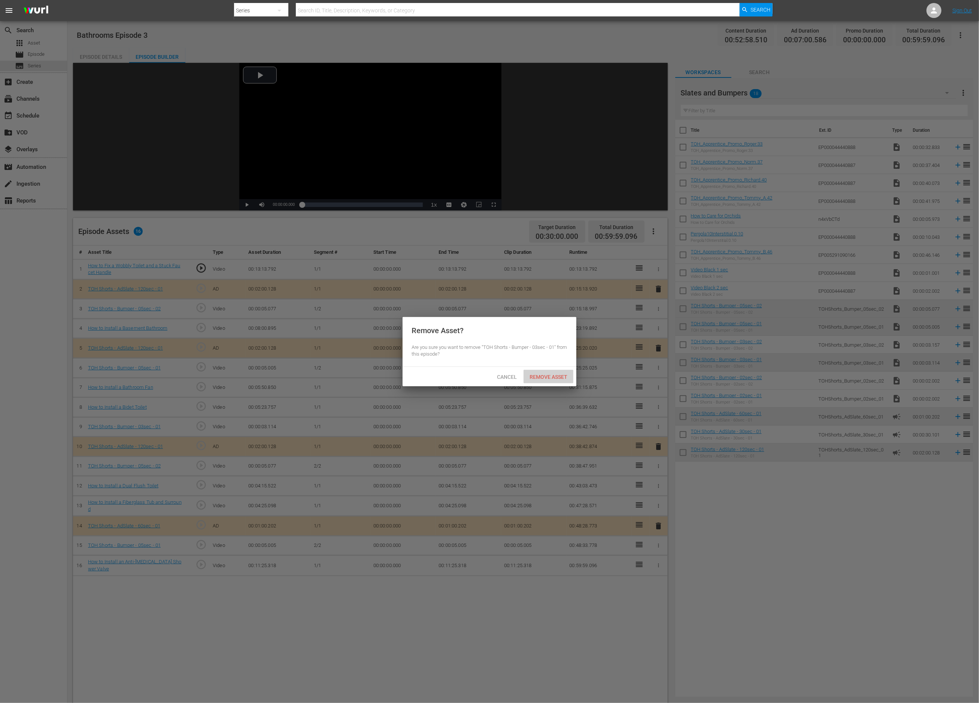
click at [555, 379] on span "Remove Asset" at bounding box center [549, 377] width 50 height 6
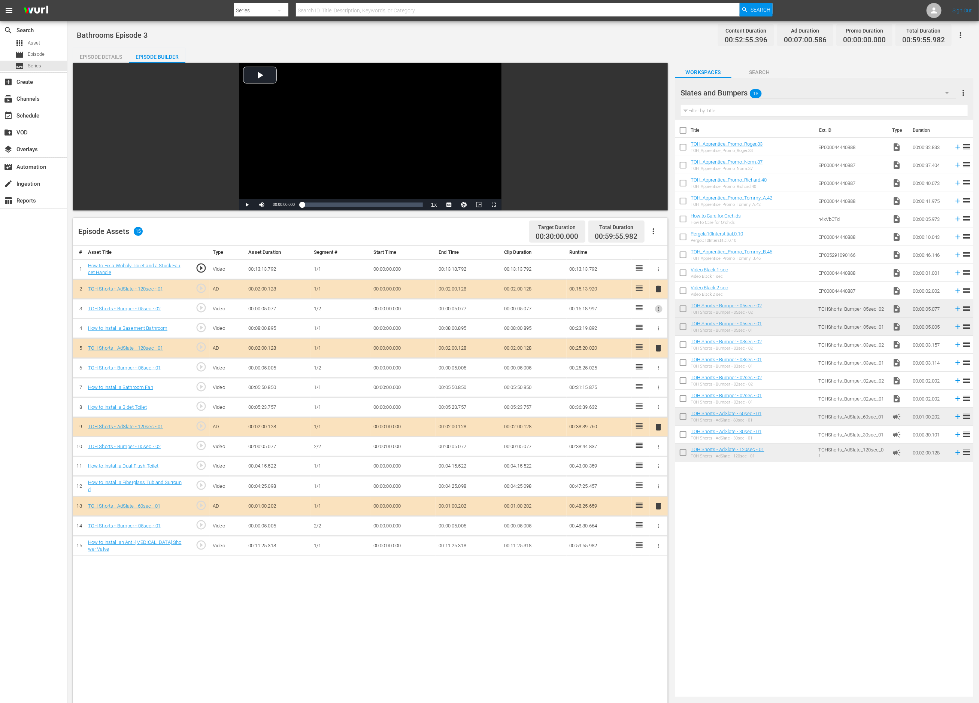
click at [660, 310] on icon "button" at bounding box center [659, 309] width 6 height 6
click at [649, 334] on span "DELETE ASSET" at bounding box center [634, 335] width 46 height 7
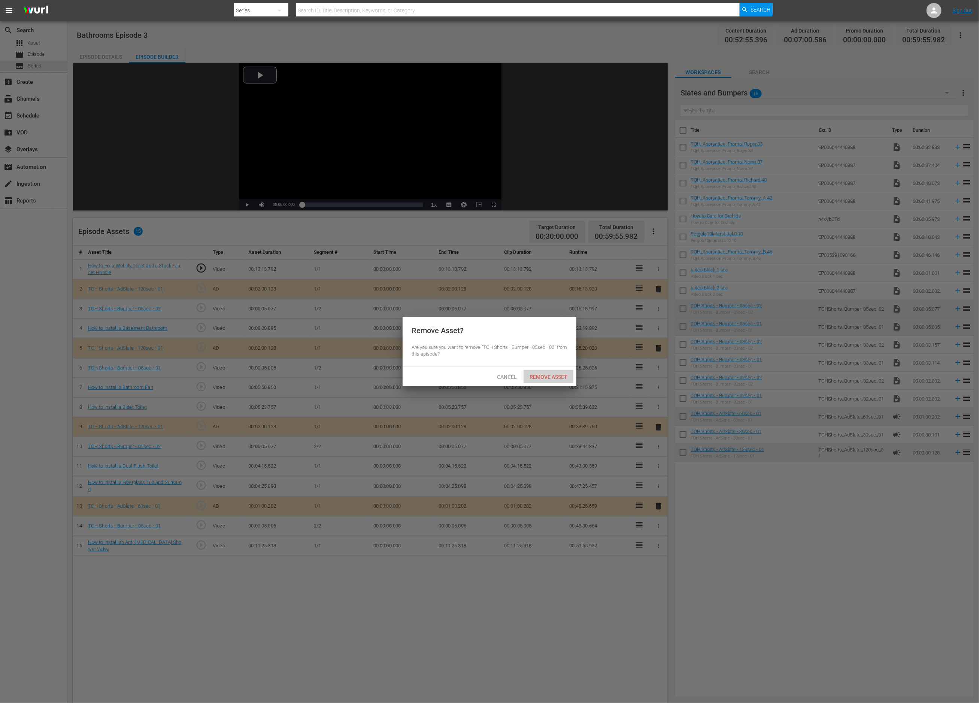
click at [550, 379] on span "Remove Asset" at bounding box center [549, 377] width 50 height 6
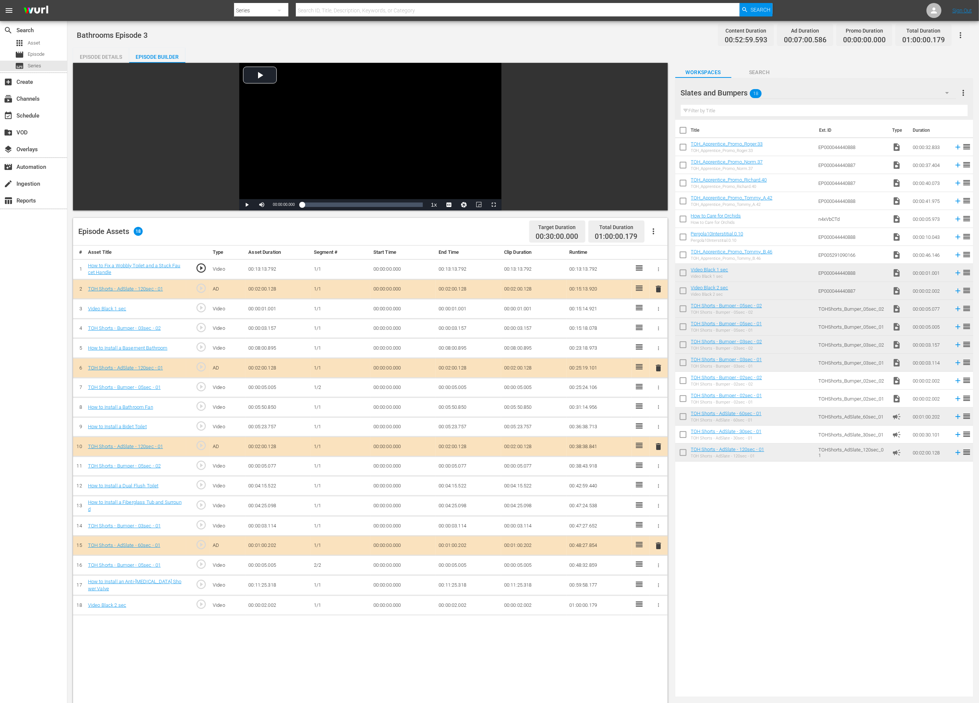
click at [460, 606] on td "00:00:02.002" at bounding box center [469, 606] width 66 height 20
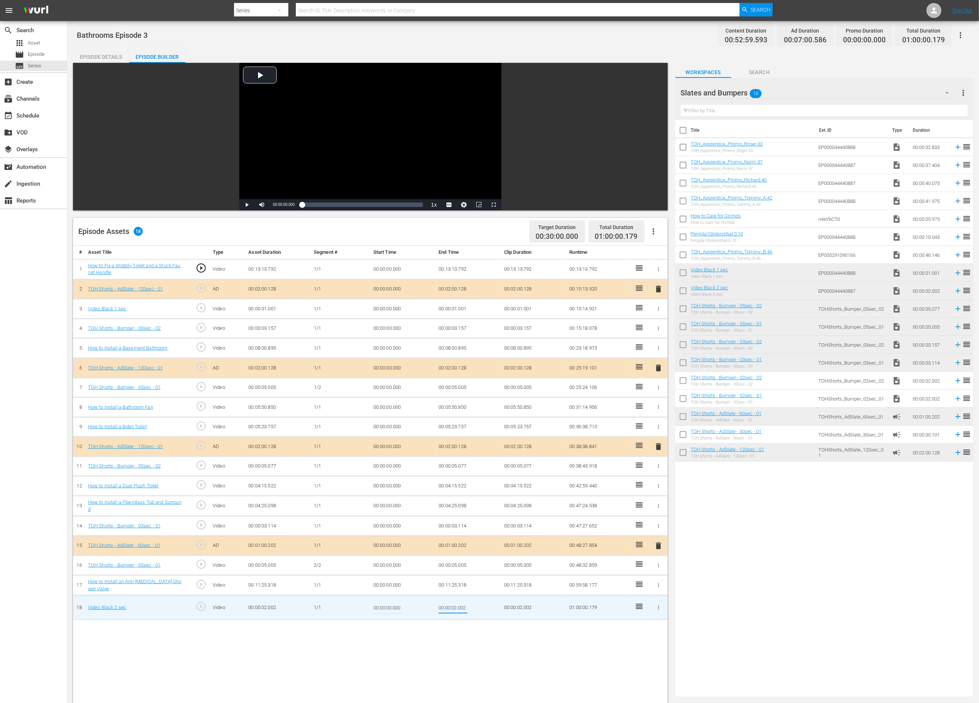
click at [460, 609] on input "00:00:02.002" at bounding box center [453, 608] width 29 height 18
click at [455, 608] on input "00:00:02.002" at bounding box center [453, 608] width 29 height 18
drag, startPoint x: 459, startPoint y: 609, endPoint x: 469, endPoint y: 611, distance: 10.2
click at [469, 611] on td "00:00:01.002" at bounding box center [469, 608] width 66 height 24
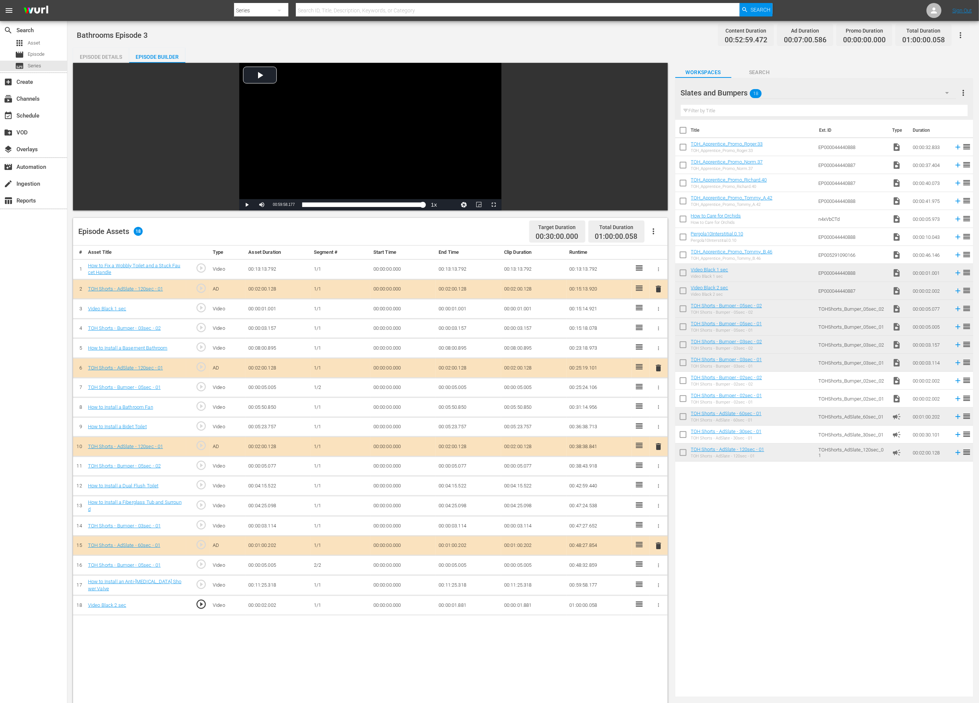
click at [450, 606] on td "00:00:01.881" at bounding box center [469, 606] width 66 height 20
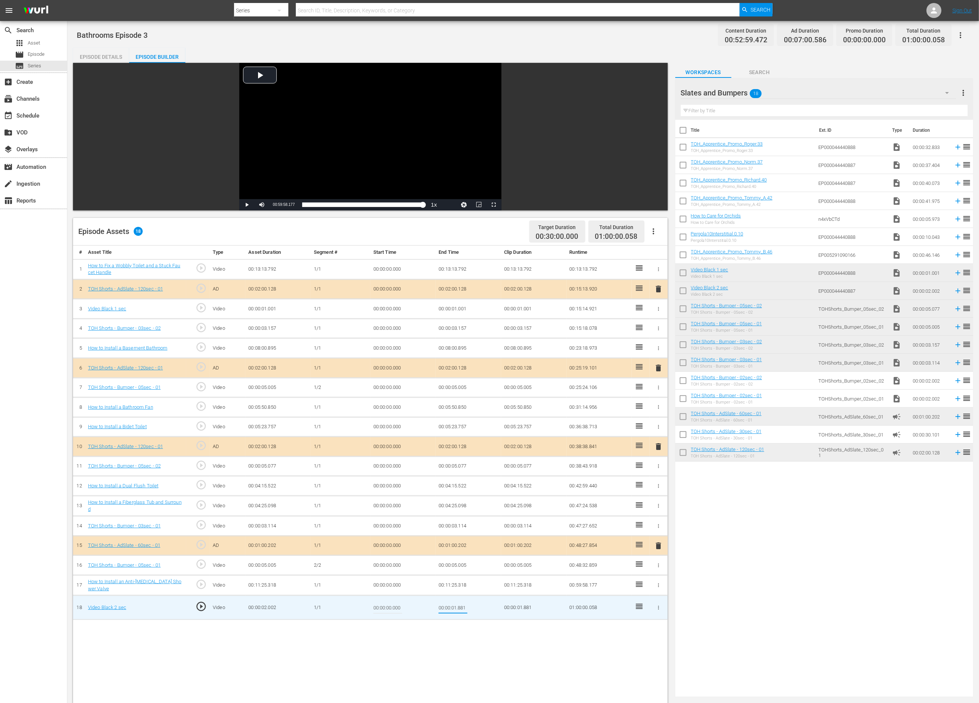
drag, startPoint x: 461, startPoint y: 609, endPoint x: 469, endPoint y: 609, distance: 8.6
click at [469, 609] on td "00:00:01.881" at bounding box center [469, 608] width 66 height 24
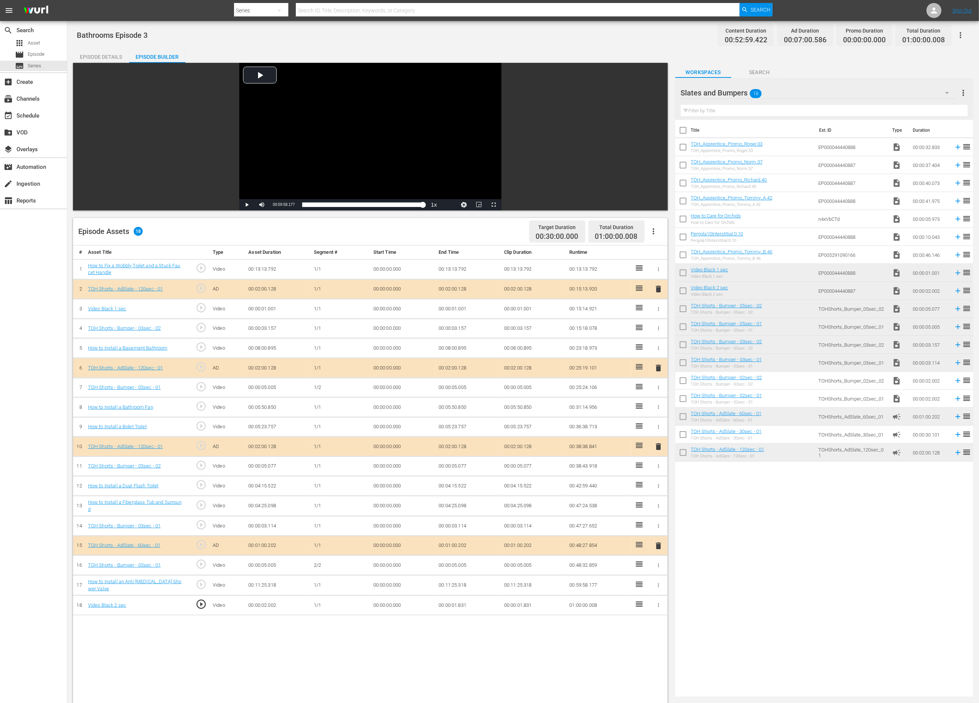
click at [459, 608] on td "00:00:01.831" at bounding box center [469, 606] width 66 height 20
click at [463, 605] on td "00:00:01.831" at bounding box center [469, 606] width 66 height 20
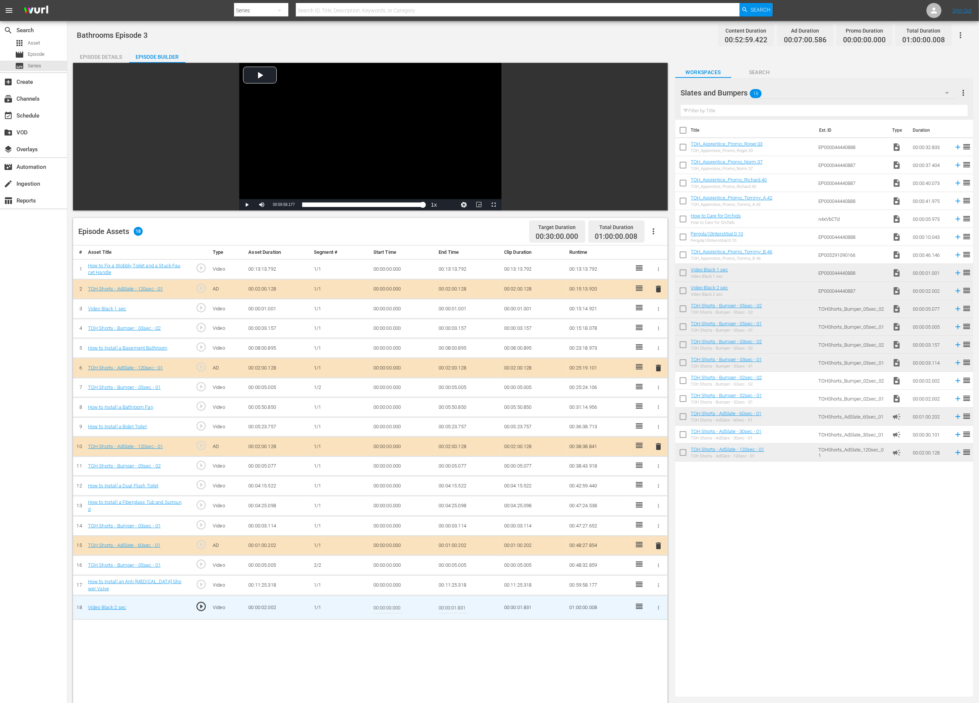
click at [461, 609] on input "00:00:01.831" at bounding box center [453, 608] width 29 height 18
drag, startPoint x: 461, startPoint y: 609, endPoint x: 475, endPoint y: 609, distance: 13.9
click at [475, 609] on td "00:00:01.831" at bounding box center [469, 608] width 66 height 24
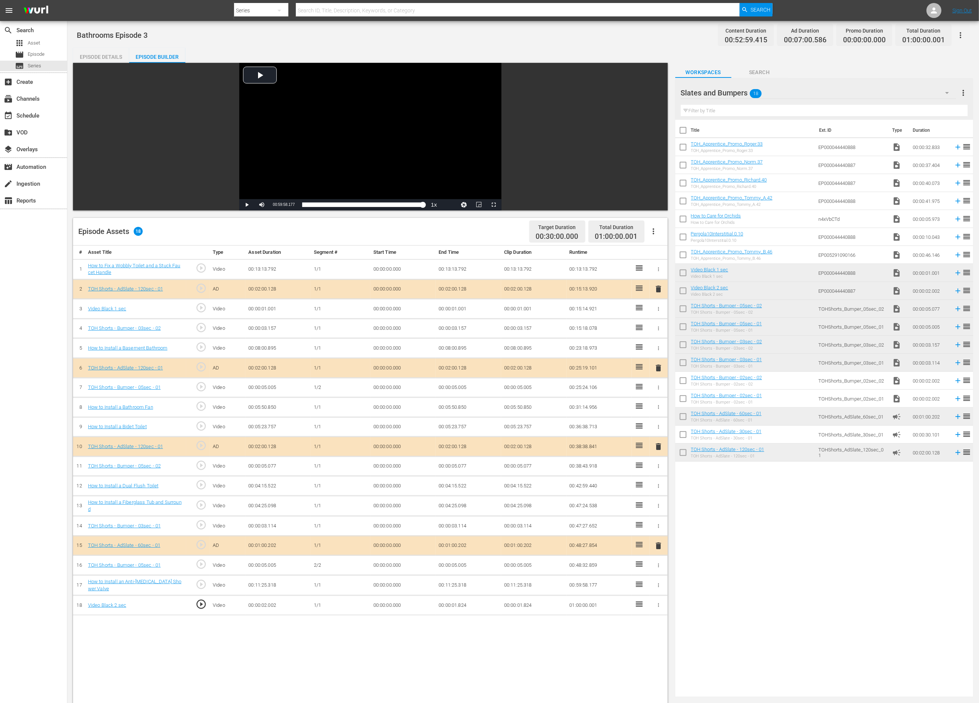
click at [447, 607] on td "00:00:01.824" at bounding box center [469, 606] width 66 height 20
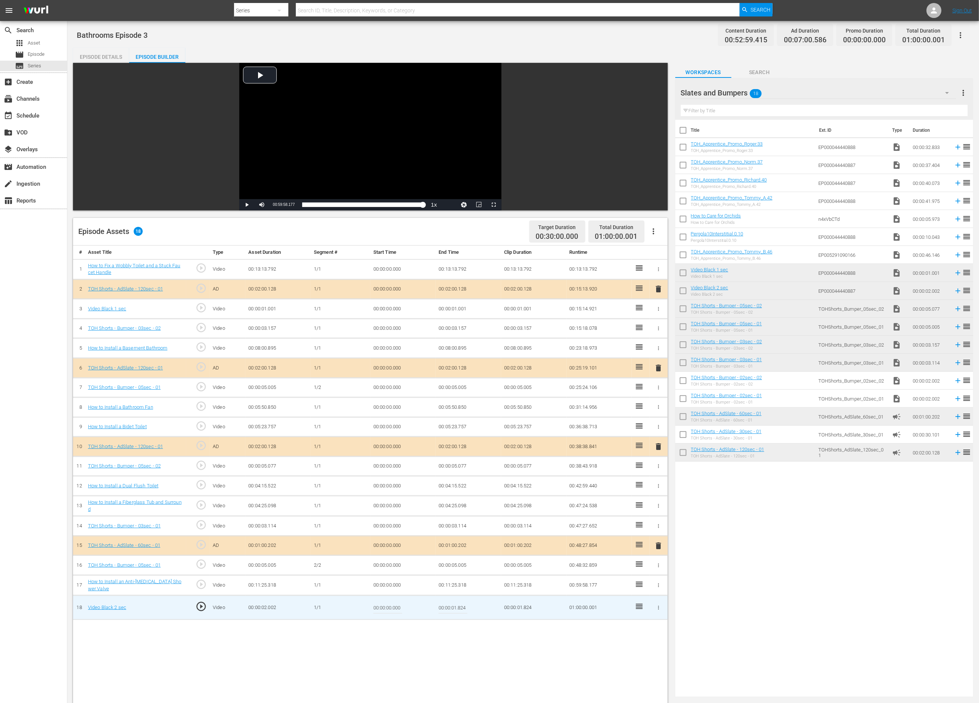
click at [463, 609] on input "00:00:01.824" at bounding box center [453, 608] width 29 height 18
drag, startPoint x: 463, startPoint y: 609, endPoint x: 475, endPoint y: 609, distance: 11.2
click at [475, 609] on td "00:00:01.824" at bounding box center [469, 608] width 66 height 24
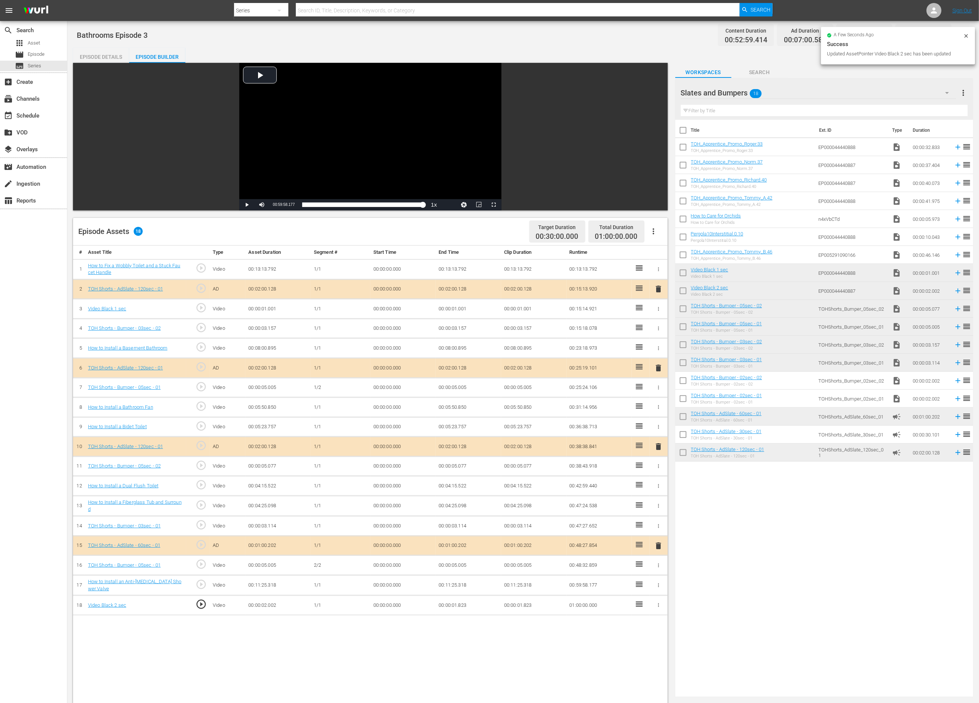
click at [417, 663] on div "# Asset Title Type Asset Duration Segment # Start Time End Time Clip Duration R…" at bounding box center [370, 569] width 595 height 647
click at [837, 88] on div "Slates and Bumpers 18" at bounding box center [819, 92] width 276 height 21
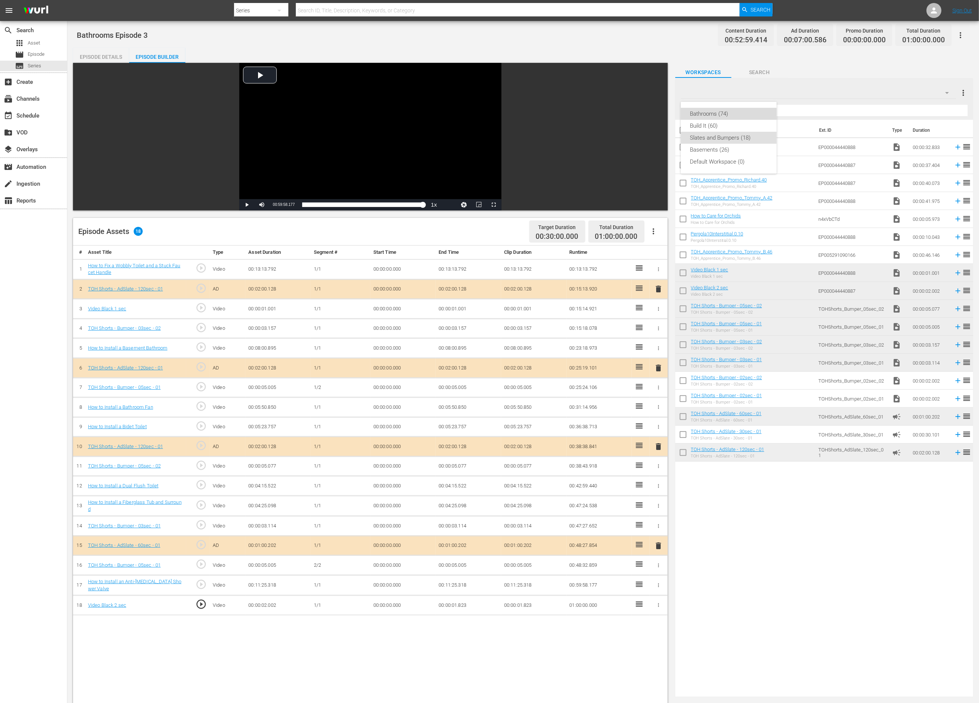
click at [745, 113] on div "Bathrooms (74)" at bounding box center [729, 114] width 78 height 12
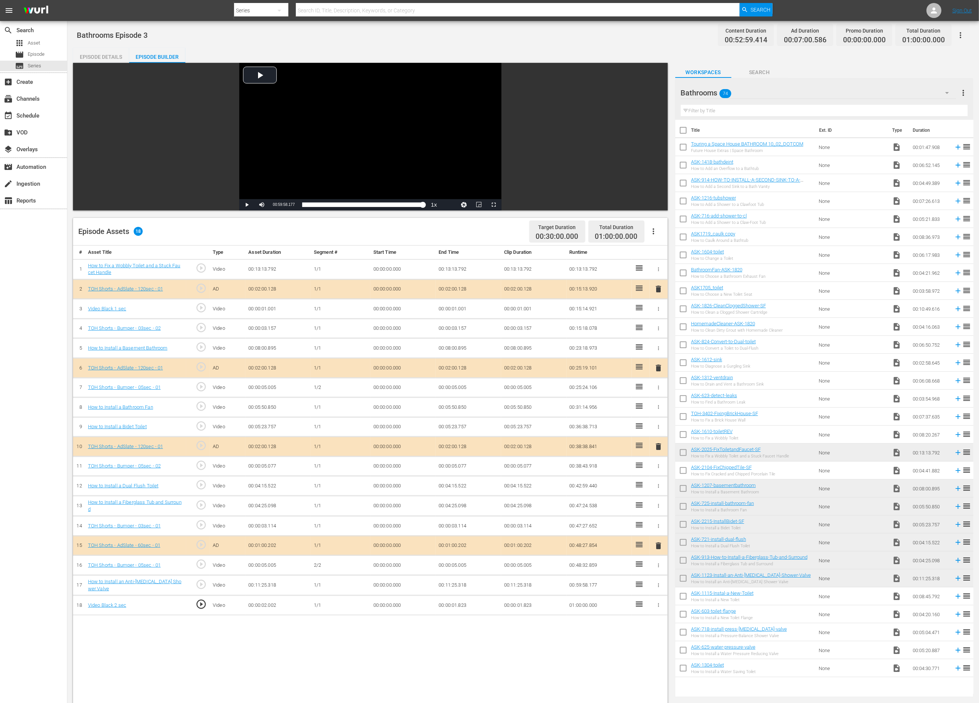
scroll to position [1, 0]
click at [550, 49] on div "Episode Details Episode Builder Episode Preview Video Player is loading. Play V…" at bounding box center [523, 470] width 900 height 845
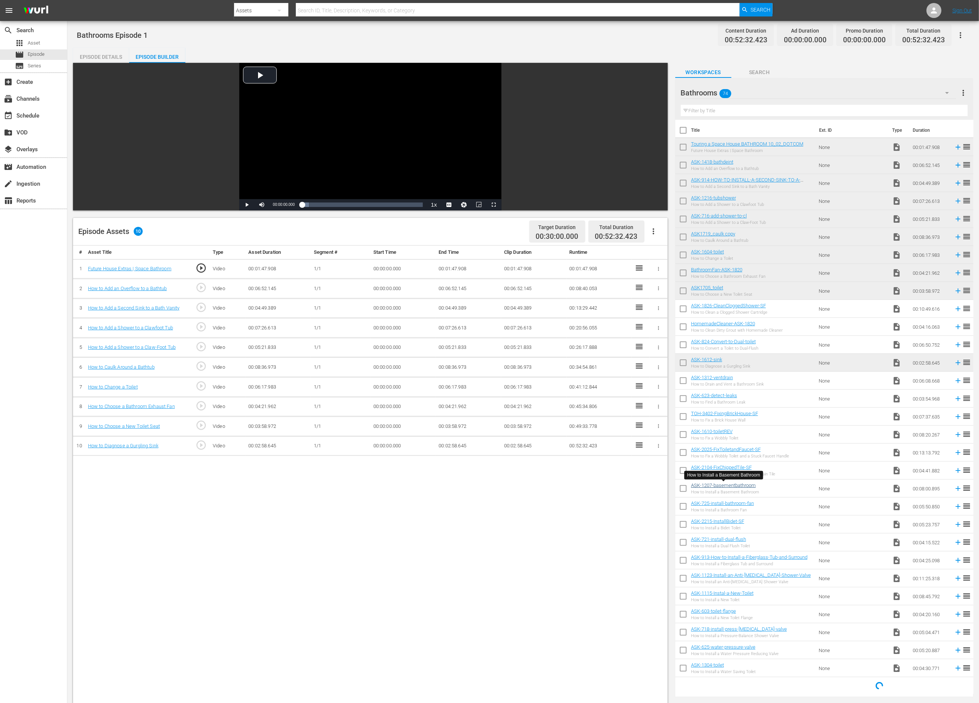
scroll to position [1, 0]
click at [43, 54] on span "Episode" at bounding box center [36, 54] width 17 height 7
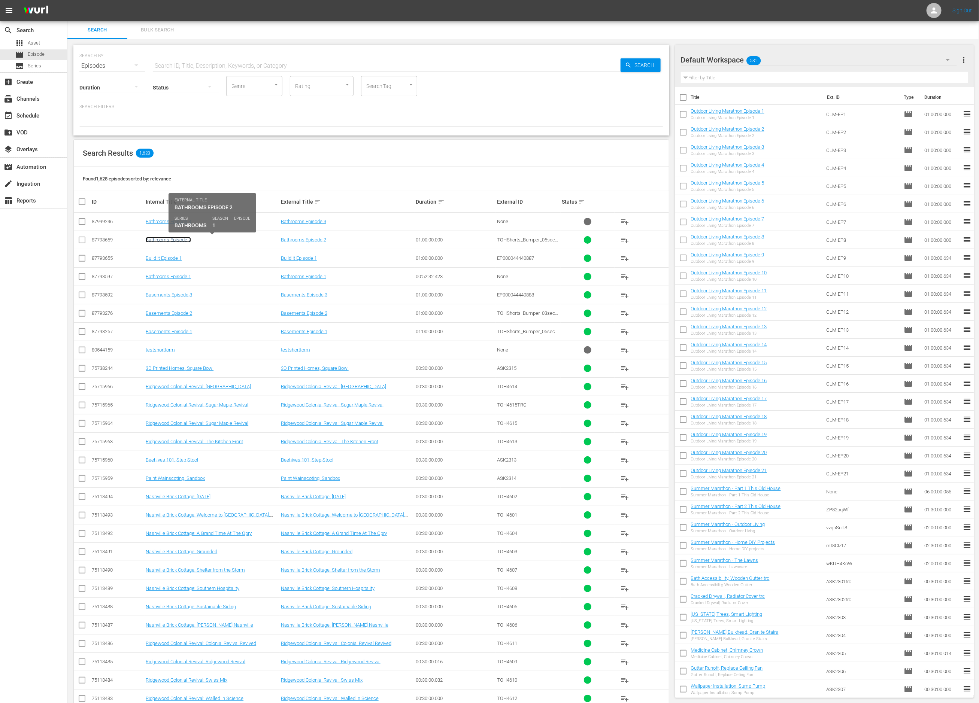
click at [178, 239] on link "Bathrooms Episode 2" at bounding box center [168, 240] width 45 height 6
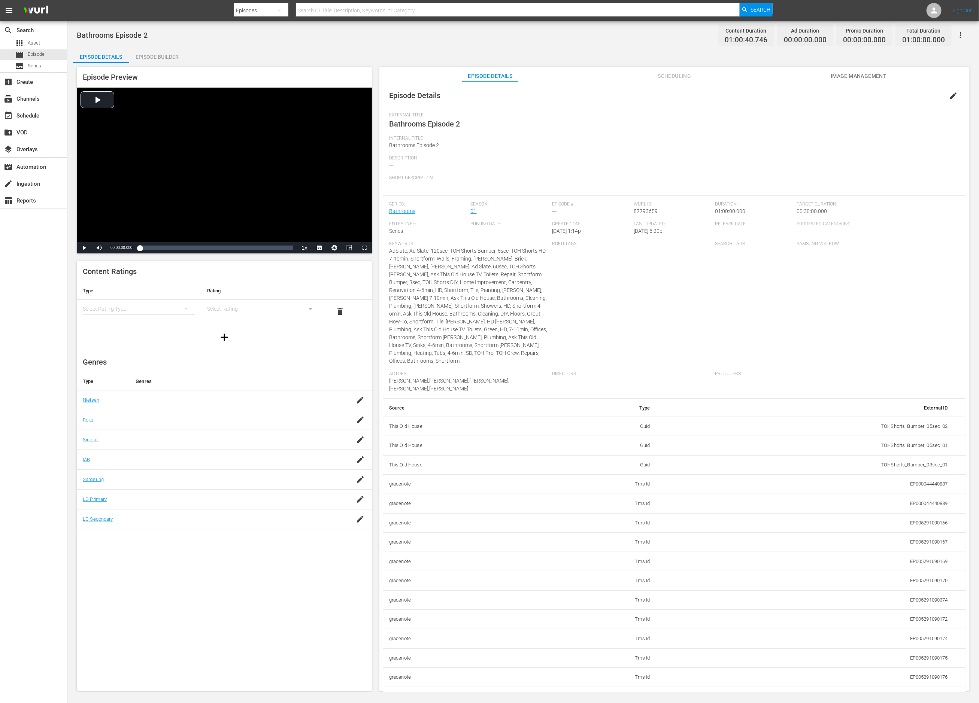
click at [160, 55] on div "Episode Builder" at bounding box center [157, 57] width 56 height 18
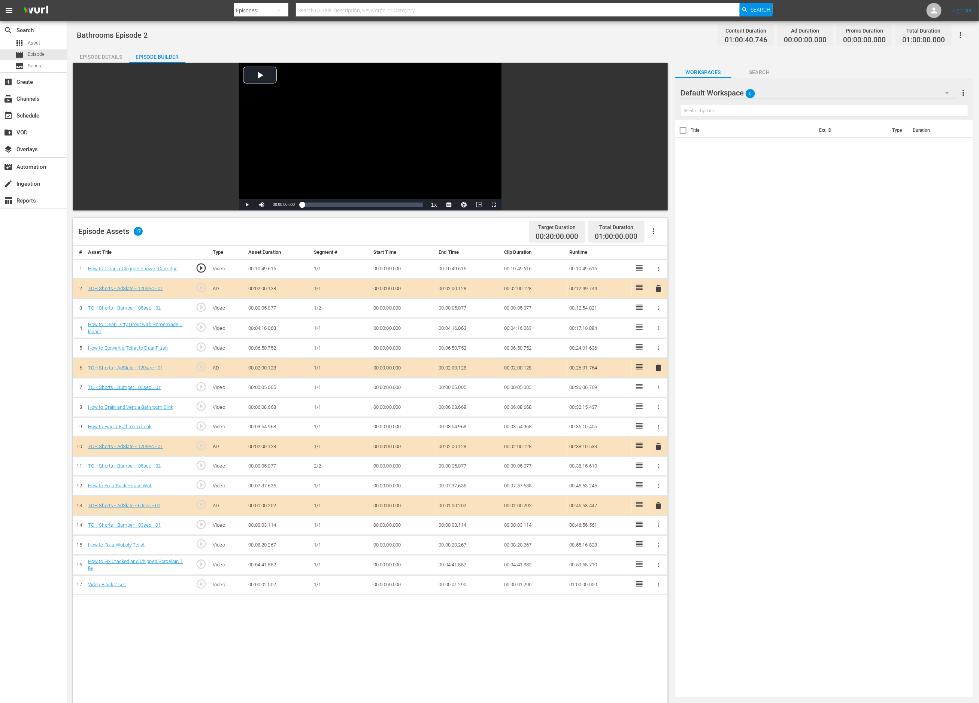
click at [792, 93] on div "Default Workspace 0" at bounding box center [819, 92] width 276 height 21
click at [768, 111] on div "Bathrooms (74)" at bounding box center [729, 114] width 96 height 12
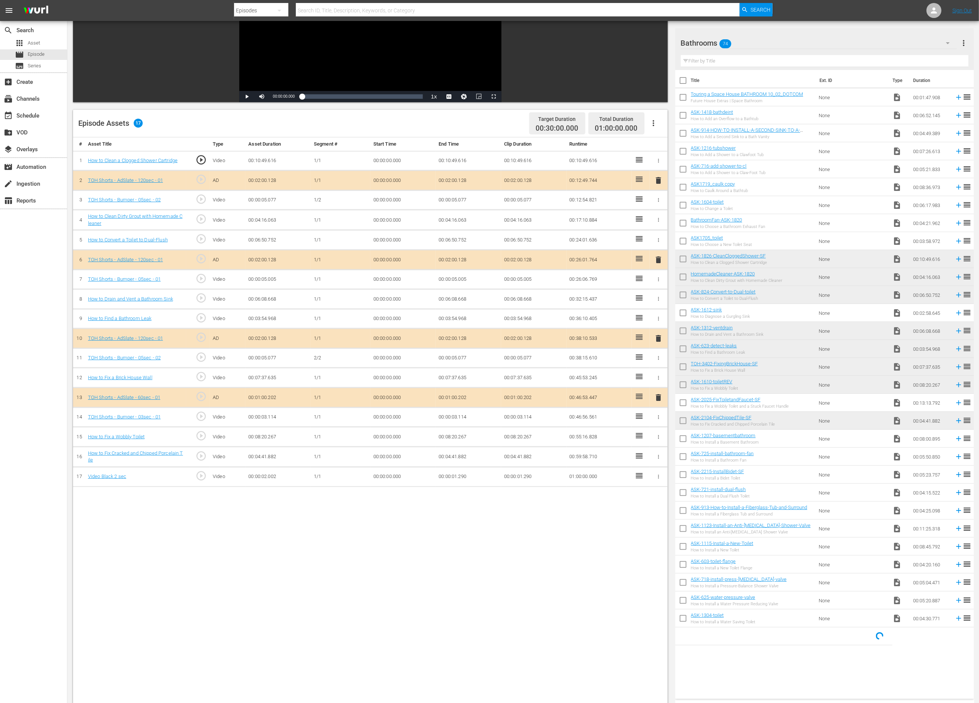
scroll to position [81, 0]
